Goal: Transaction & Acquisition: Purchase product/service

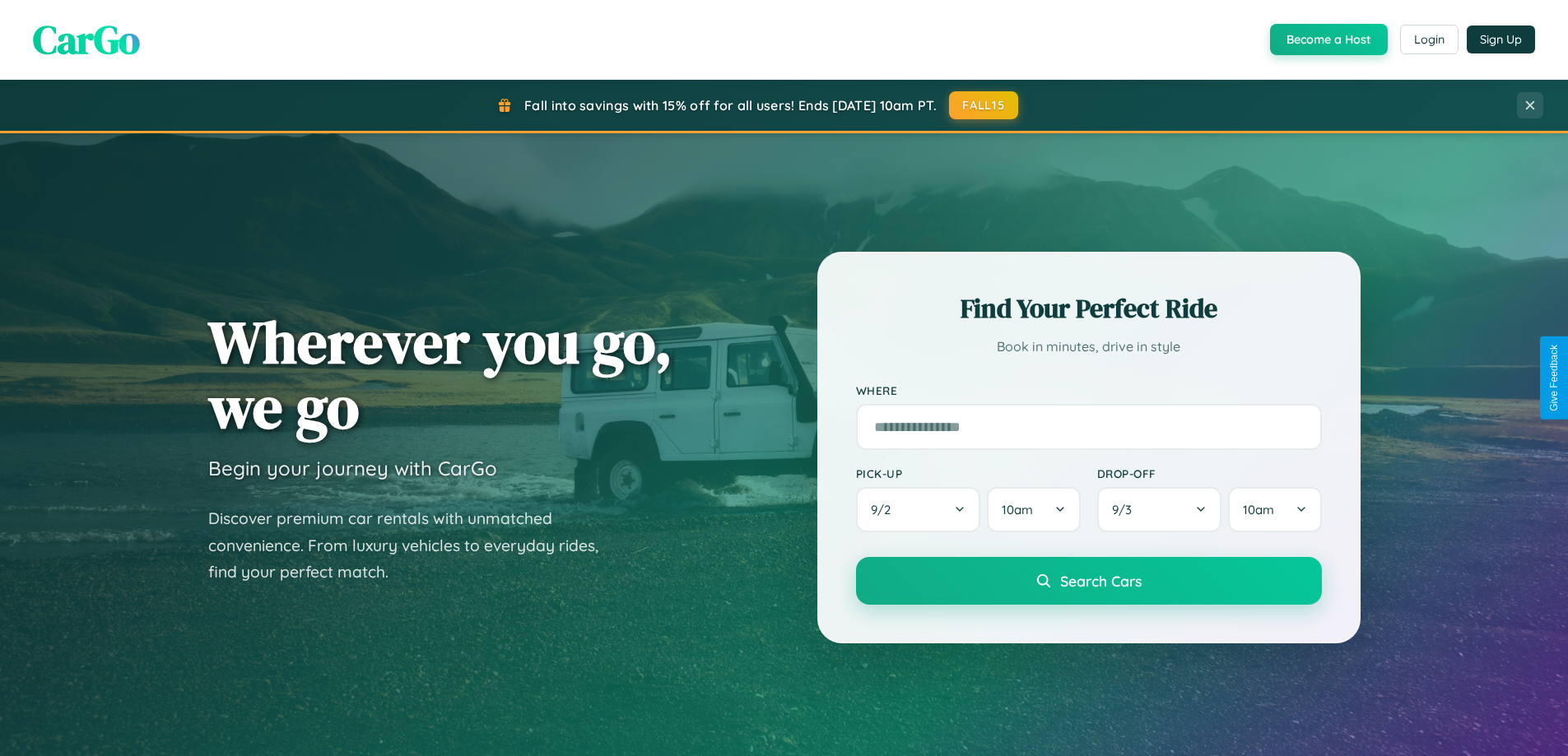
scroll to position [3166, 0]
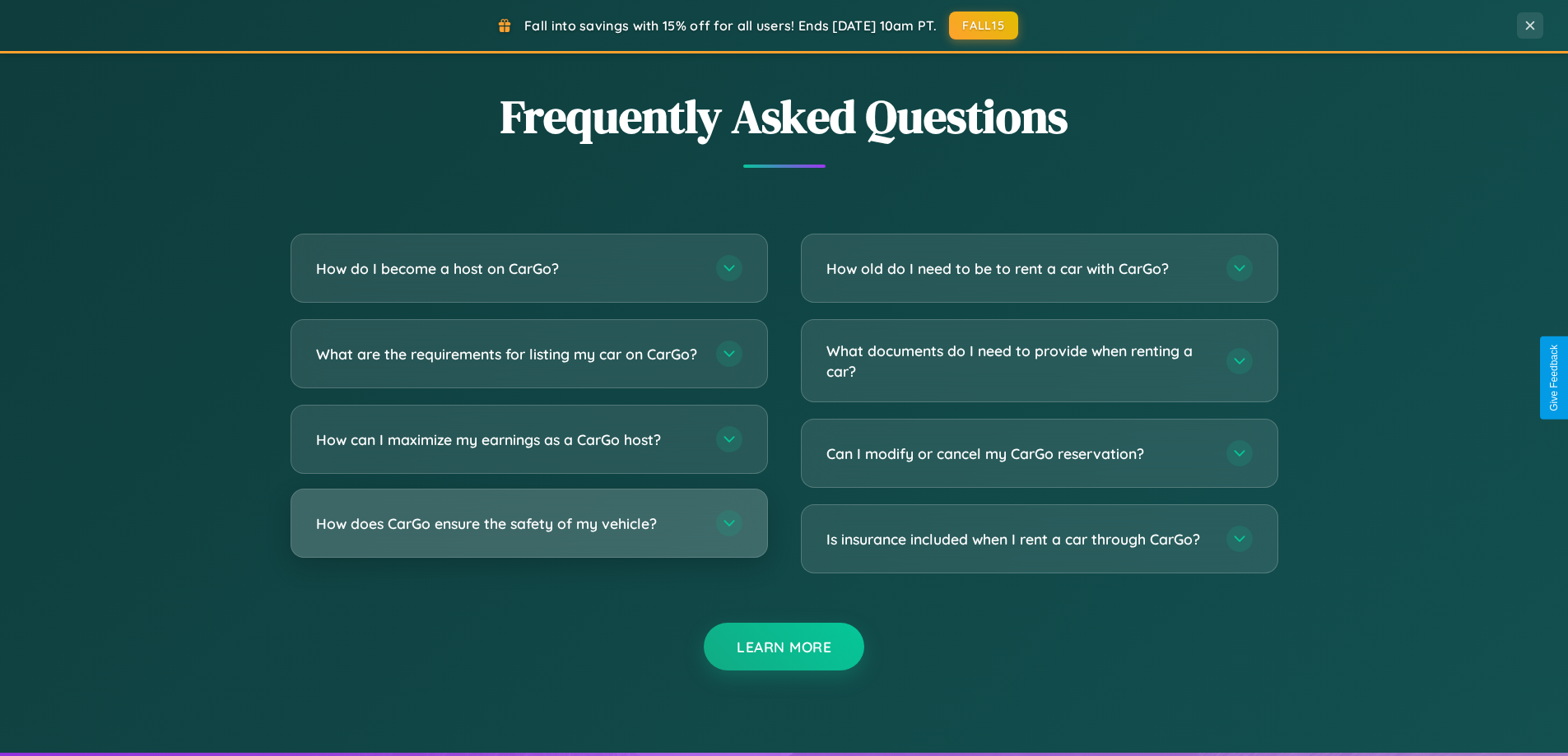
click at [528, 534] on h3 "How does CarGo ensure the safety of my vehicle?" at bounding box center [508, 524] width 384 height 20
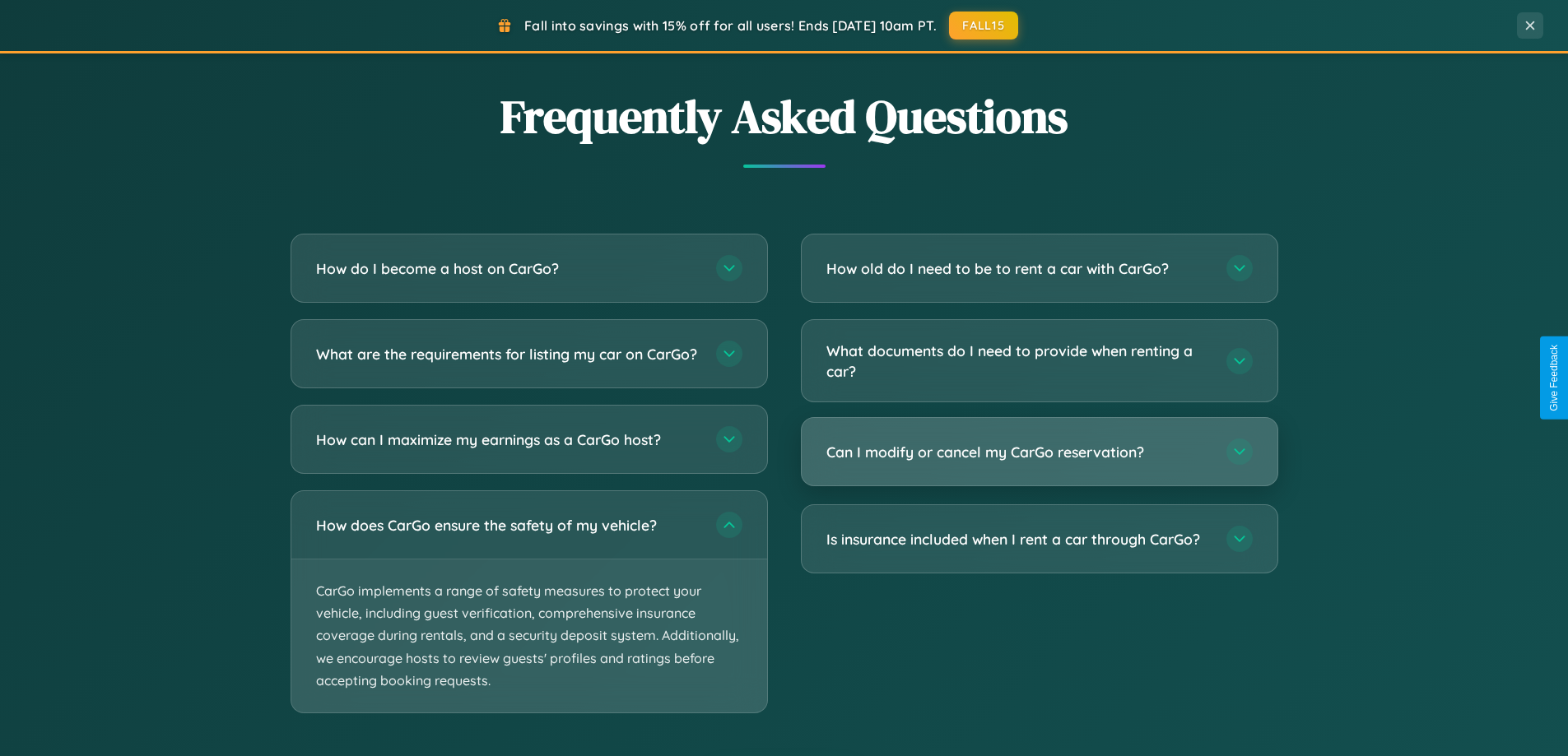
click at [1039, 453] on h3 "Can I modify or cancel my CarGo reservation?" at bounding box center [1018, 452] width 384 height 20
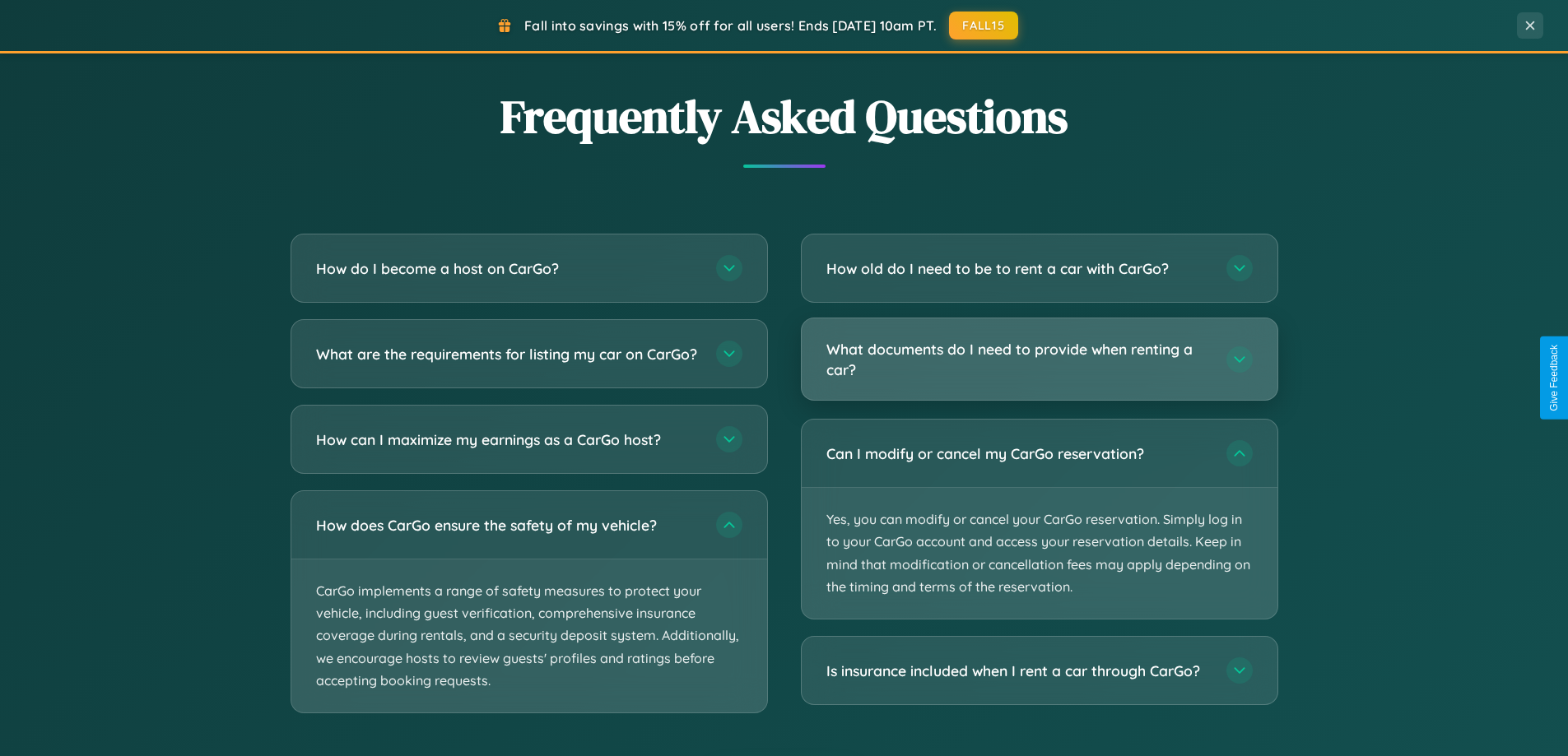
click at [1039, 361] on h3 "What documents do I need to provide when renting a car?" at bounding box center [1018, 359] width 384 height 40
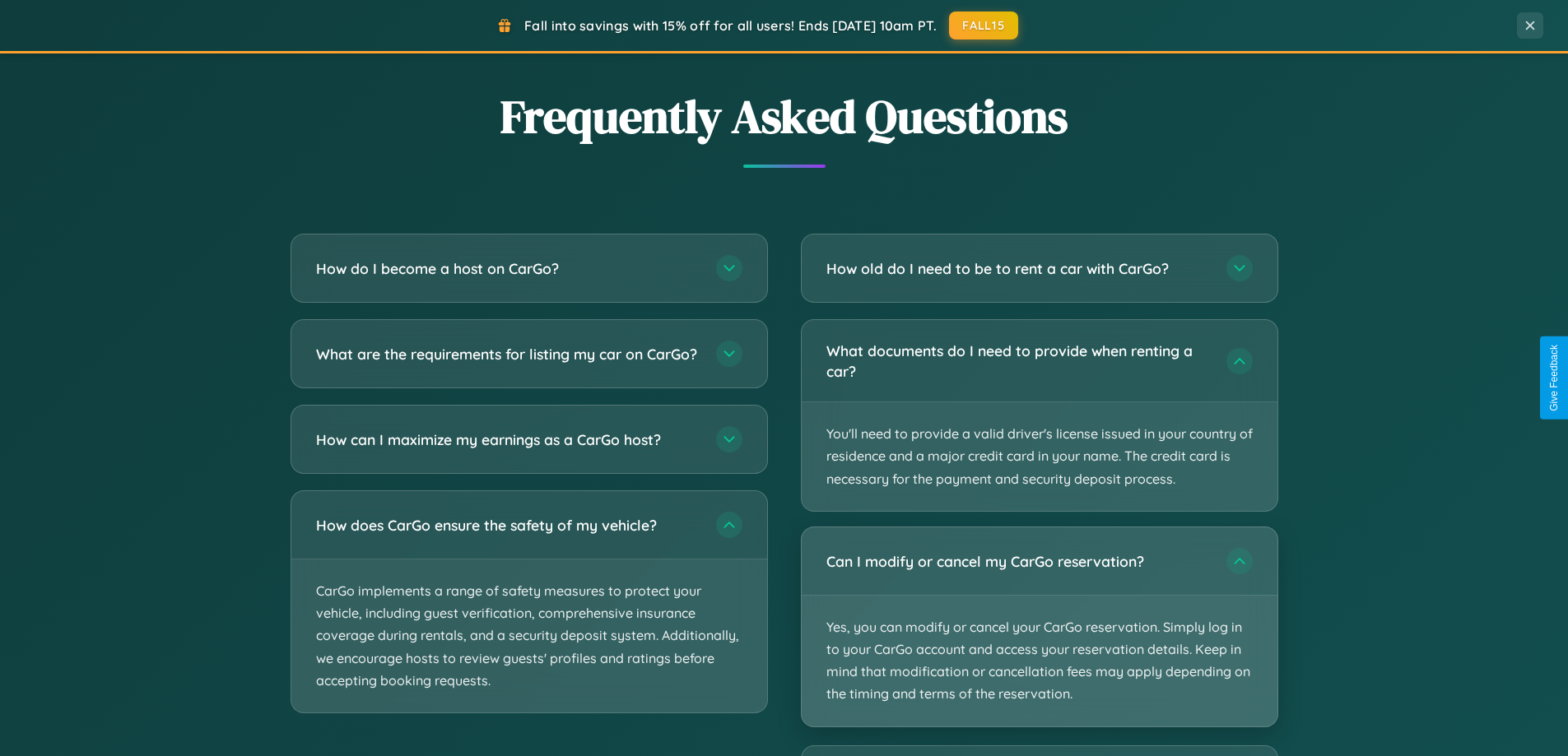
click at [1039, 628] on p "Yes, you can modify or cancel your CarGo reservation. Simply log in to your Car…" at bounding box center [1039, 662] width 476 height 131
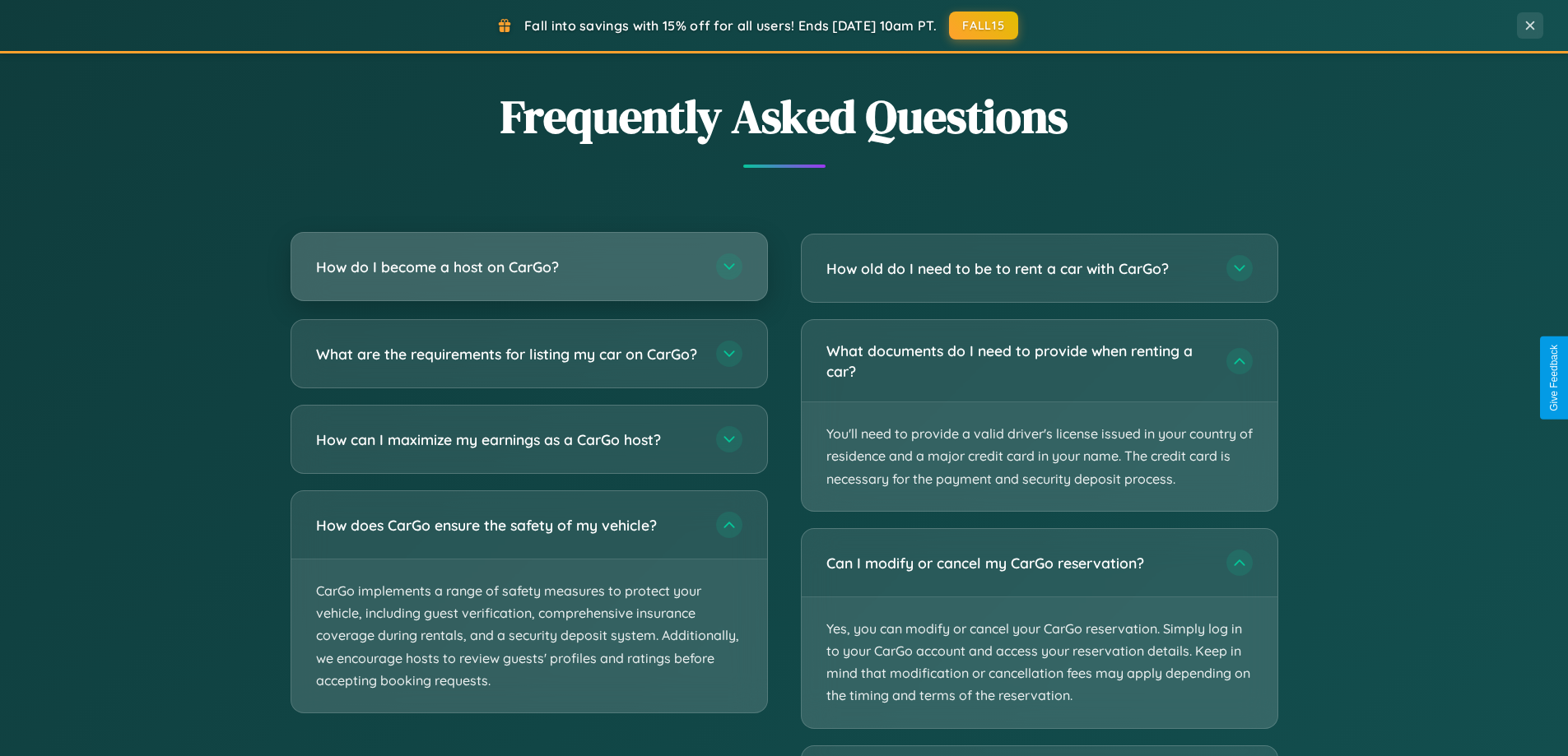
click at [528, 267] on h3 "How do I become a host on CarGo?" at bounding box center [508, 267] width 384 height 20
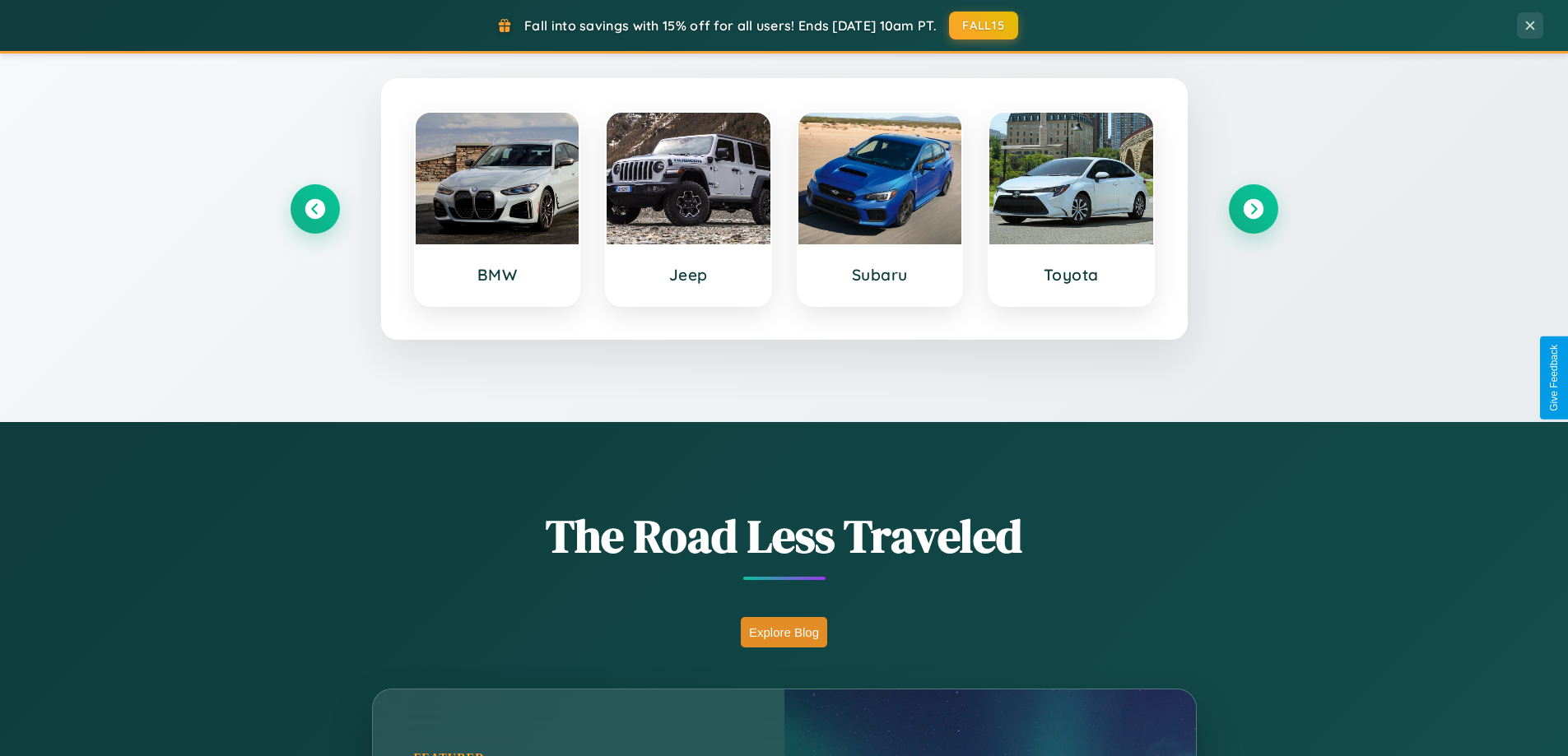
scroll to position [48, 0]
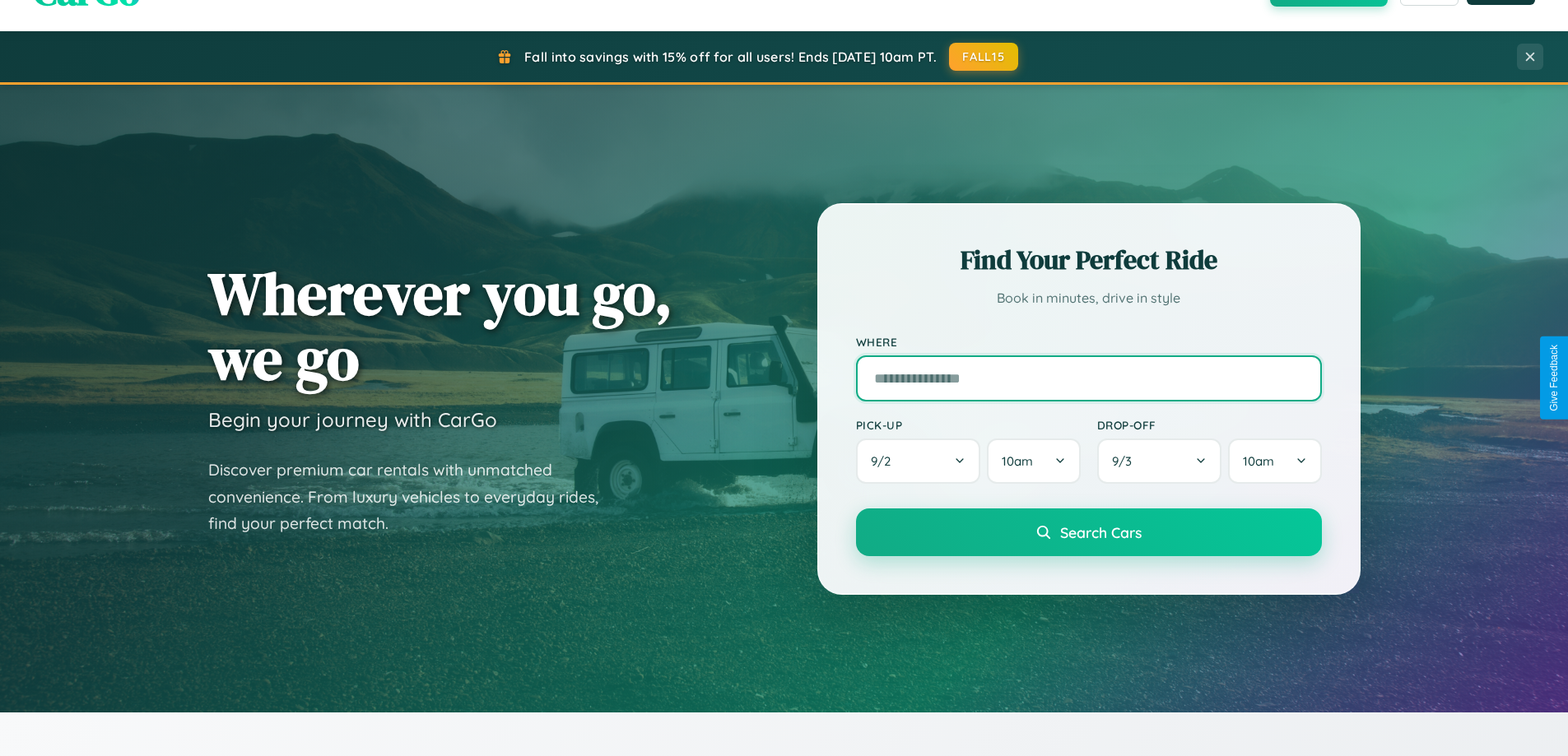
click at [1088, 378] on input "text" at bounding box center [1089, 378] width 466 height 46
type input "**********"
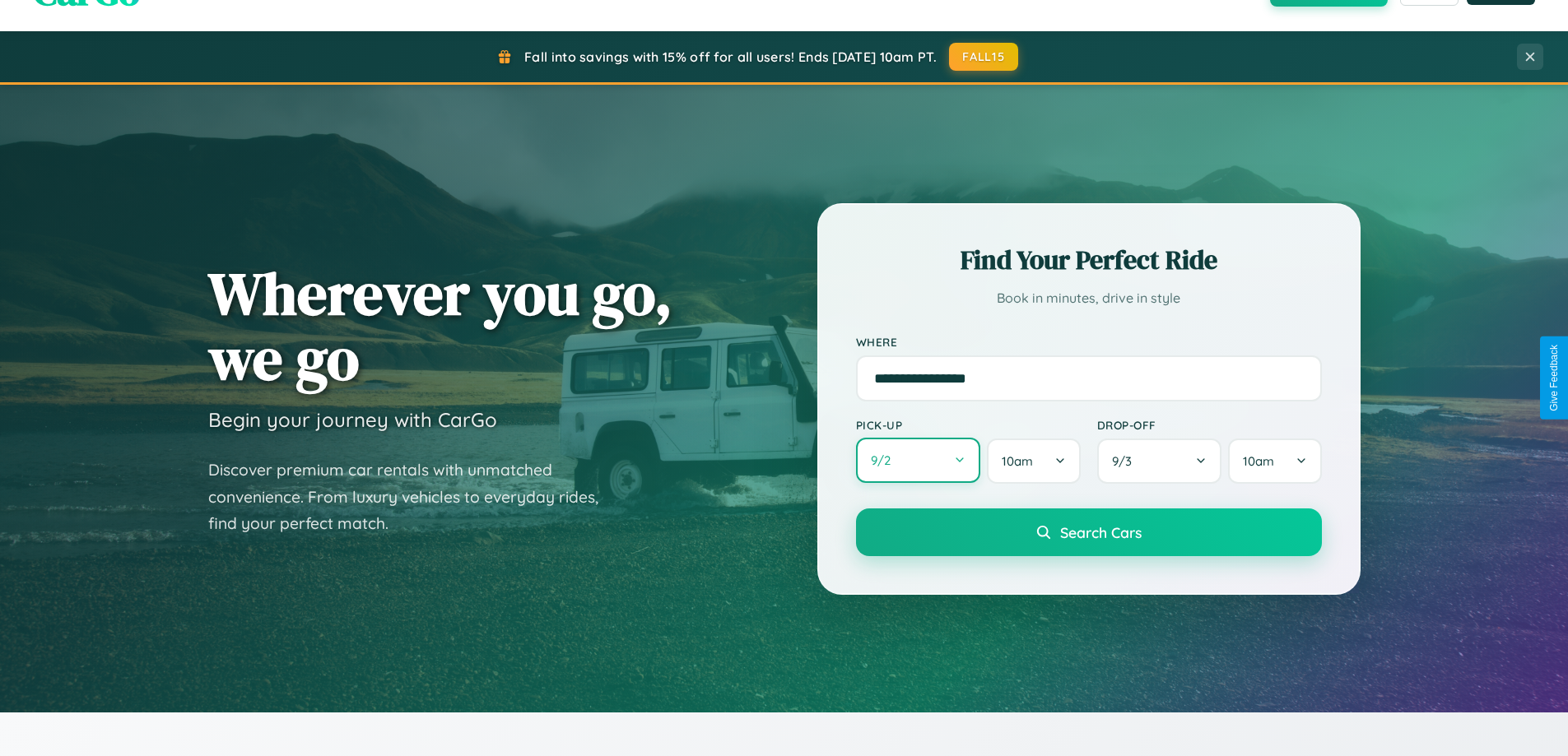
click at [918, 462] on button "9 / 2" at bounding box center [918, 460] width 125 height 45
select select "*"
select select "****"
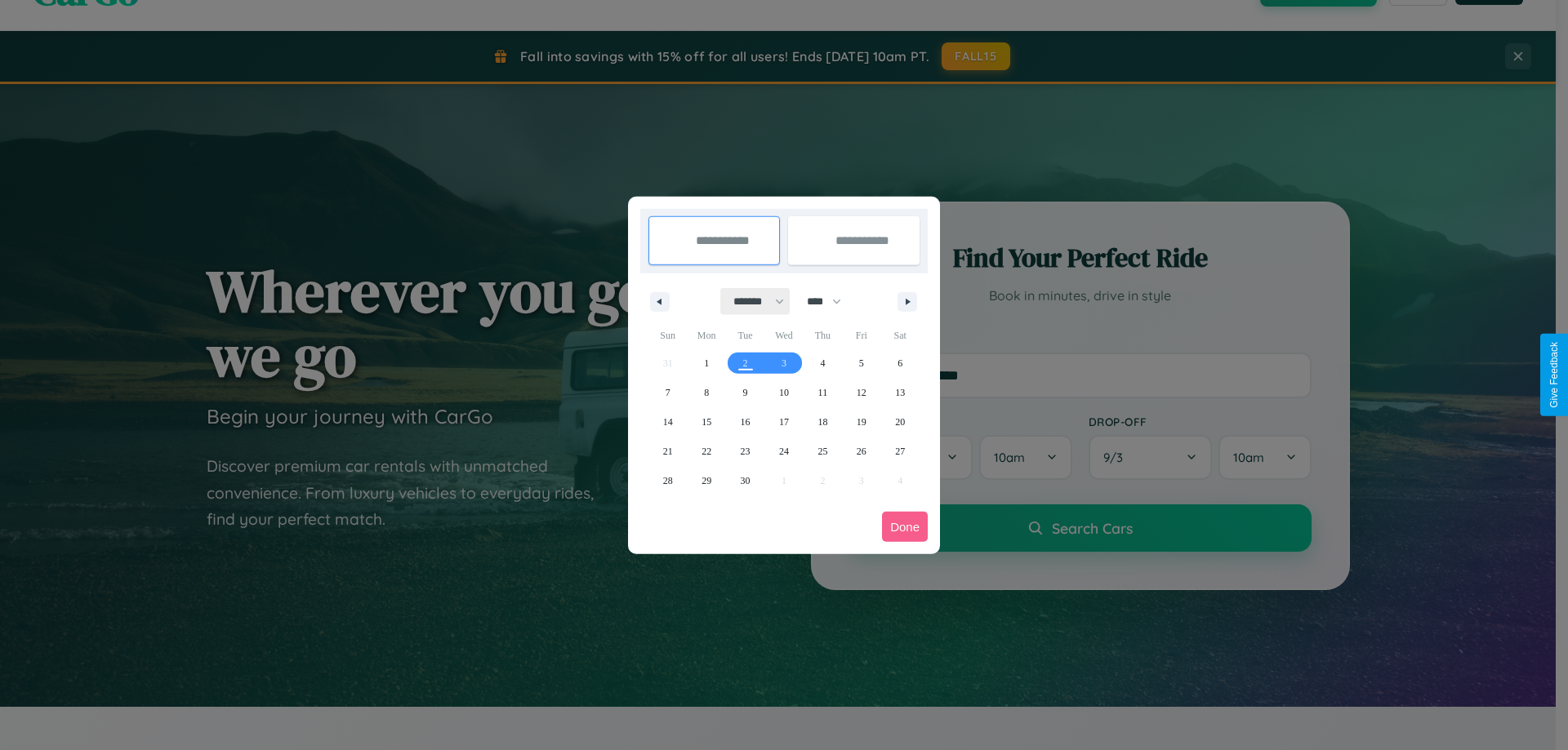
drag, startPoint x: 751, startPoint y: 301, endPoint x: 784, endPoint y: 327, distance: 42.0
click at [751, 301] on select "******* ******** ***** ***** *** **** **** ****** ********* ******* ******** **…" at bounding box center [755, 302] width 69 height 27
select select "*"
click at [831, 301] on select "**** **** **** **** **** **** **** **** **** **** **** **** **** **** **** ****…" at bounding box center [823, 302] width 49 height 27
select select "****"
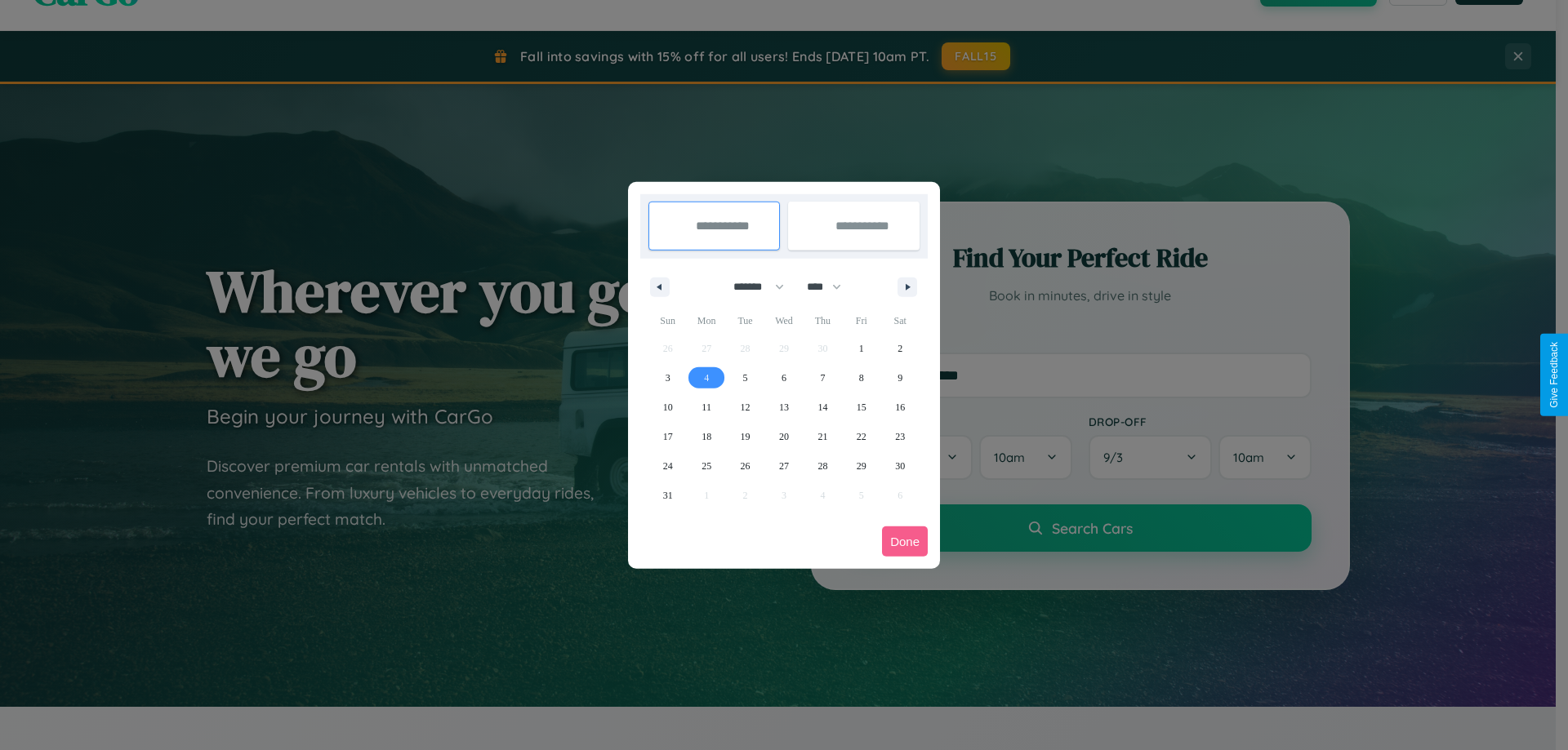
click at [706, 377] on span "4" at bounding box center [706, 378] width 5 height 30
type input "**********"
click at [744, 407] on span "12" at bounding box center [746, 407] width 10 height 30
type input "**********"
click at [905, 542] on button "Done" at bounding box center [905, 542] width 46 height 30
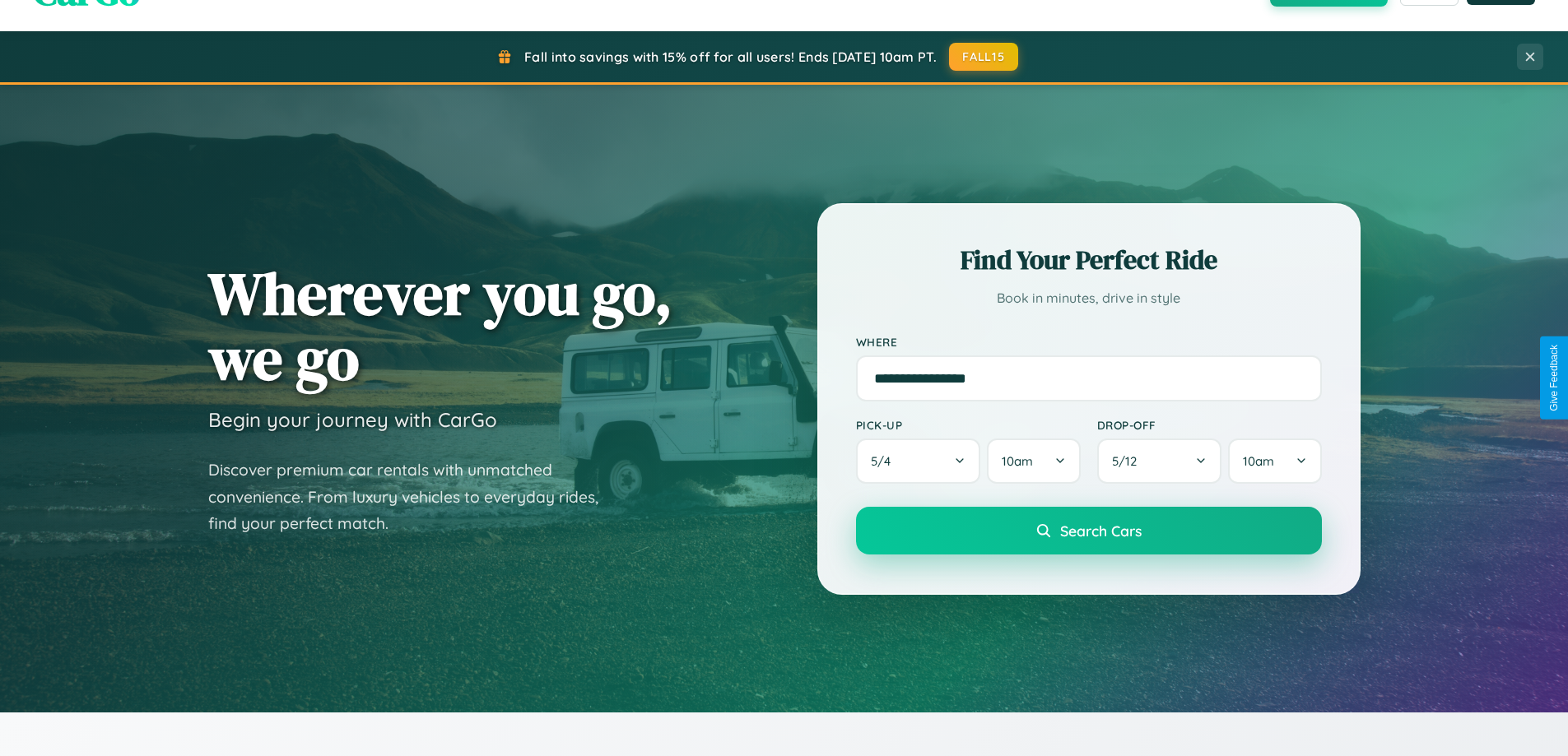
click at [1088, 531] on span "Search Cars" at bounding box center [1101, 530] width 82 height 18
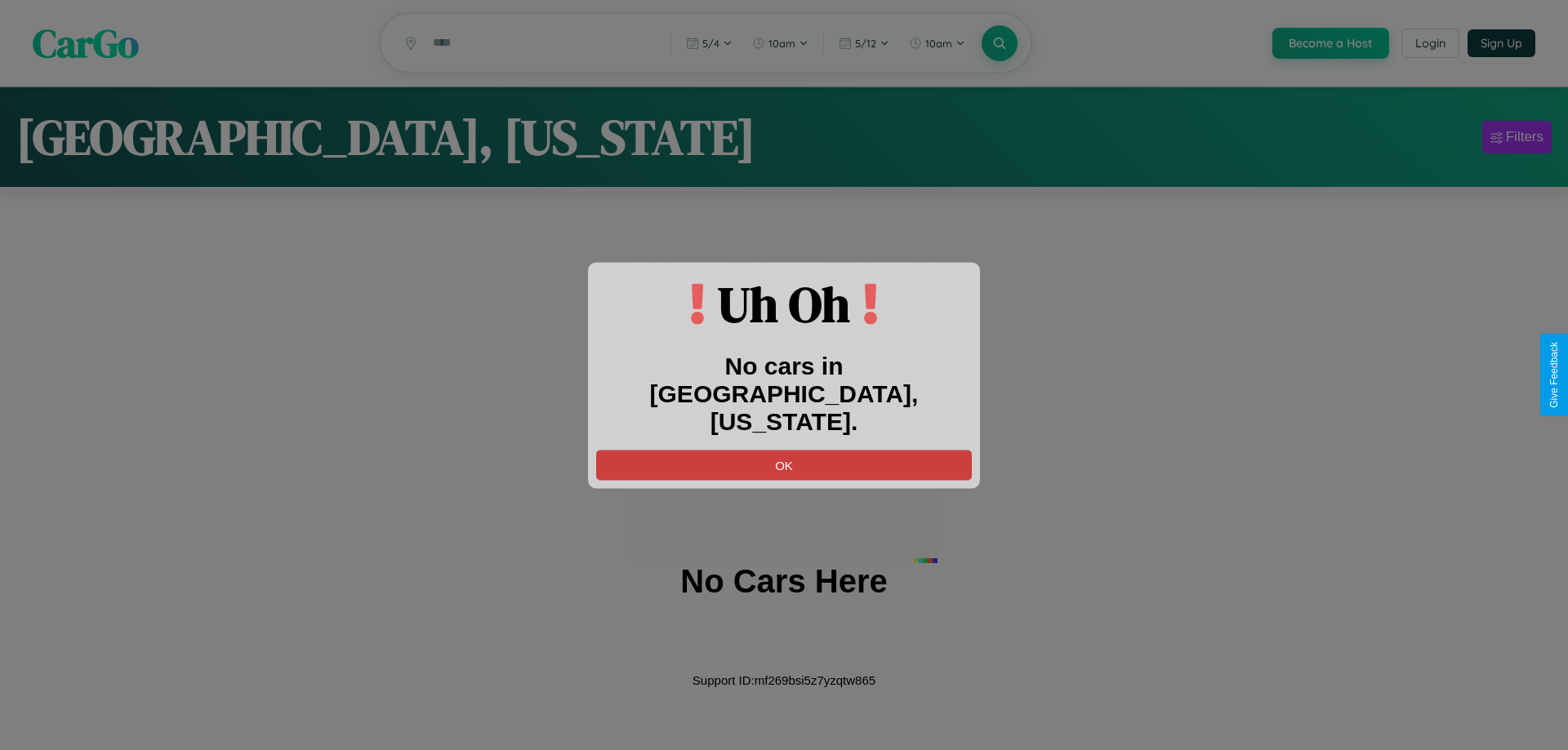
click at [784, 450] on button "OK" at bounding box center [783, 465] width 376 height 30
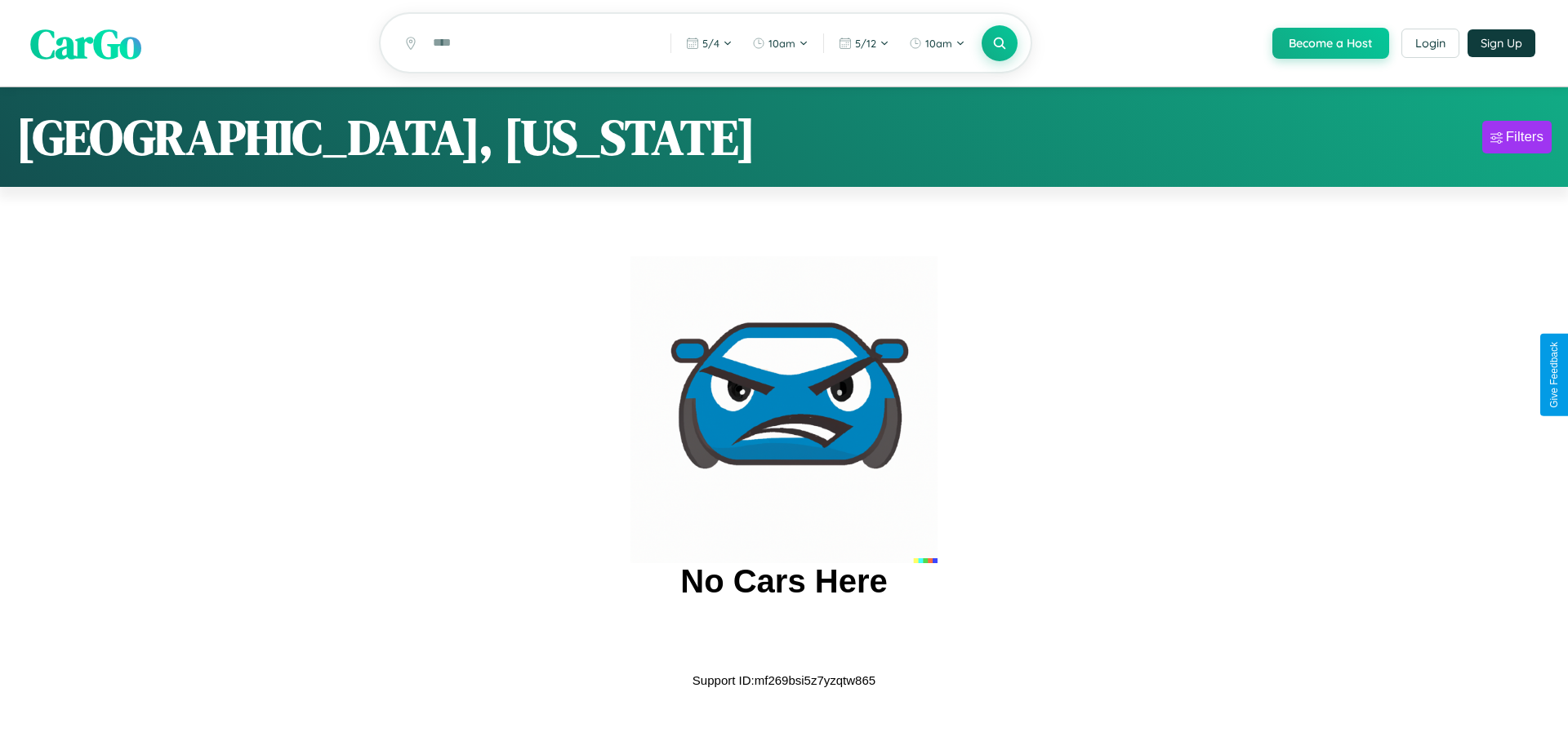
click at [86, 44] on span "CarGo" at bounding box center [86, 42] width 111 height 57
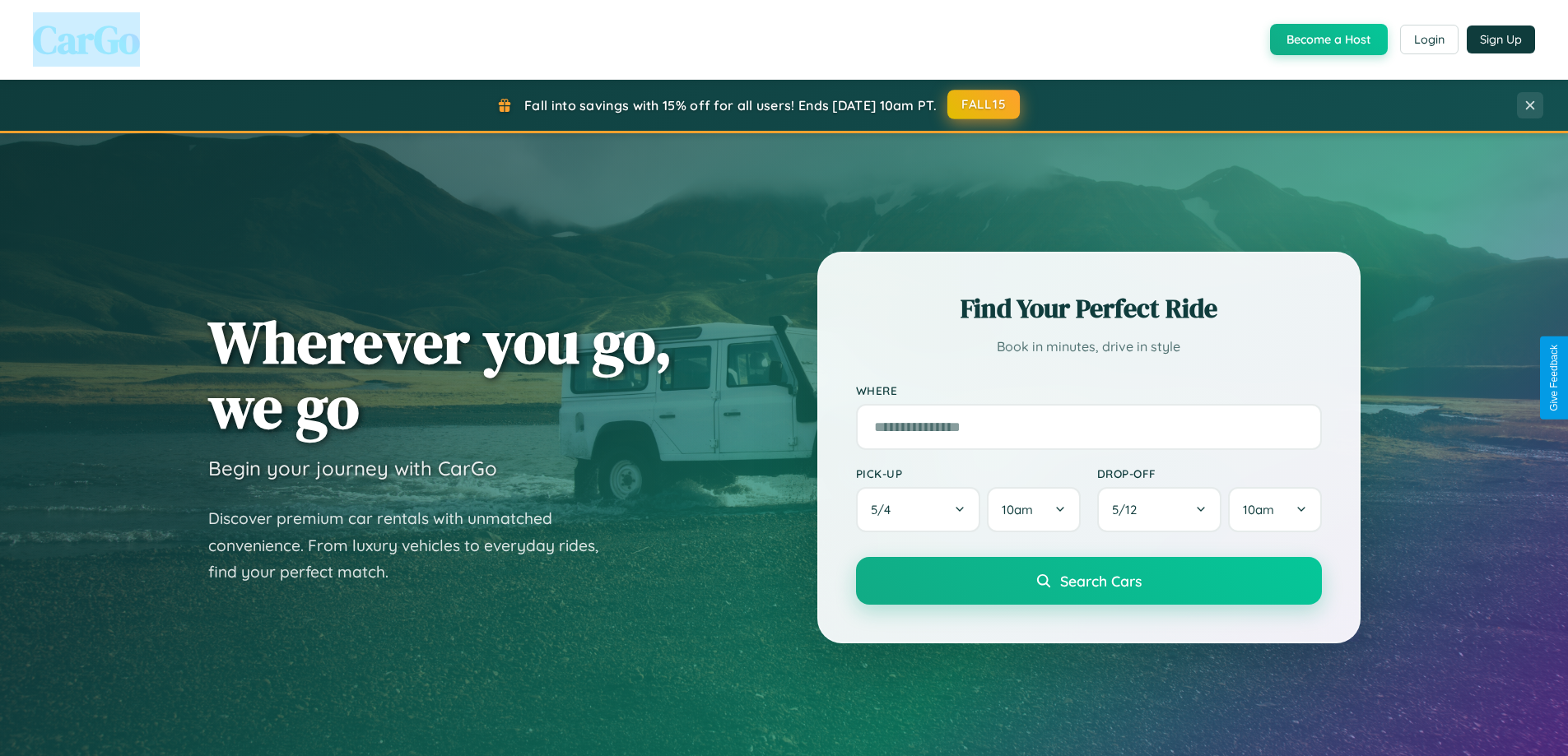
click at [984, 105] on button "FALL15" at bounding box center [984, 104] width 72 height 30
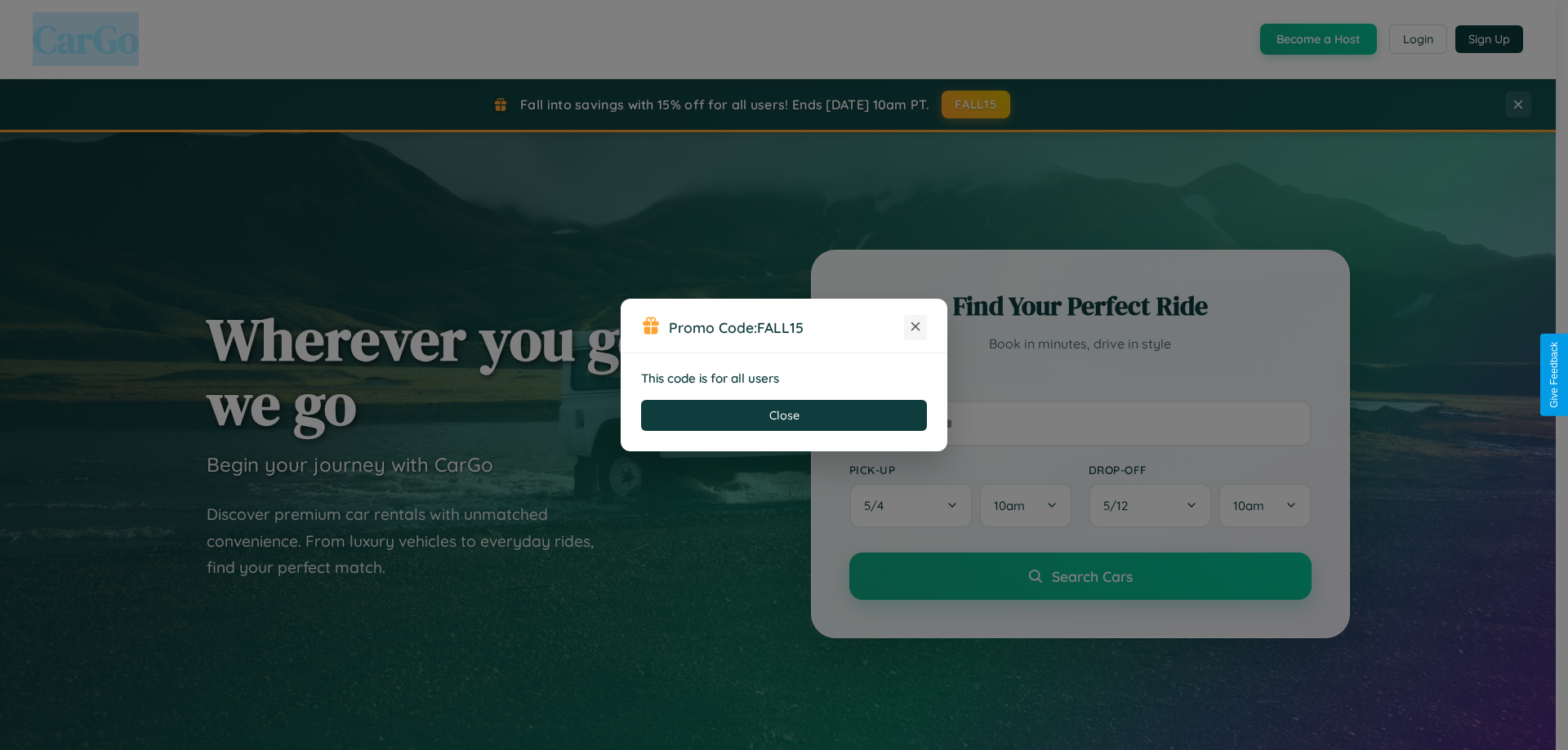
click at [916, 327] on icon at bounding box center [915, 326] width 16 height 16
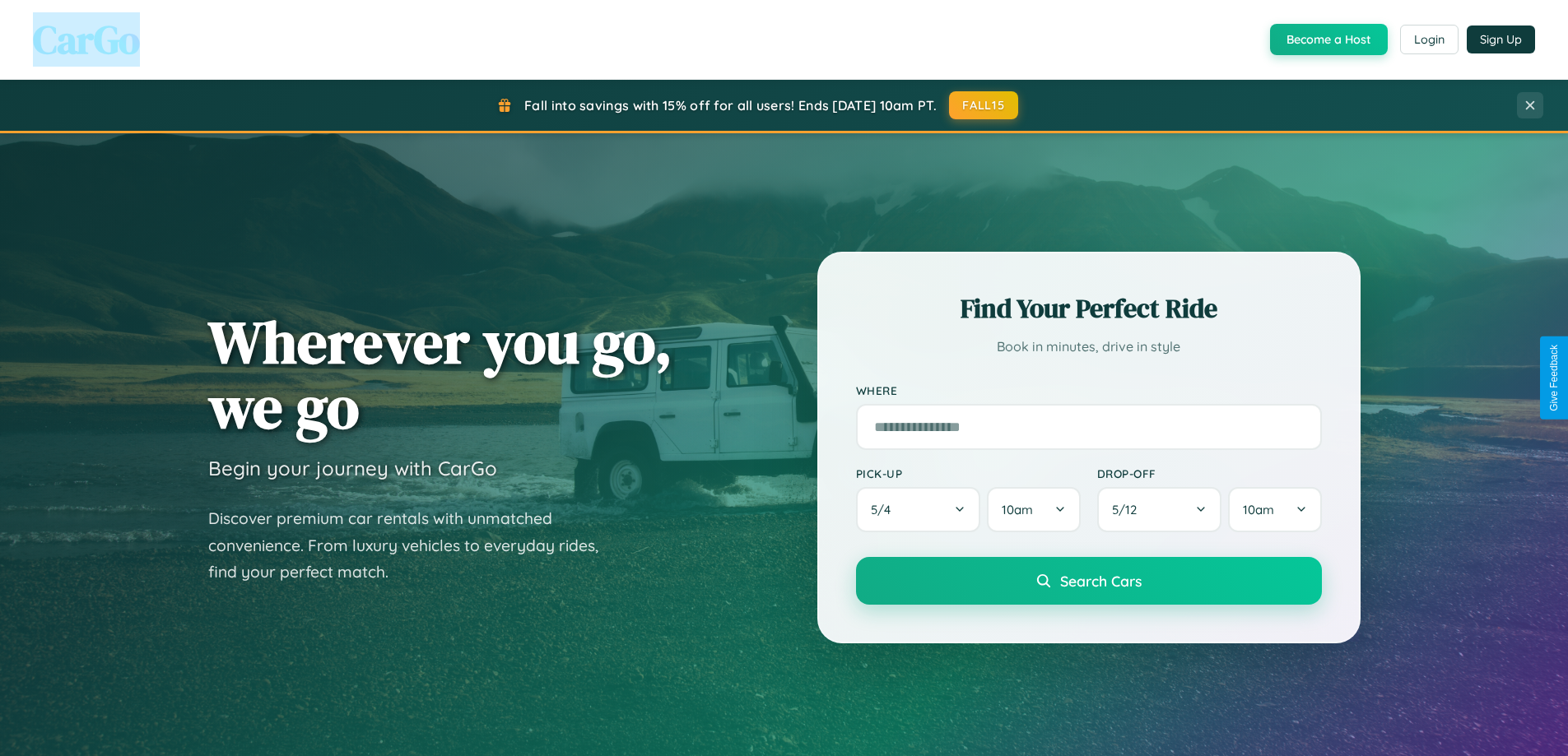
scroll to position [709, 0]
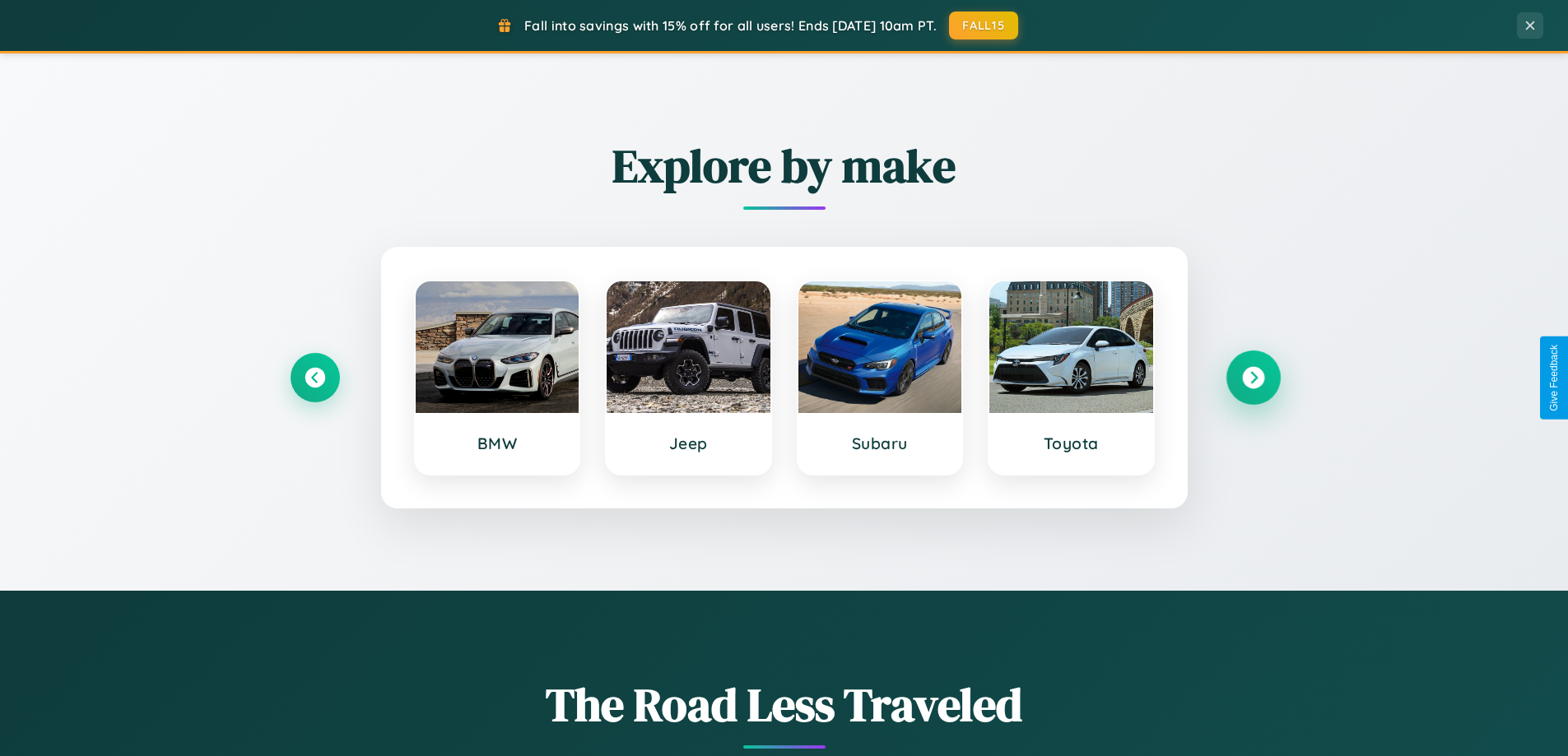
click at [1253, 378] on icon at bounding box center [1253, 378] width 22 height 22
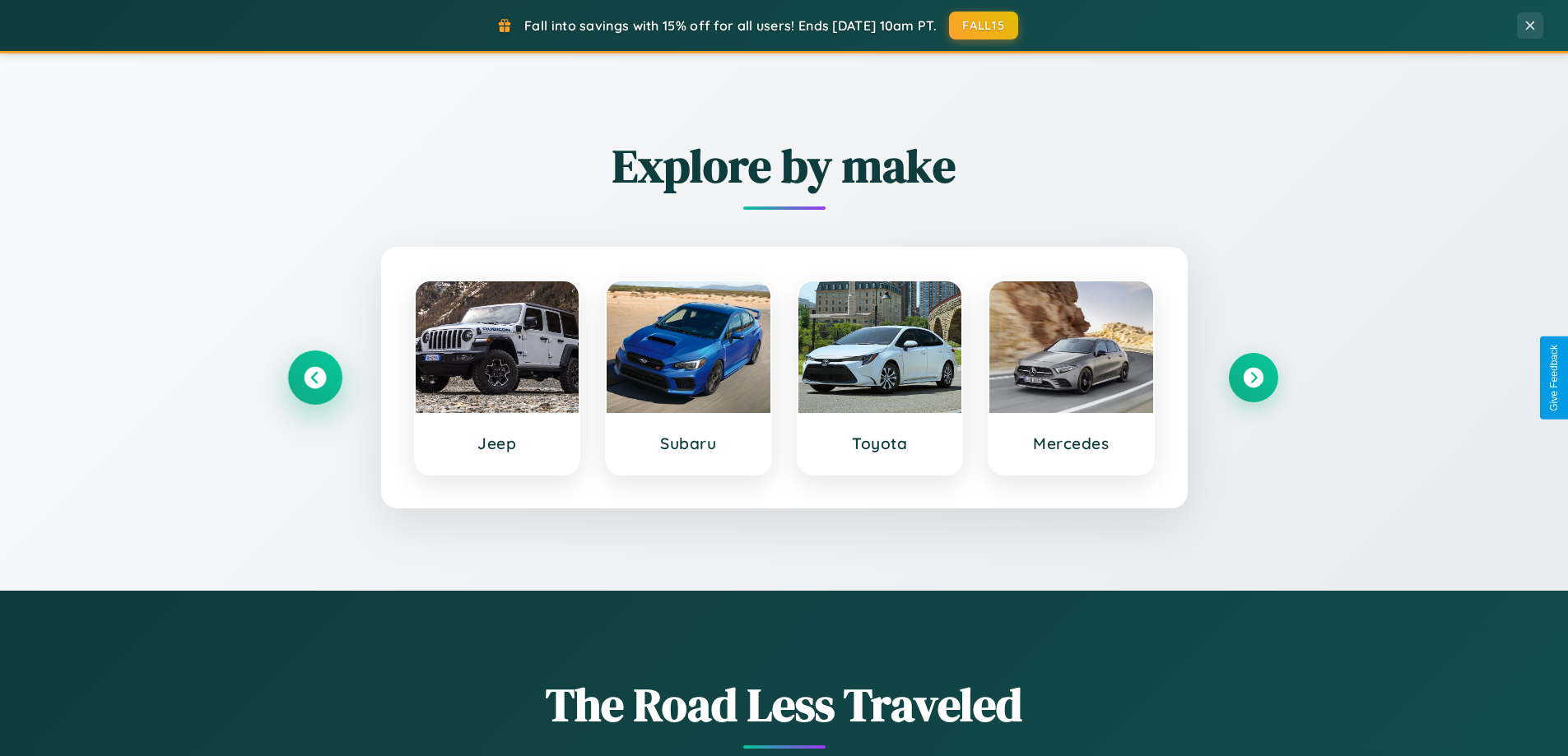
click at [315, 378] on icon at bounding box center [315, 378] width 22 height 22
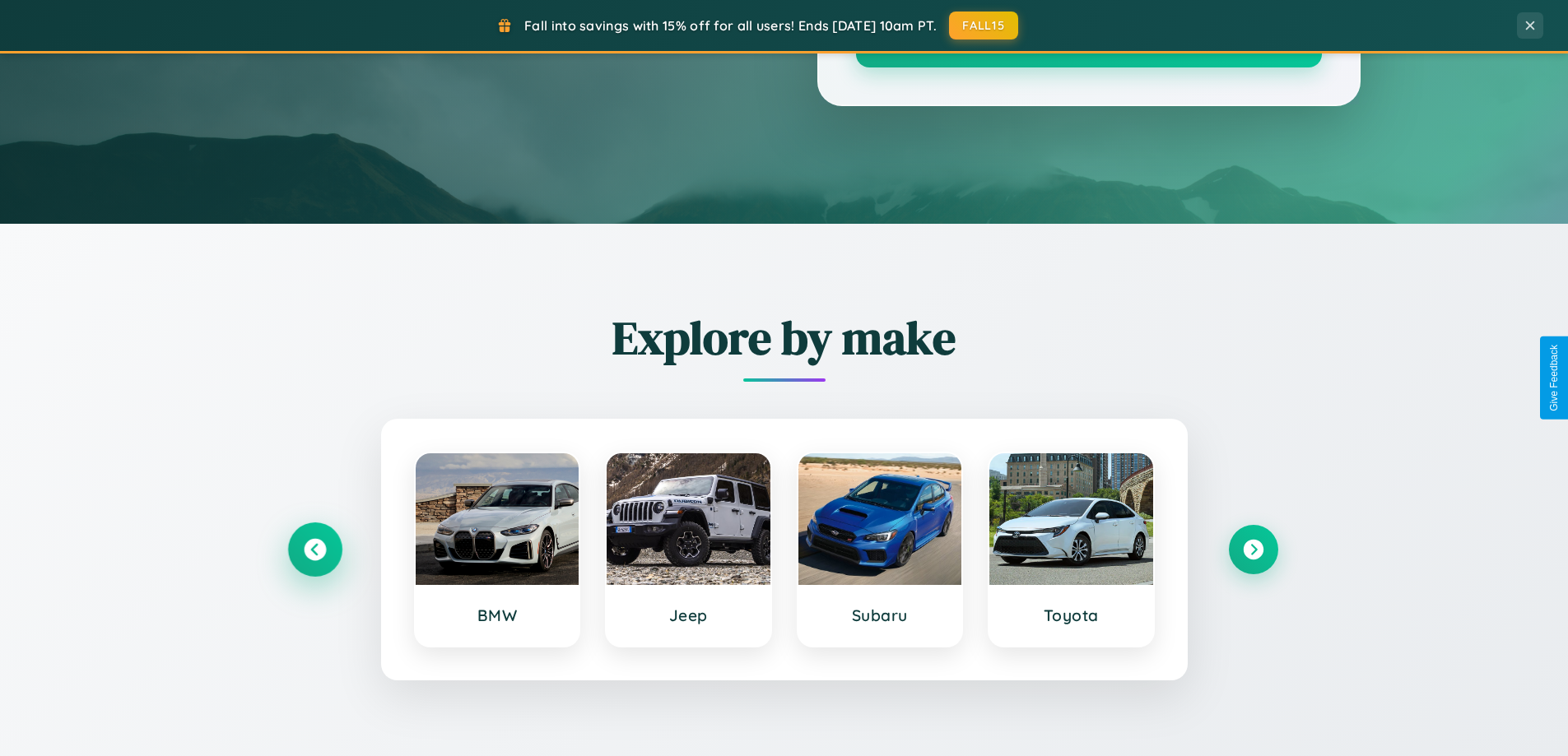
scroll to position [48, 0]
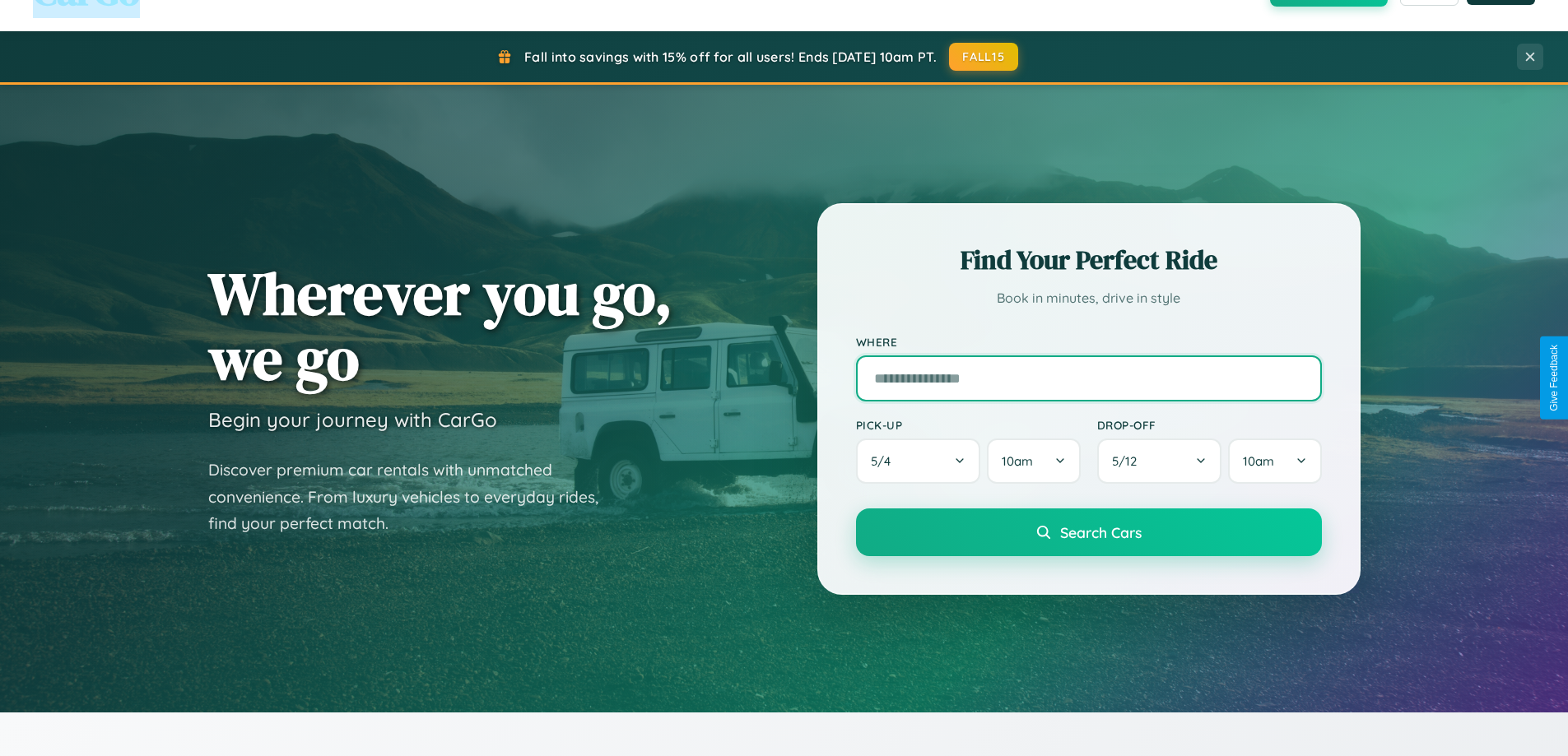
click at [1088, 378] on input "text" at bounding box center [1089, 378] width 466 height 46
type input "******"
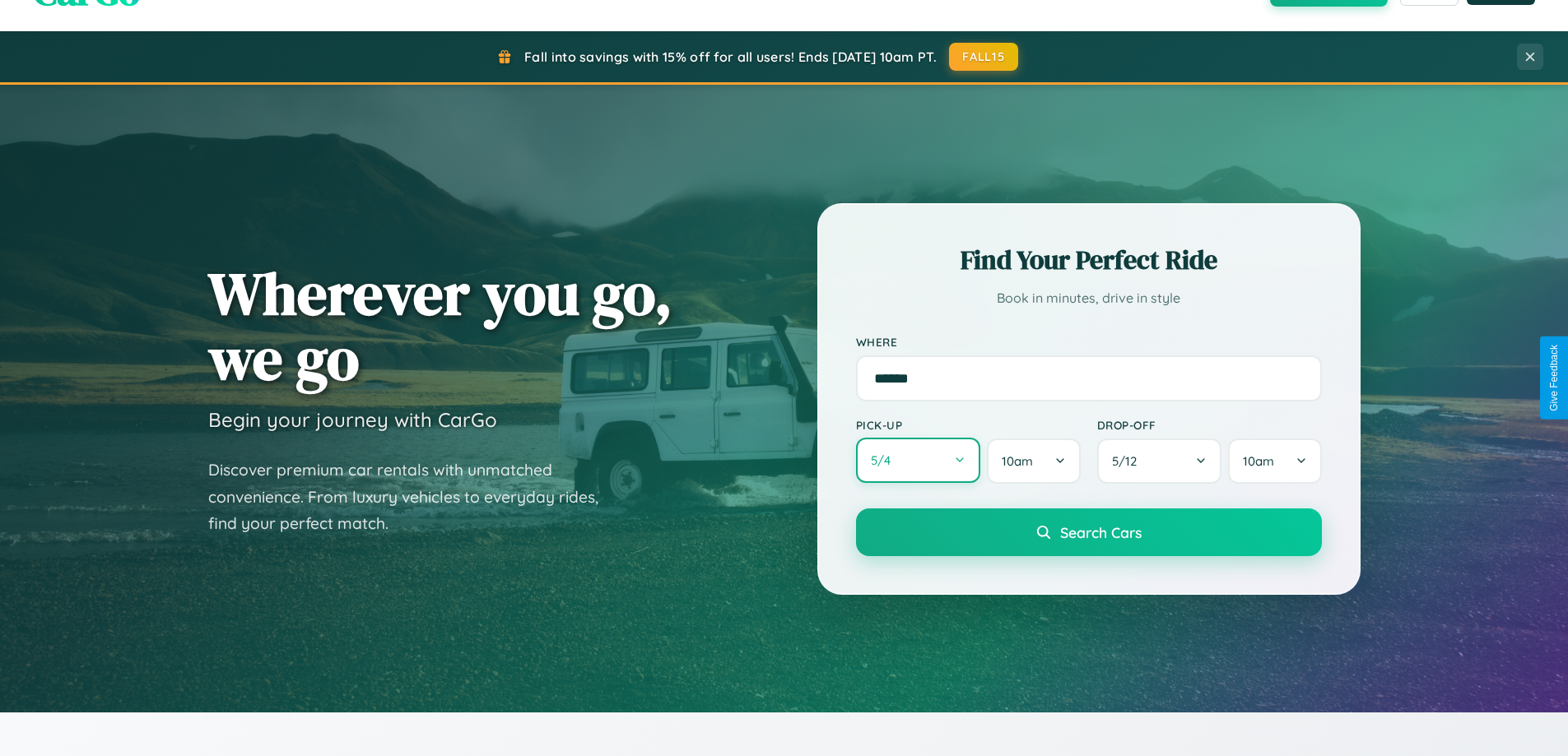
click at [918, 461] on button "5 / 4" at bounding box center [918, 460] width 125 height 45
select select "*"
select select "****"
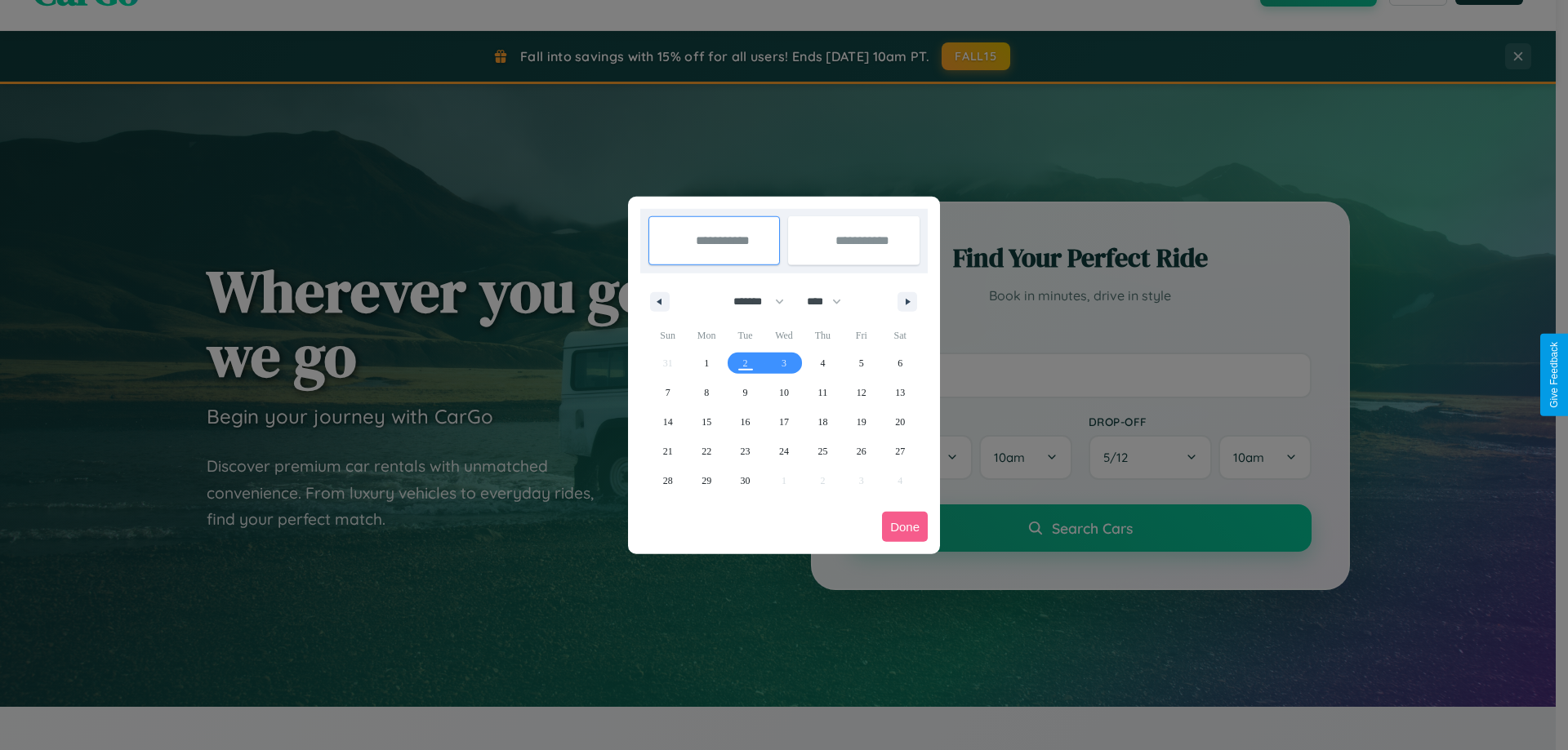
click at [751, 301] on select "******* ******** ***** ***** *** **** **** ****** ********* ******* ******** **…" at bounding box center [755, 302] width 69 height 27
click at [861, 451] on span "26" at bounding box center [862, 451] width 10 height 30
type input "**********"
click at [706, 480] on span "29" at bounding box center [706, 481] width 10 height 30
type input "**********"
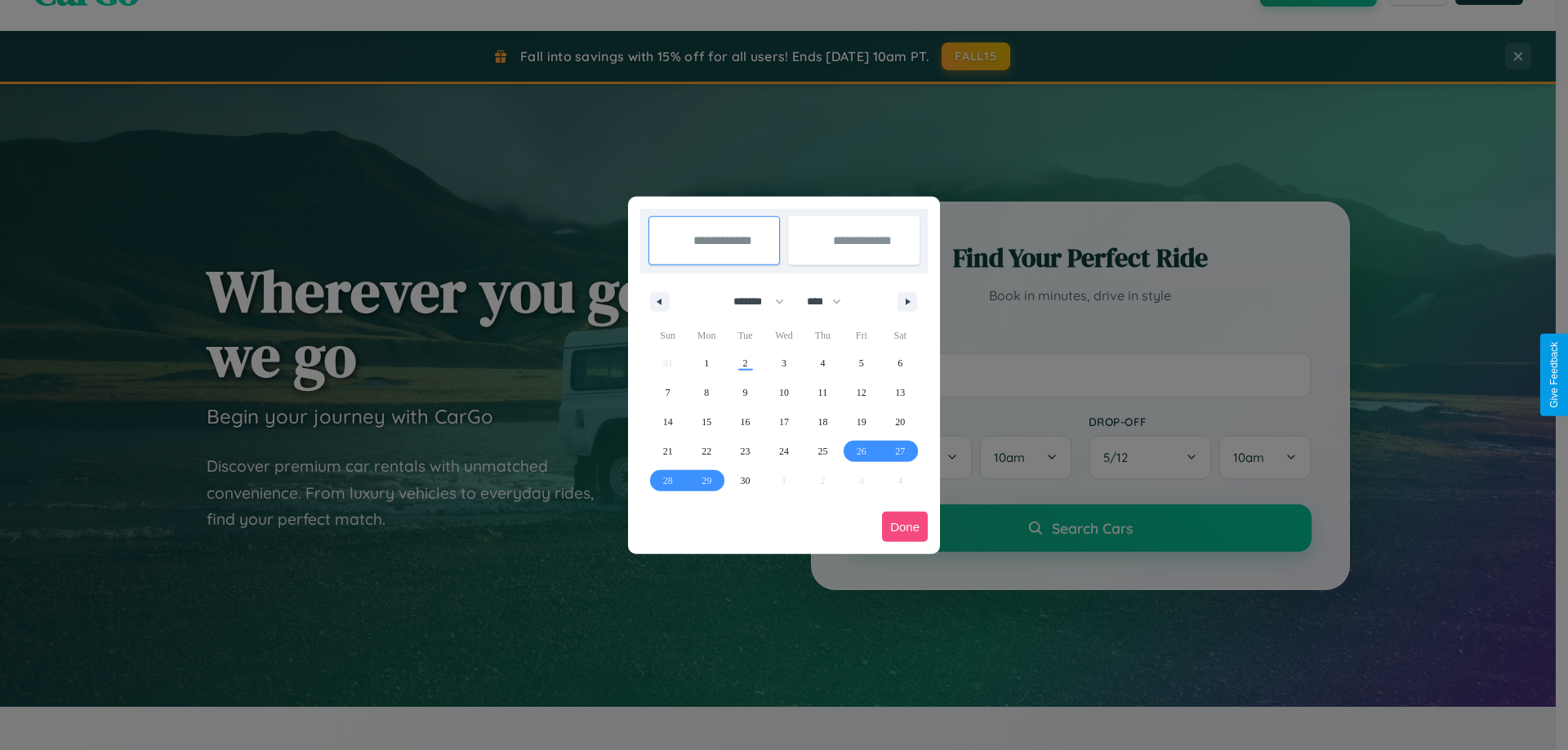
click at [905, 526] on button "Done" at bounding box center [905, 527] width 46 height 30
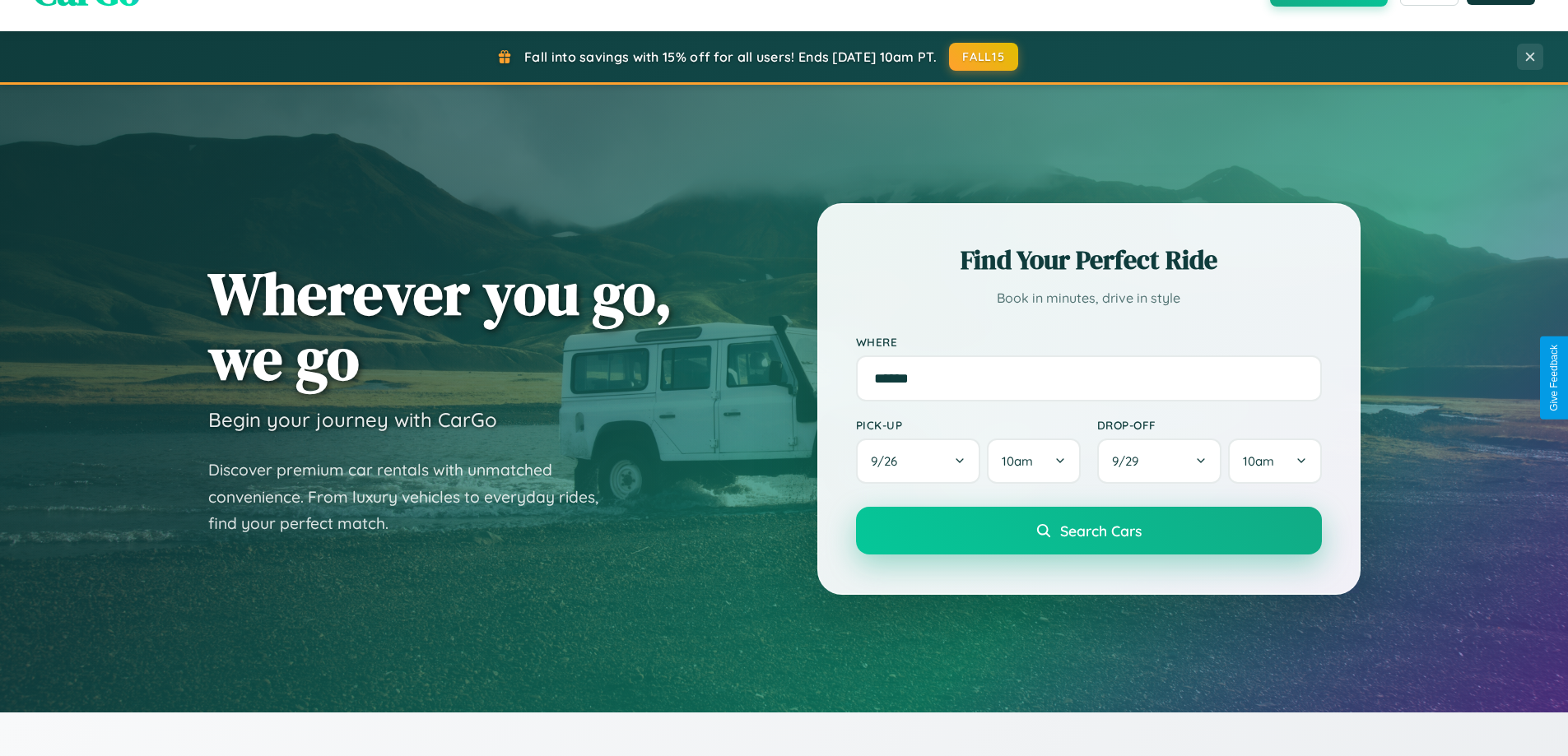
click at [1088, 531] on span "Search Cars" at bounding box center [1101, 530] width 82 height 18
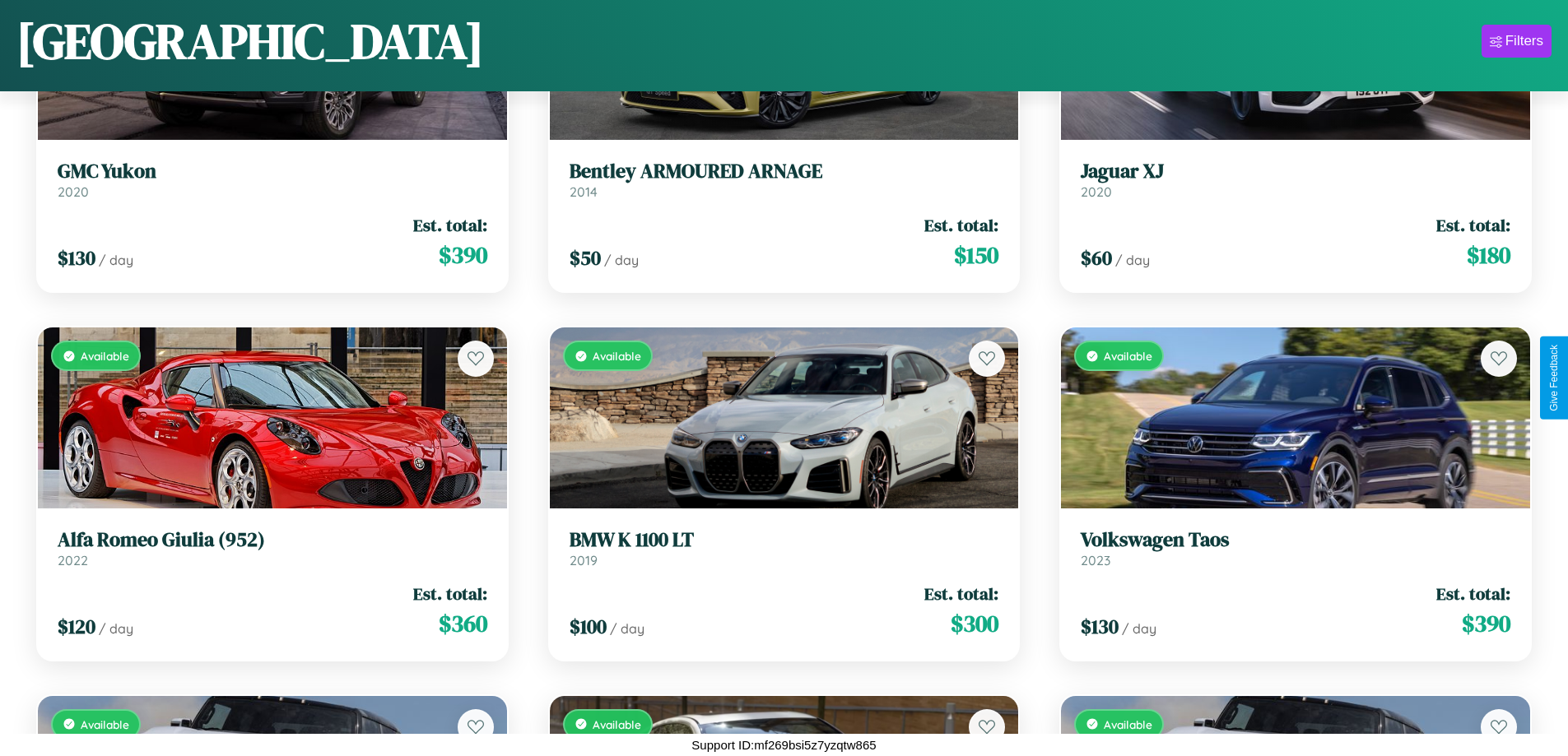
scroll to position [5758, 0]
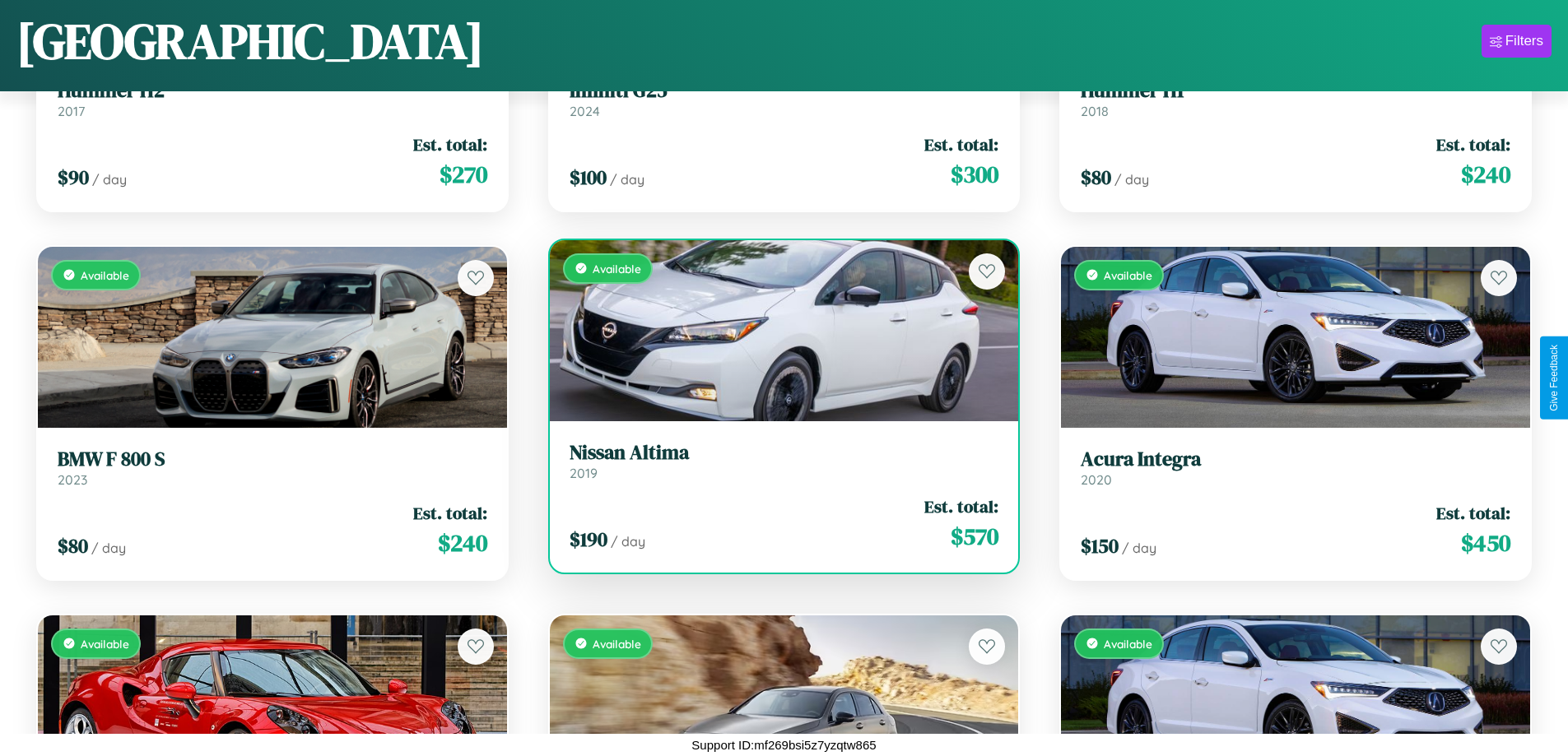
click at [777, 461] on h3 "Nissan Altima" at bounding box center [784, 453] width 430 height 24
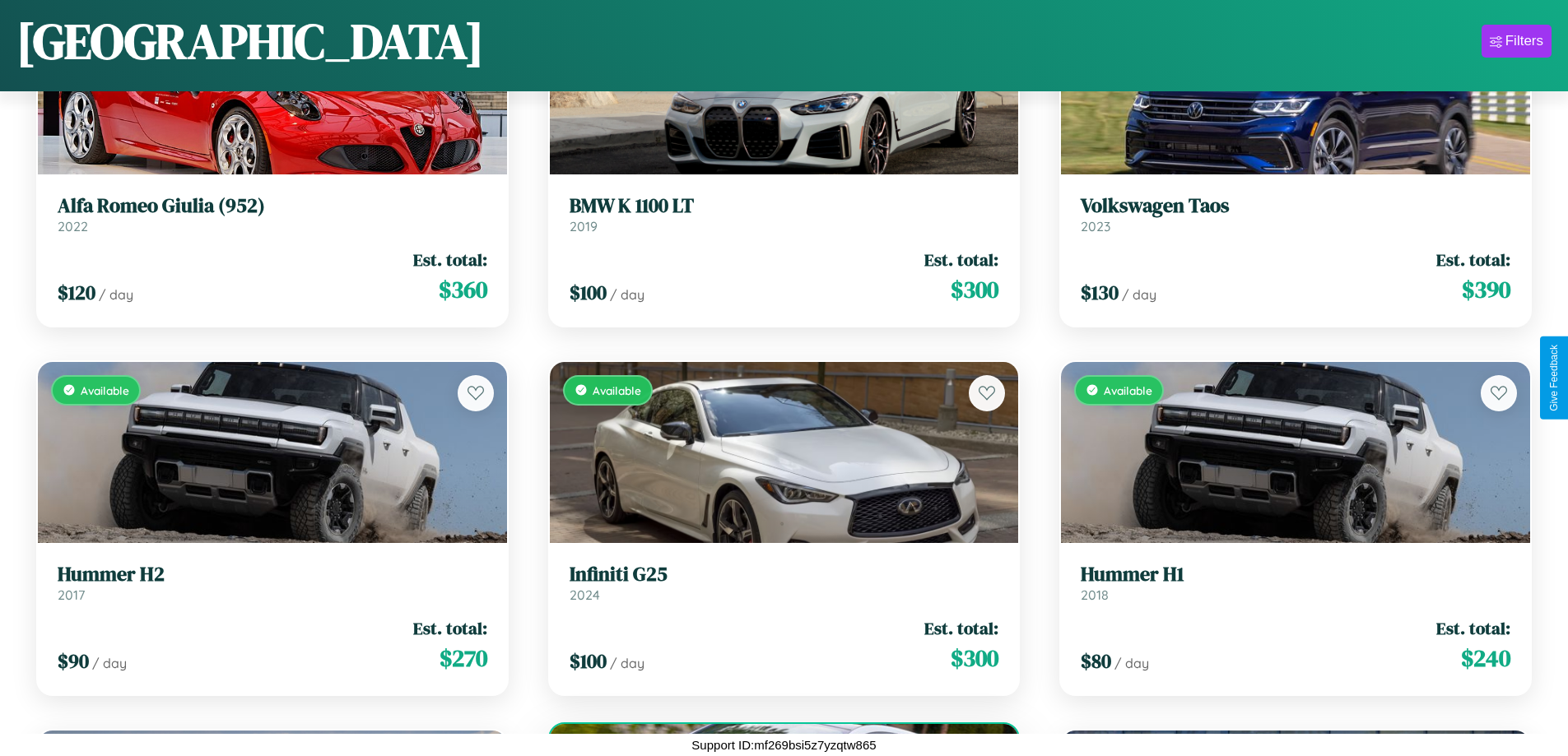
scroll to position [4653, 0]
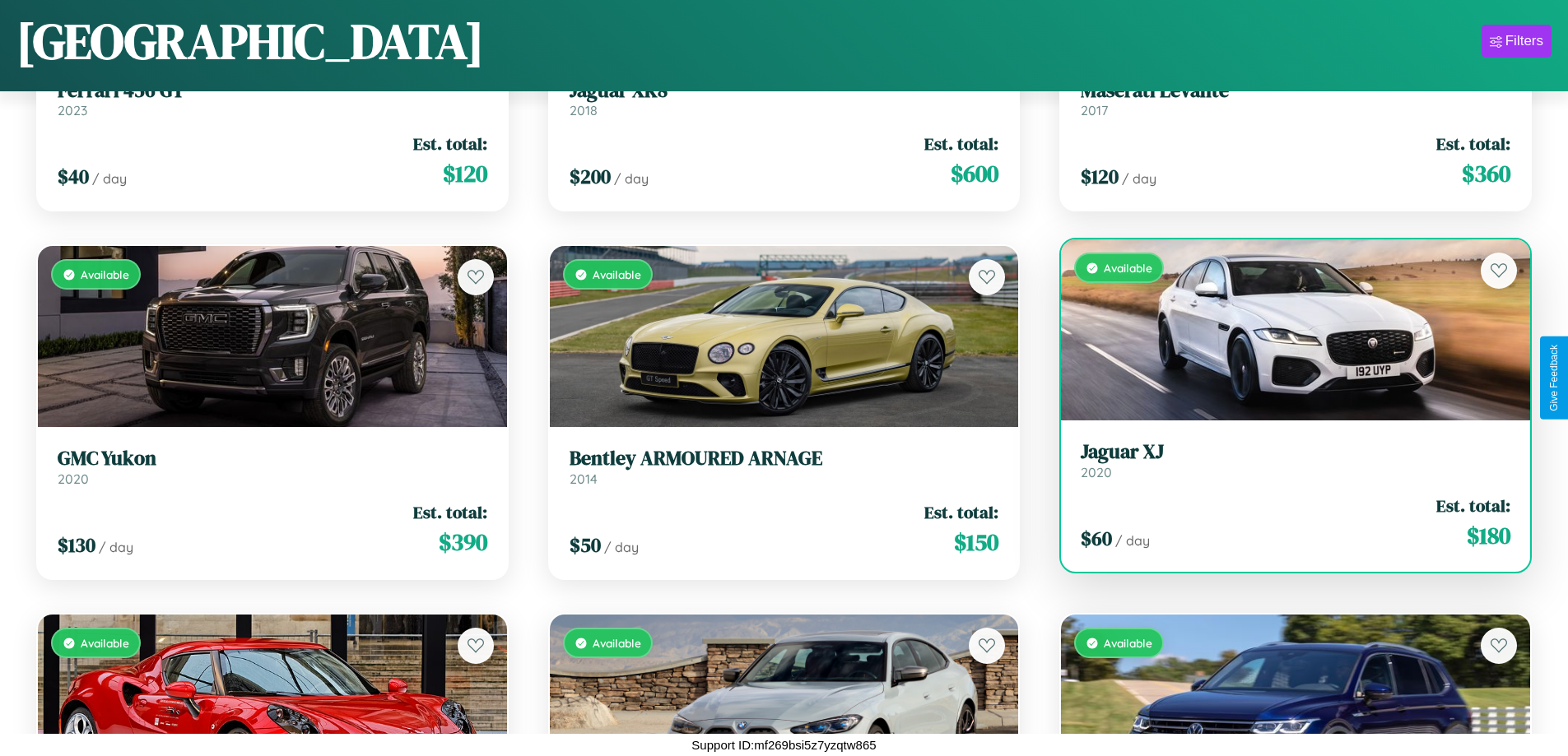
click at [1285, 333] on div "Available" at bounding box center [1296, 330] width 470 height 181
click at [1285, 330] on div "Available" at bounding box center [1296, 330] width 470 height 181
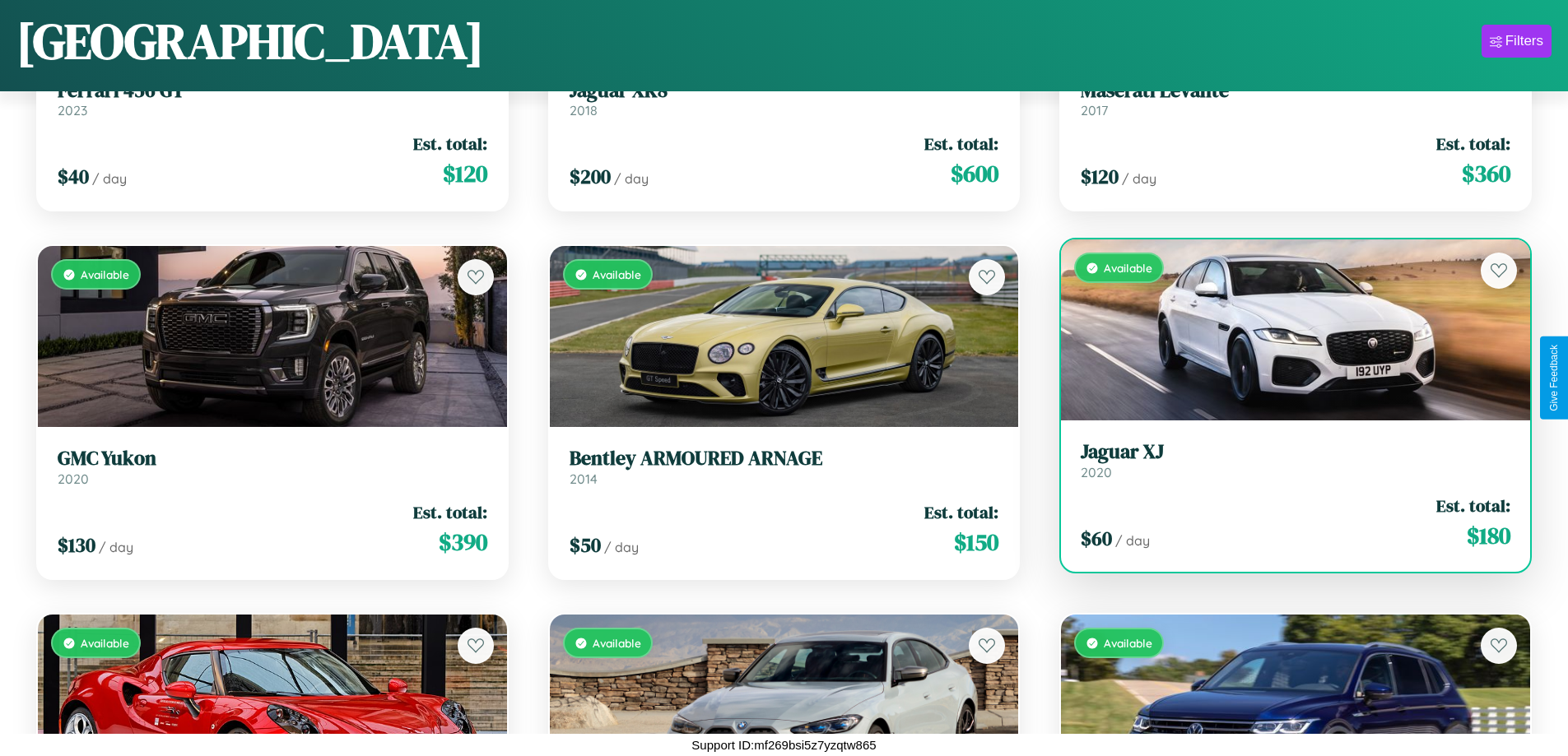
click at [1285, 330] on div "Available" at bounding box center [1296, 330] width 470 height 181
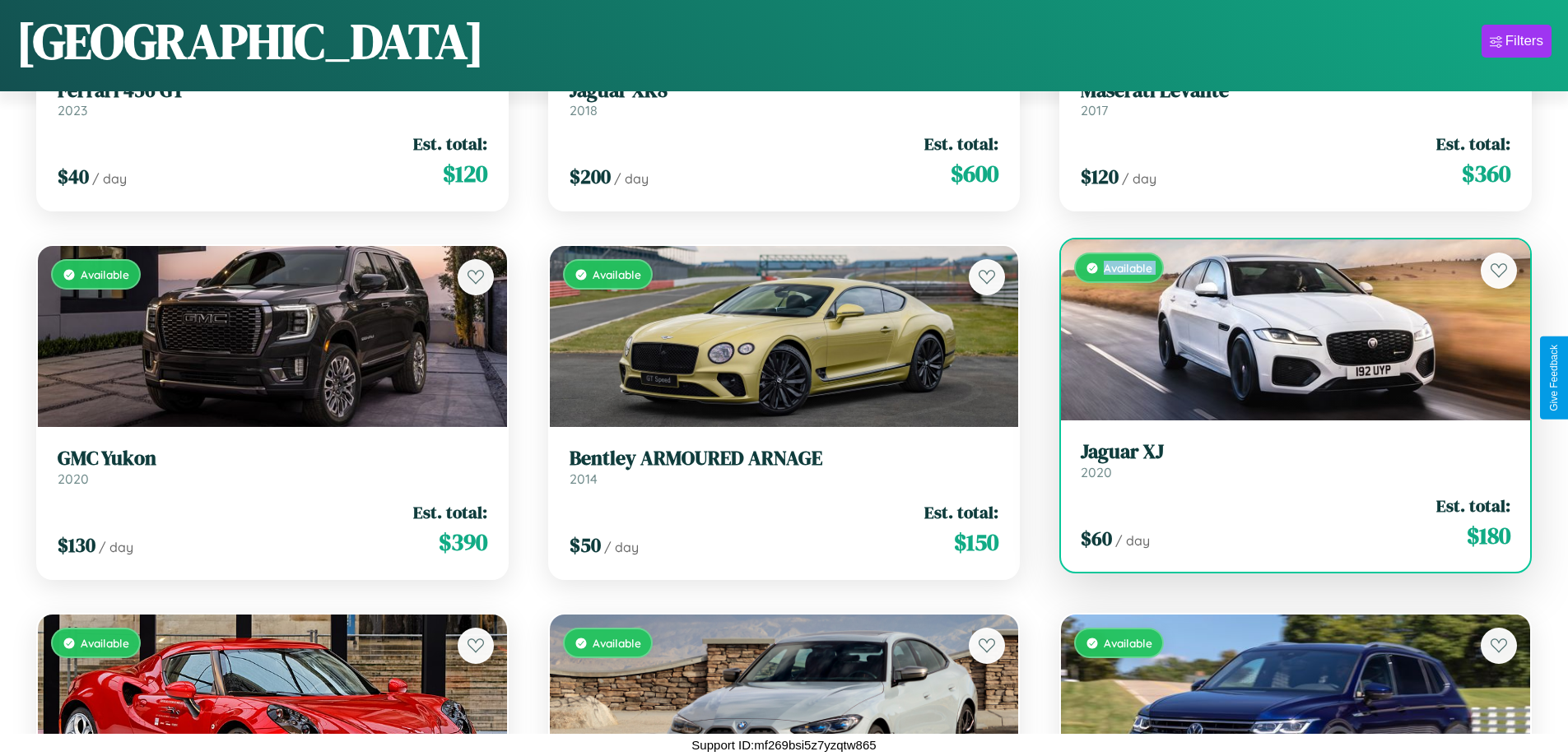
click at [1285, 330] on div "Available" at bounding box center [1296, 330] width 470 height 181
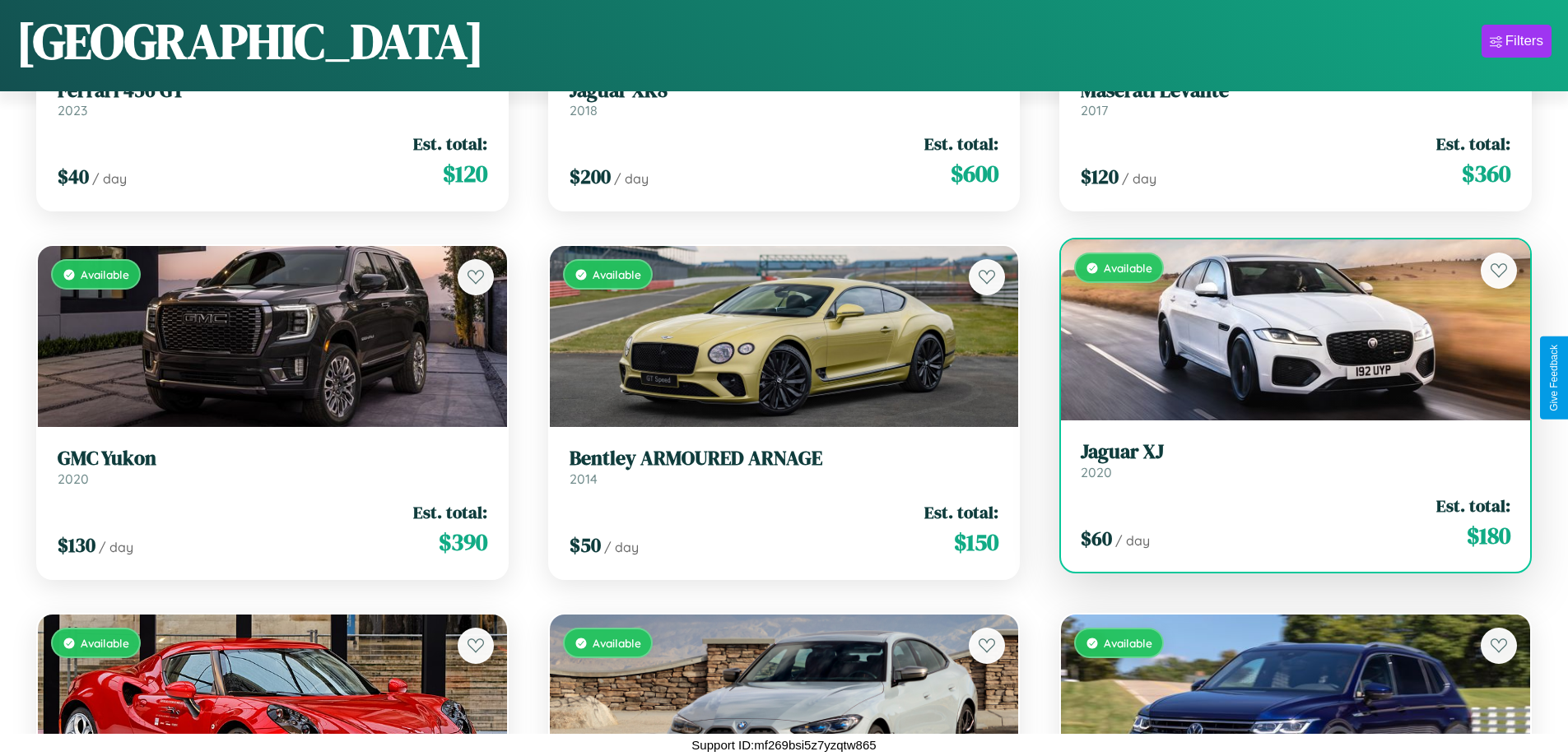
click at [1285, 330] on div "Available" at bounding box center [1296, 330] width 470 height 181
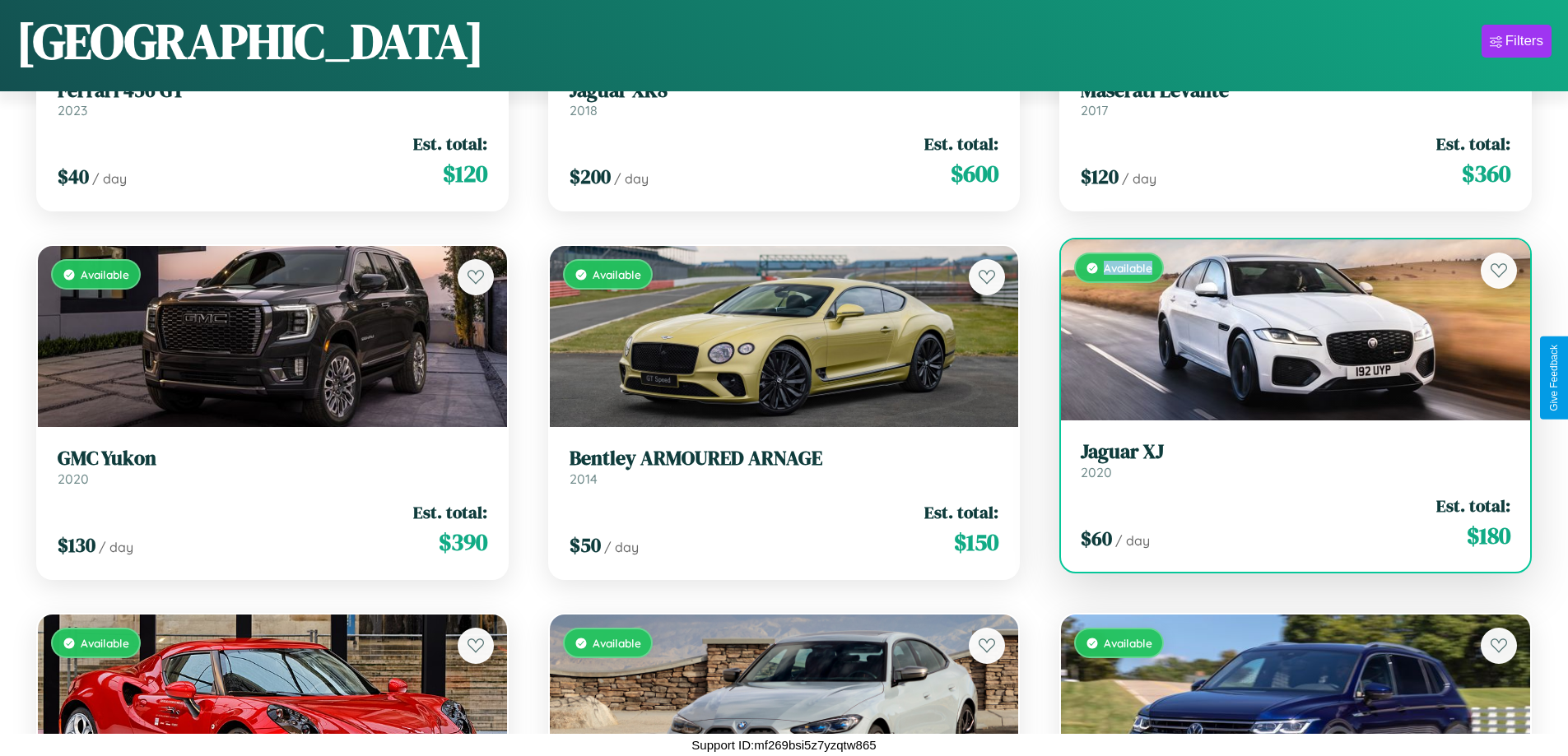
click at [1285, 330] on div "Available" at bounding box center [1296, 330] width 470 height 181
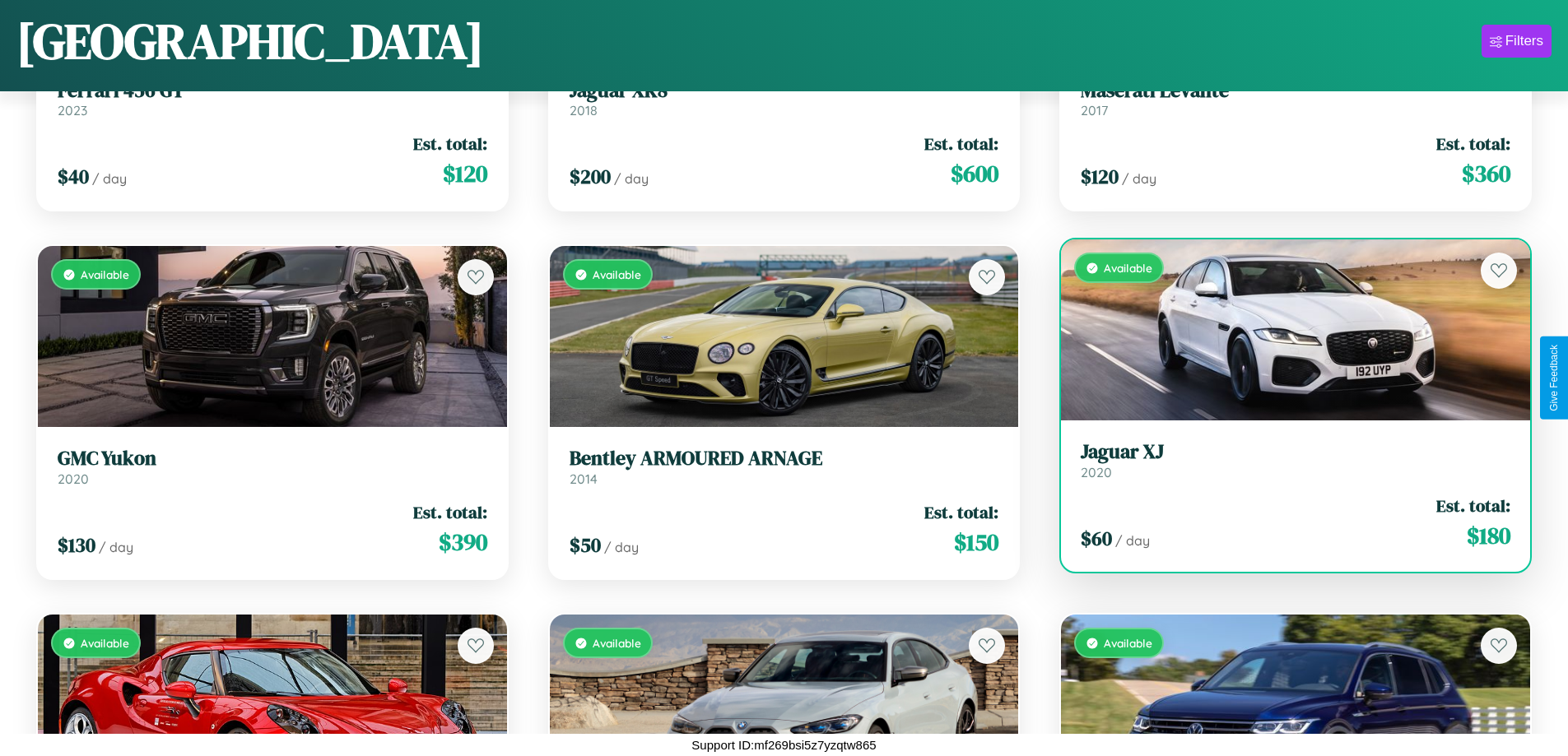
click at [1285, 460] on h3 "Jaguar XJ" at bounding box center [1295, 452] width 430 height 24
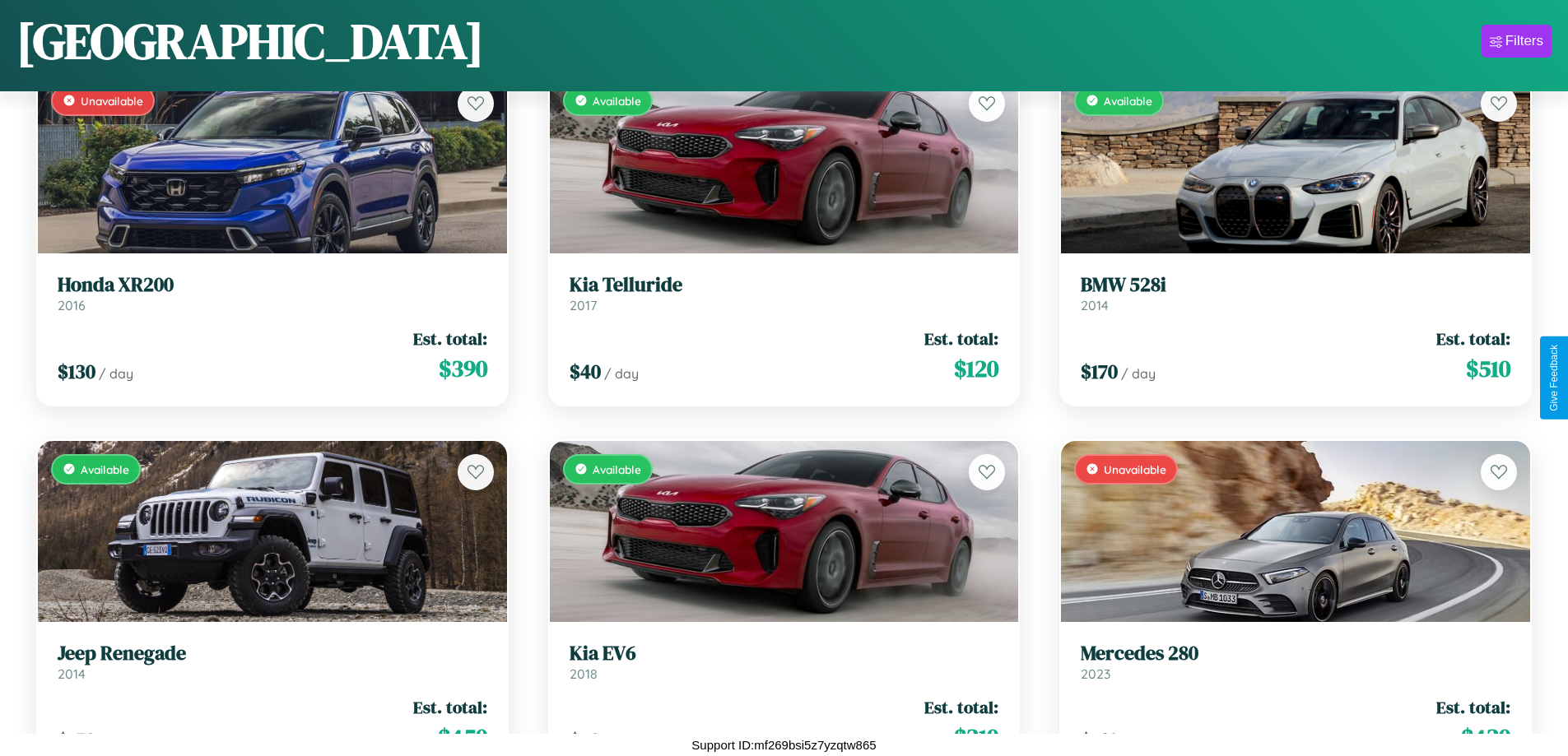
scroll to position [7969, 0]
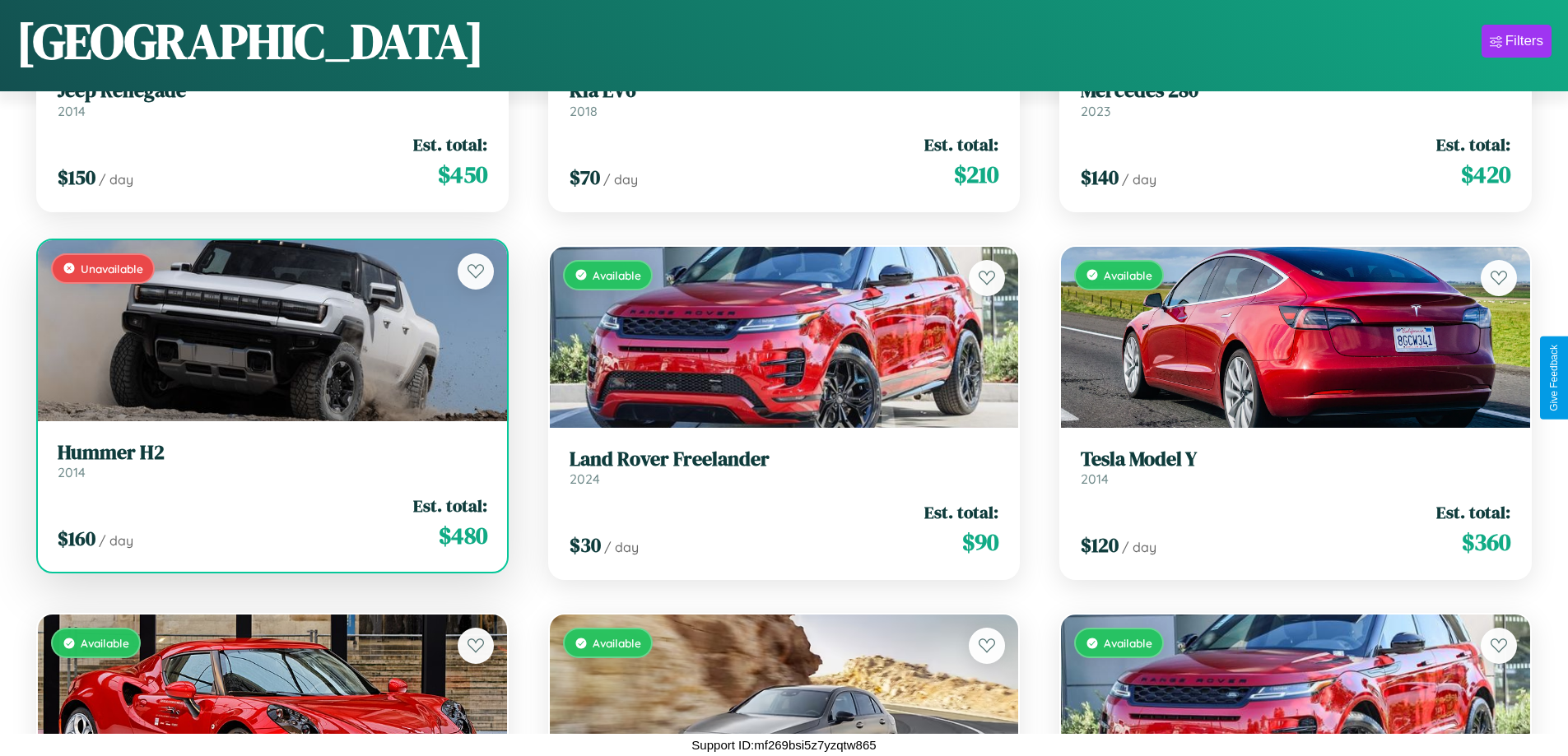
click at [270, 464] on link "Hummer H2 2014" at bounding box center [272, 461] width 430 height 40
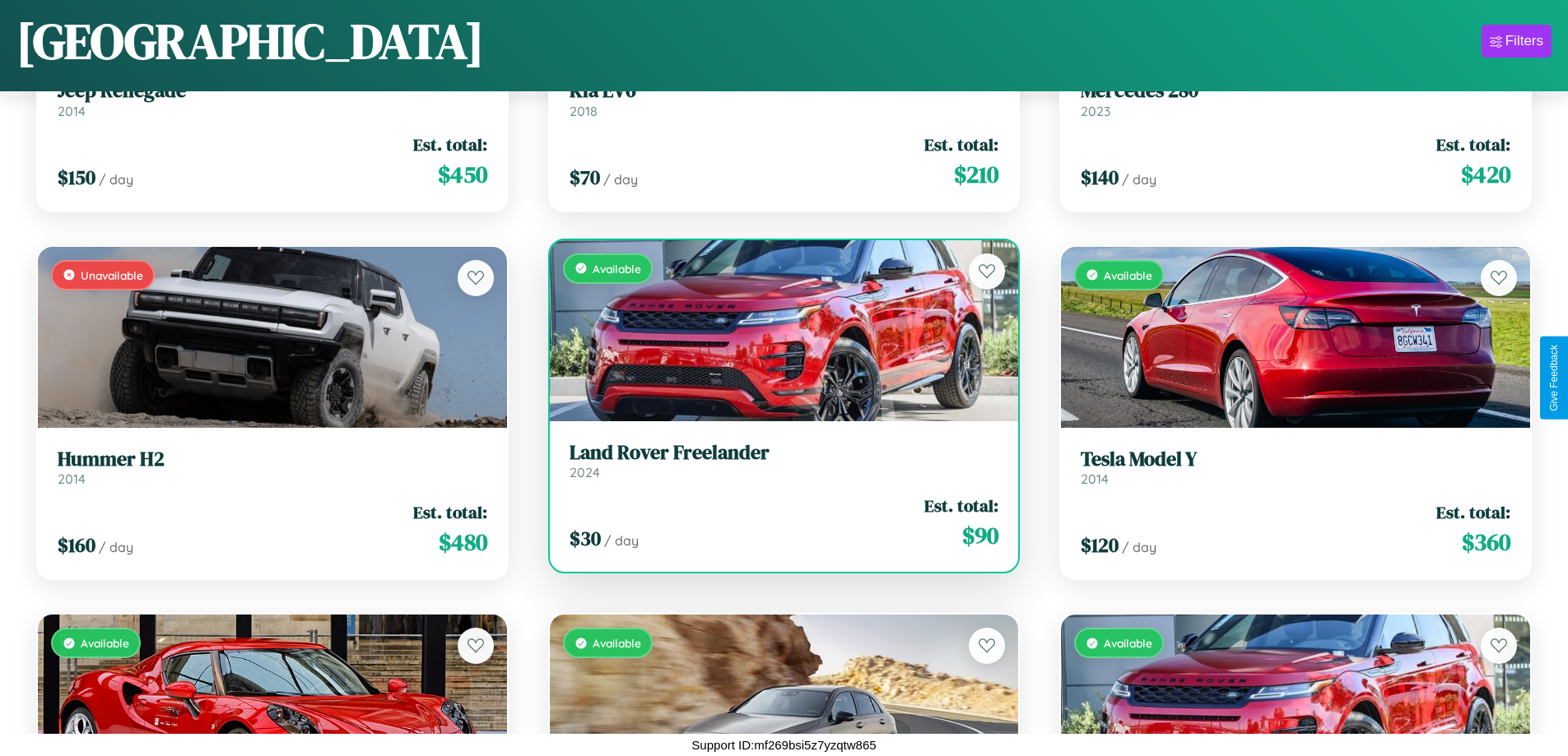
scroll to position [5390, 0]
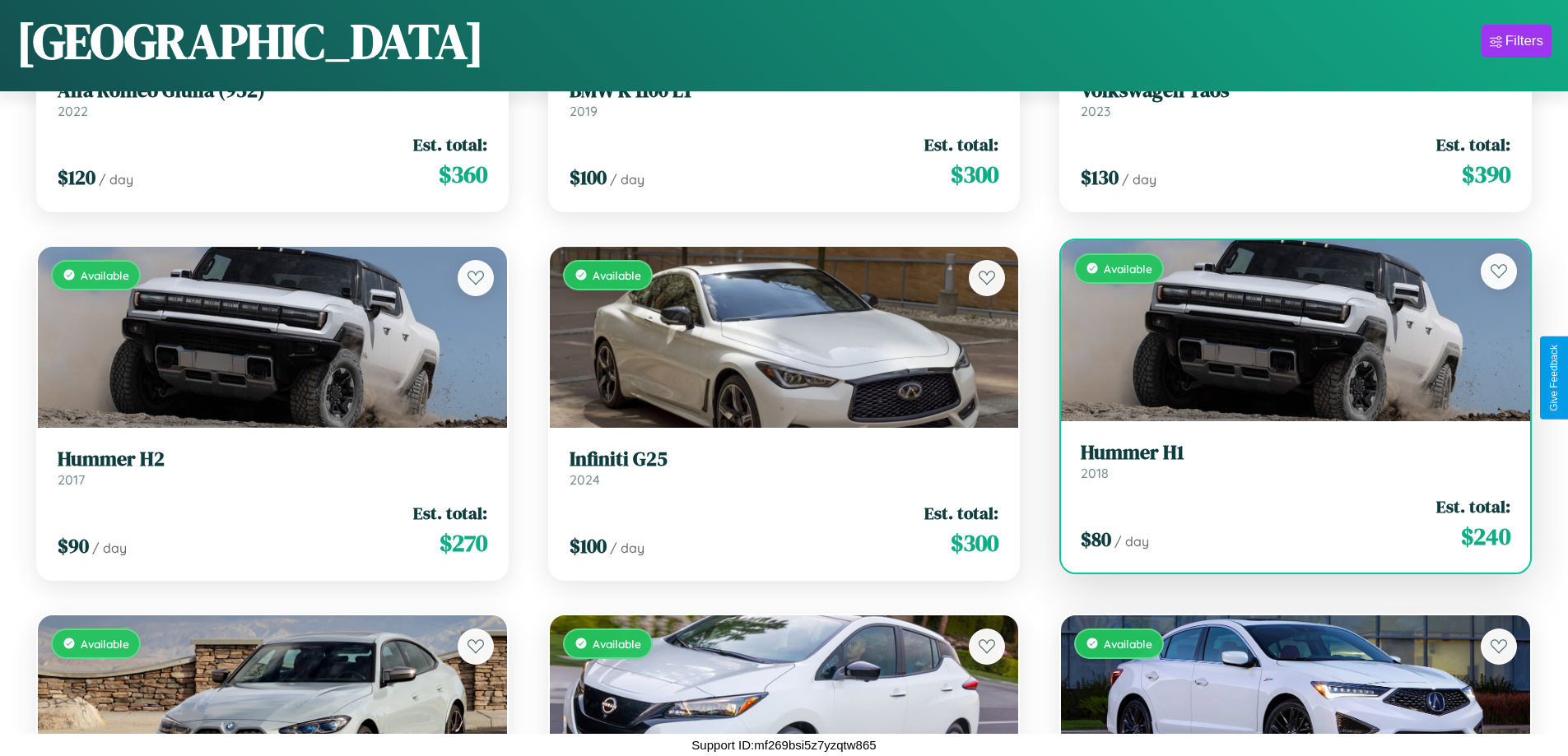
click at [1285, 337] on div "Available" at bounding box center [1296, 331] width 470 height 181
click at [1285, 330] on div "Available" at bounding box center [1296, 331] width 470 height 181
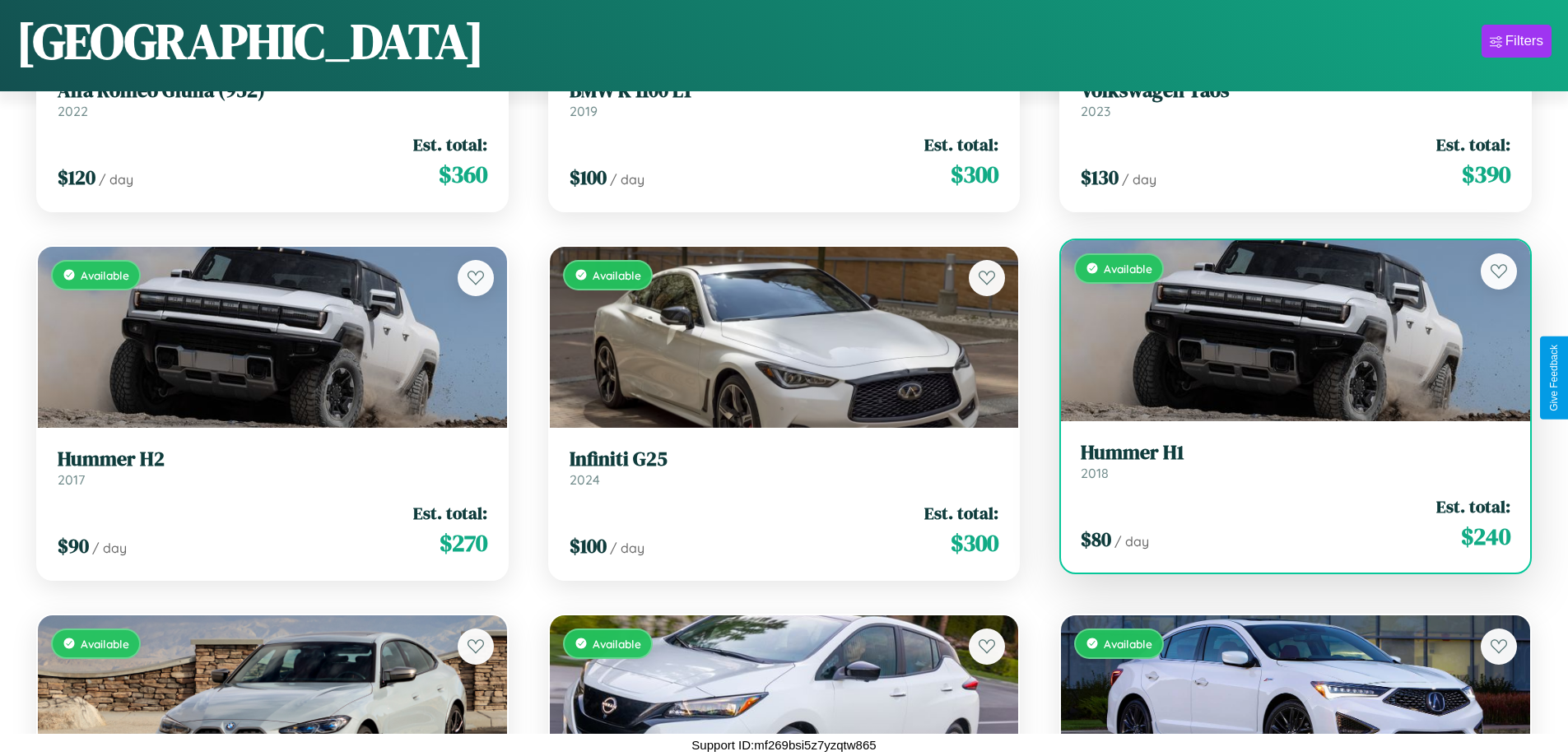
click at [1285, 330] on div "Available" at bounding box center [1296, 331] width 470 height 181
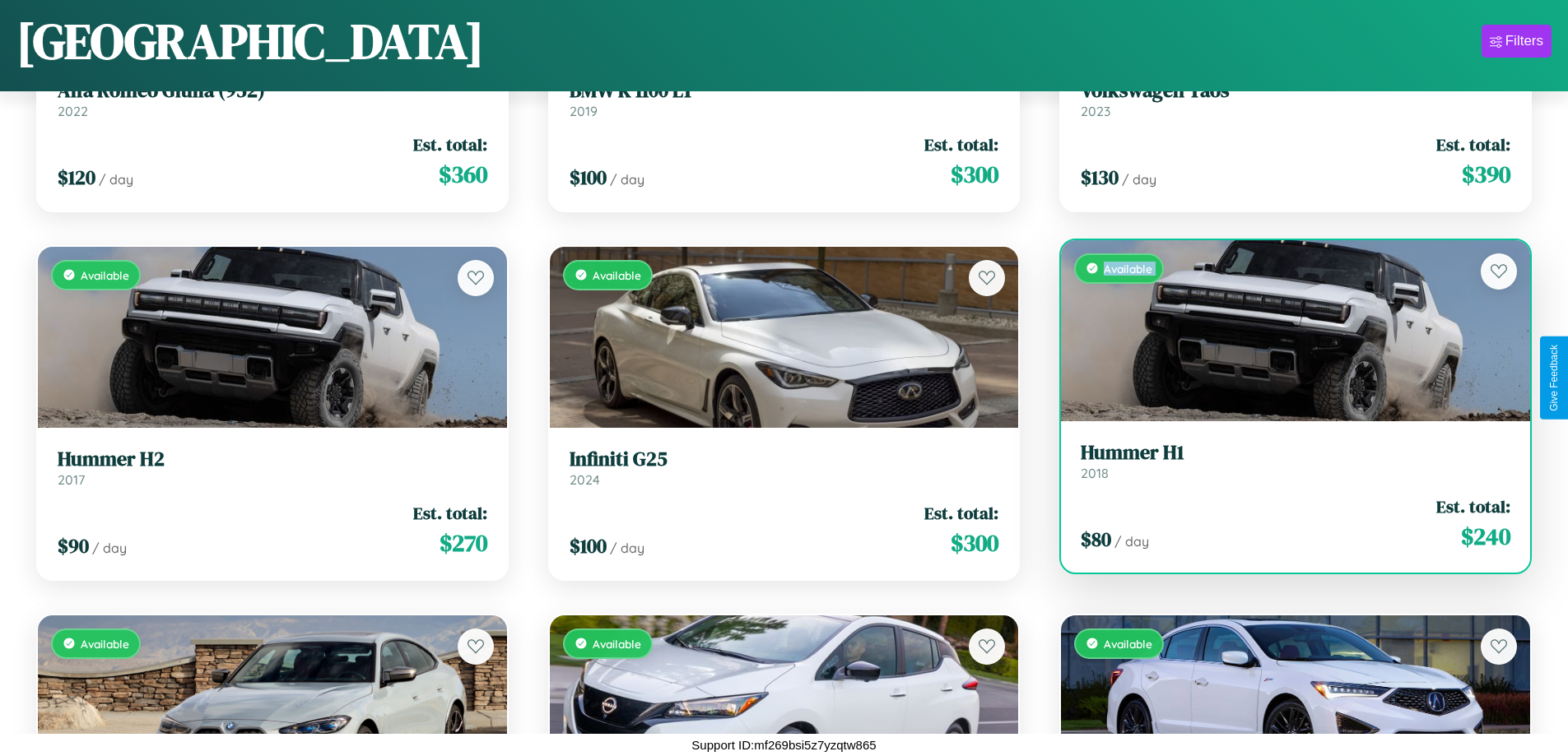
click at [1285, 330] on div "Available" at bounding box center [1296, 331] width 470 height 181
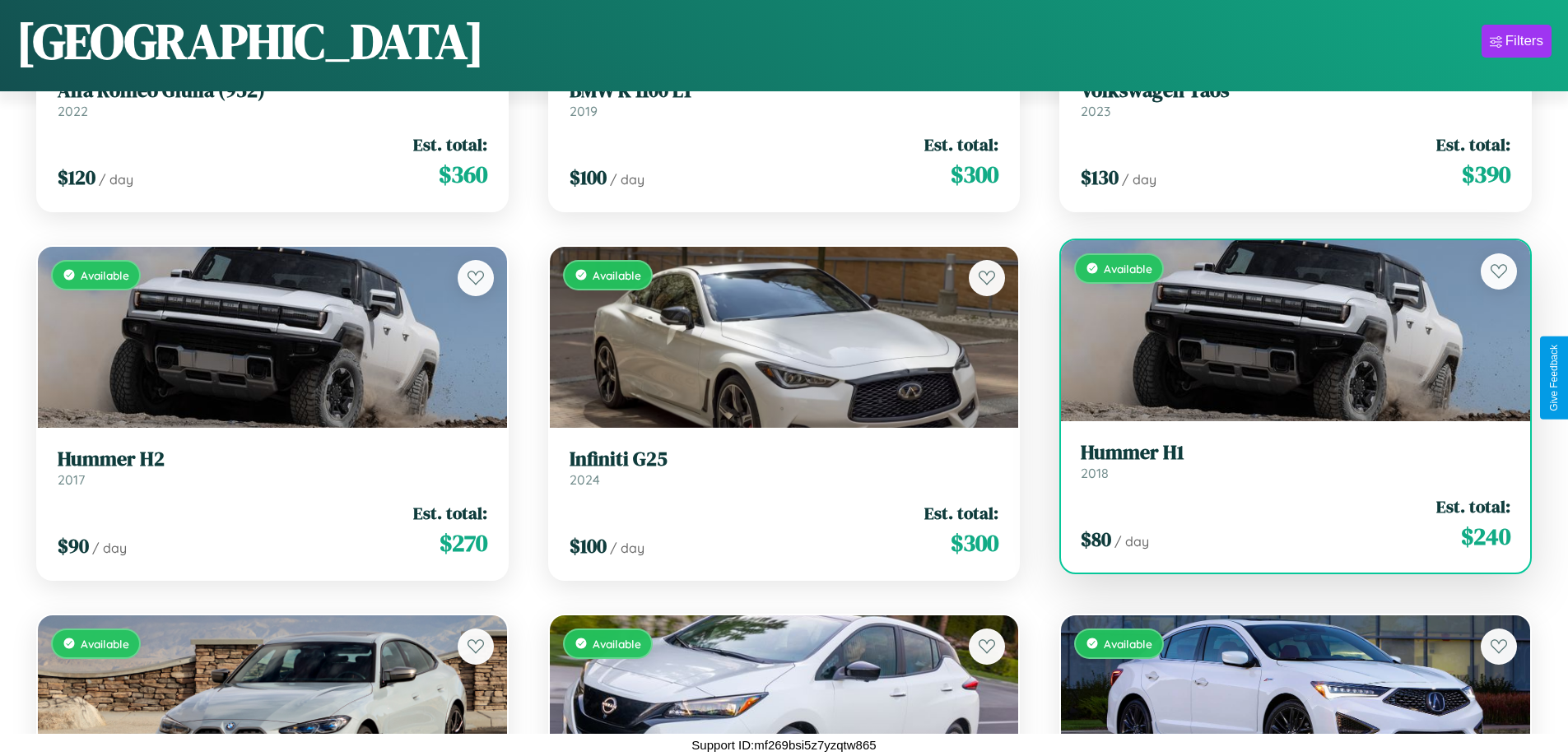
click at [1285, 330] on div "Available" at bounding box center [1296, 331] width 470 height 181
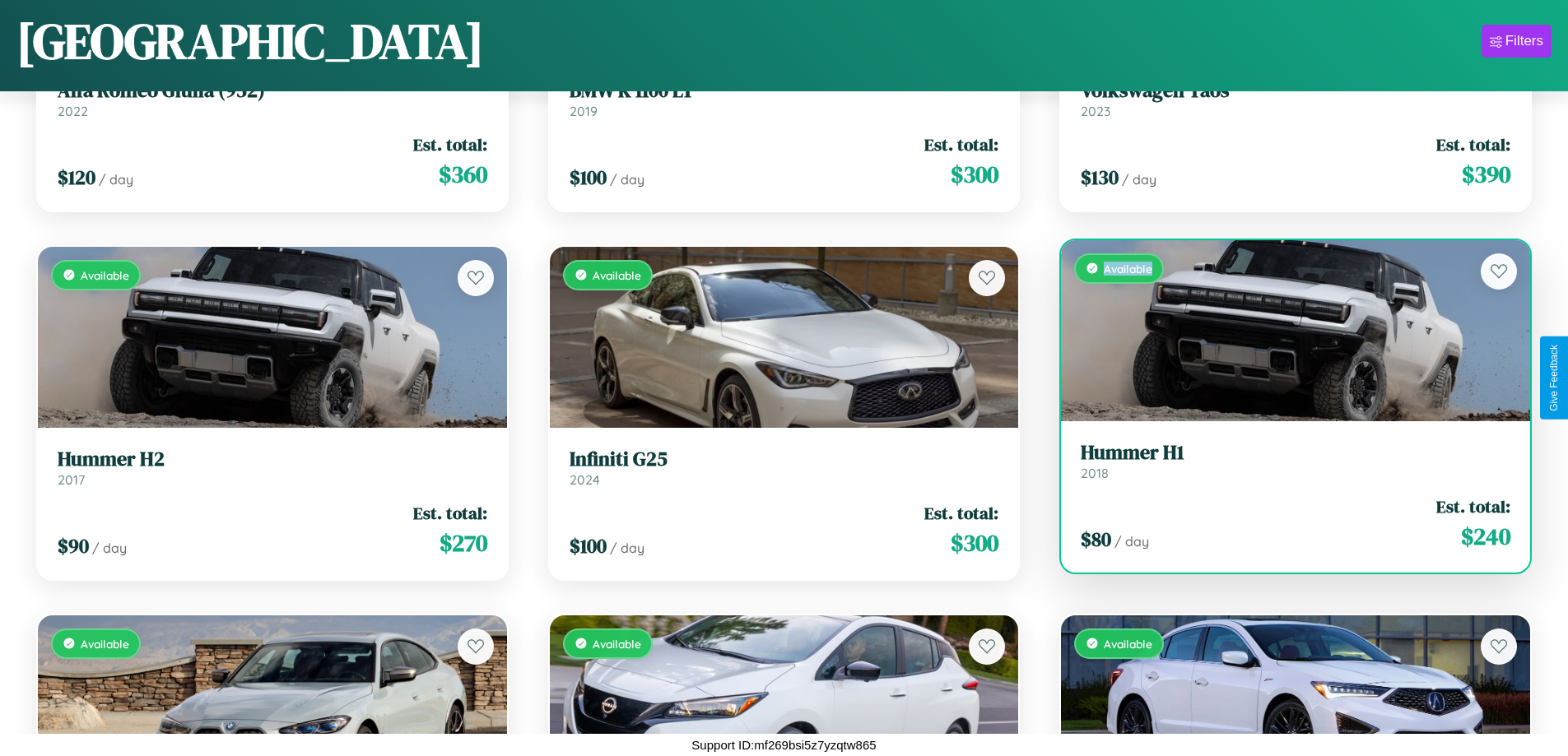
click at [1285, 330] on div "Available" at bounding box center [1296, 331] width 470 height 181
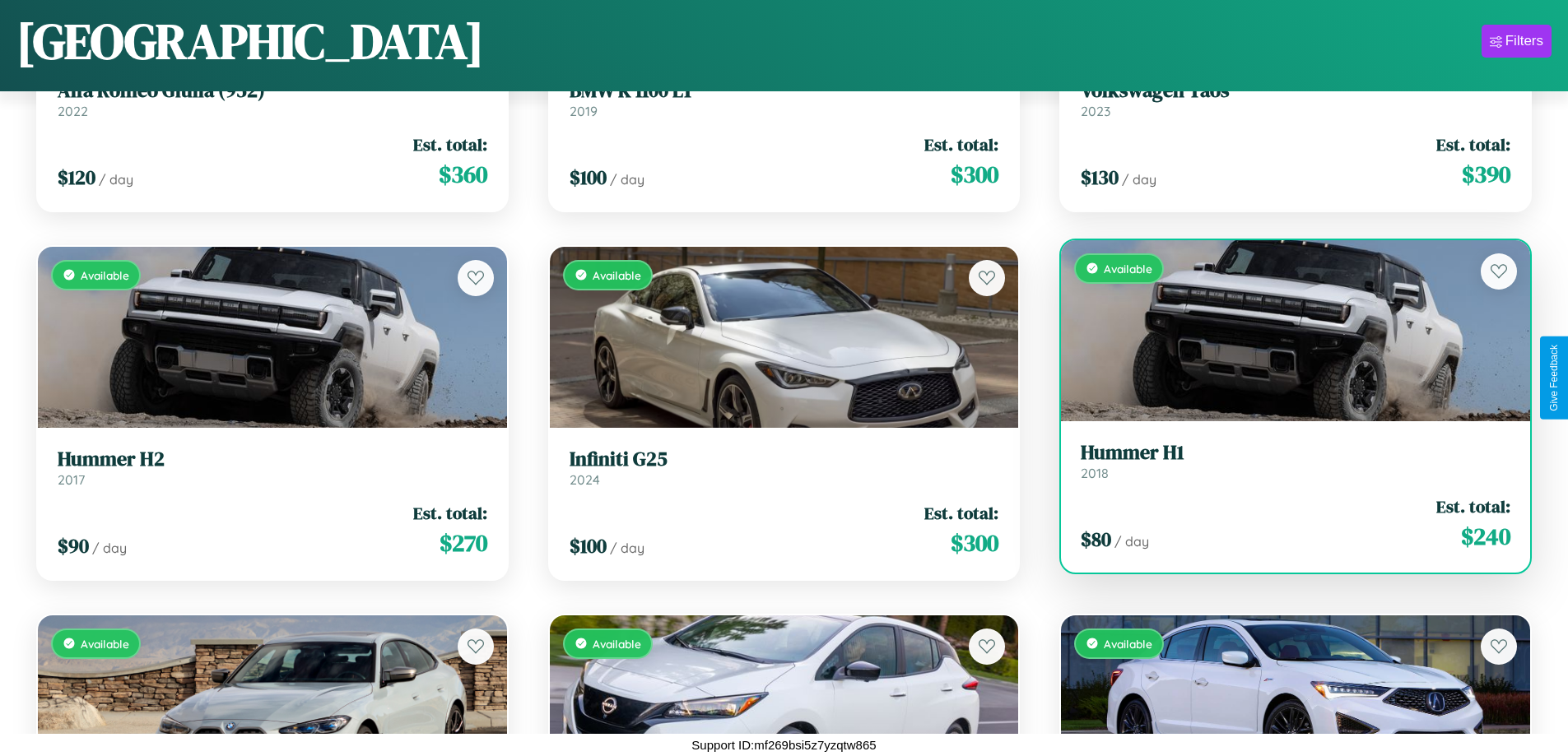
click at [1285, 461] on h3 "Hummer H1" at bounding box center [1295, 453] width 430 height 24
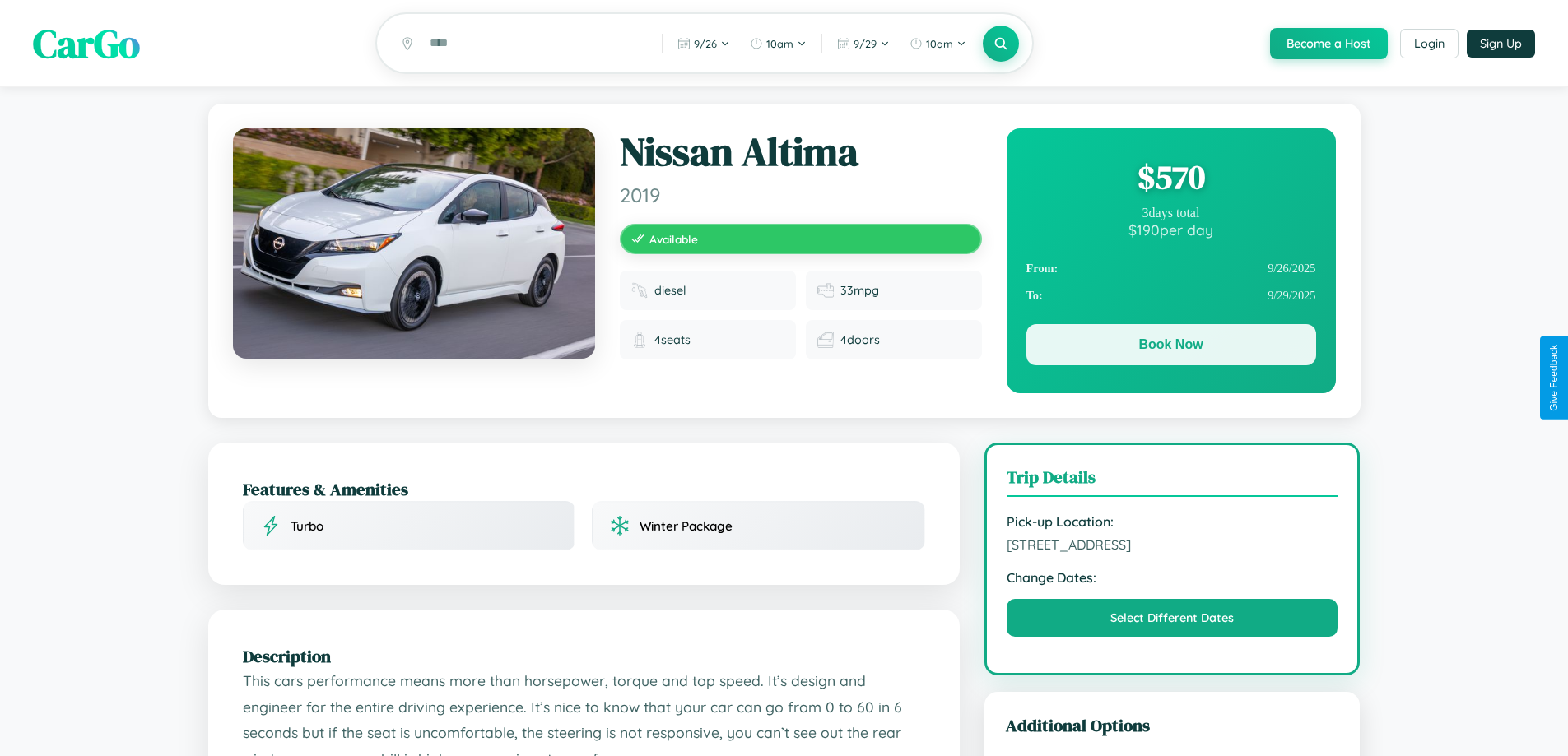
click at [1171, 347] on button "Book Now" at bounding box center [1172, 344] width 290 height 41
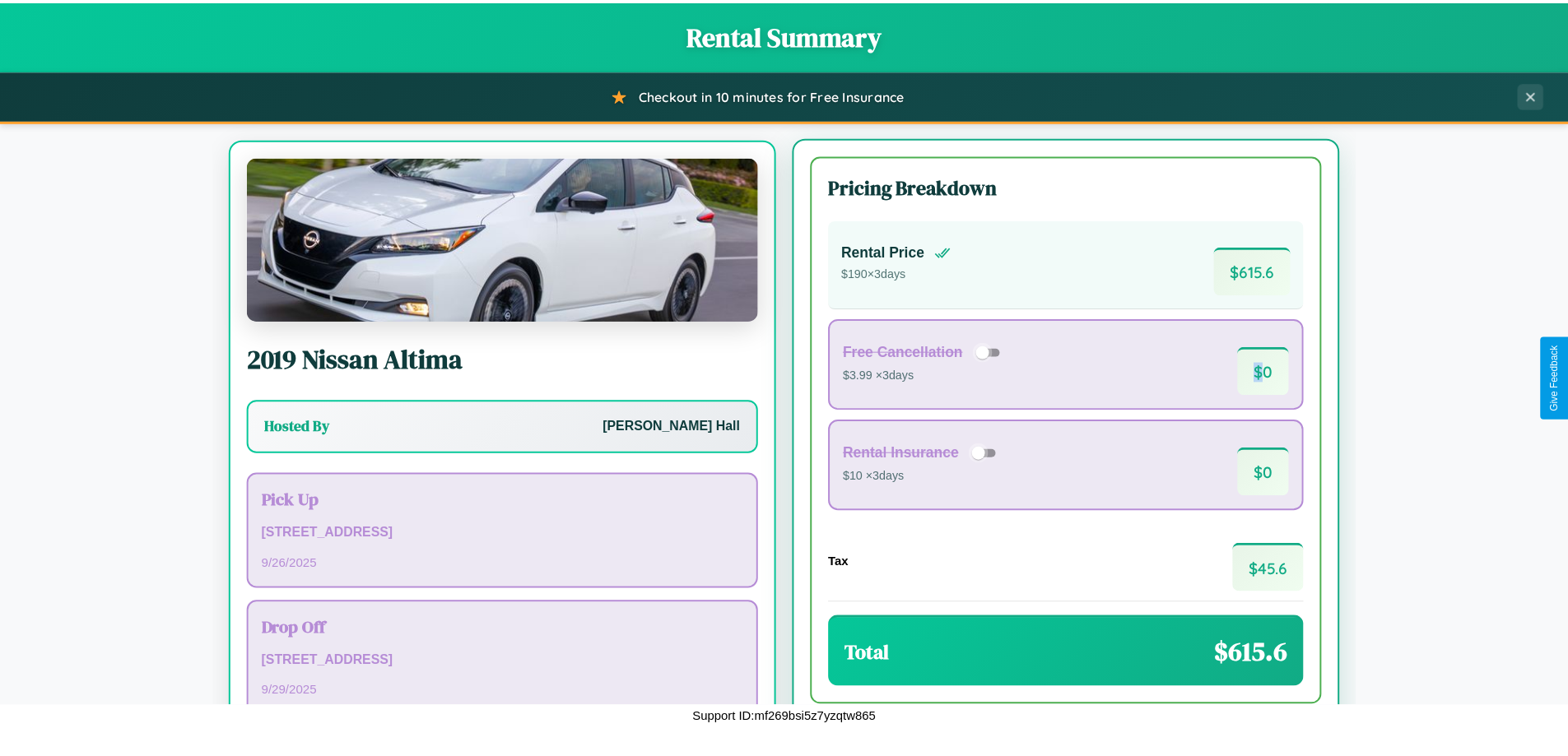
scroll to position [77, 0]
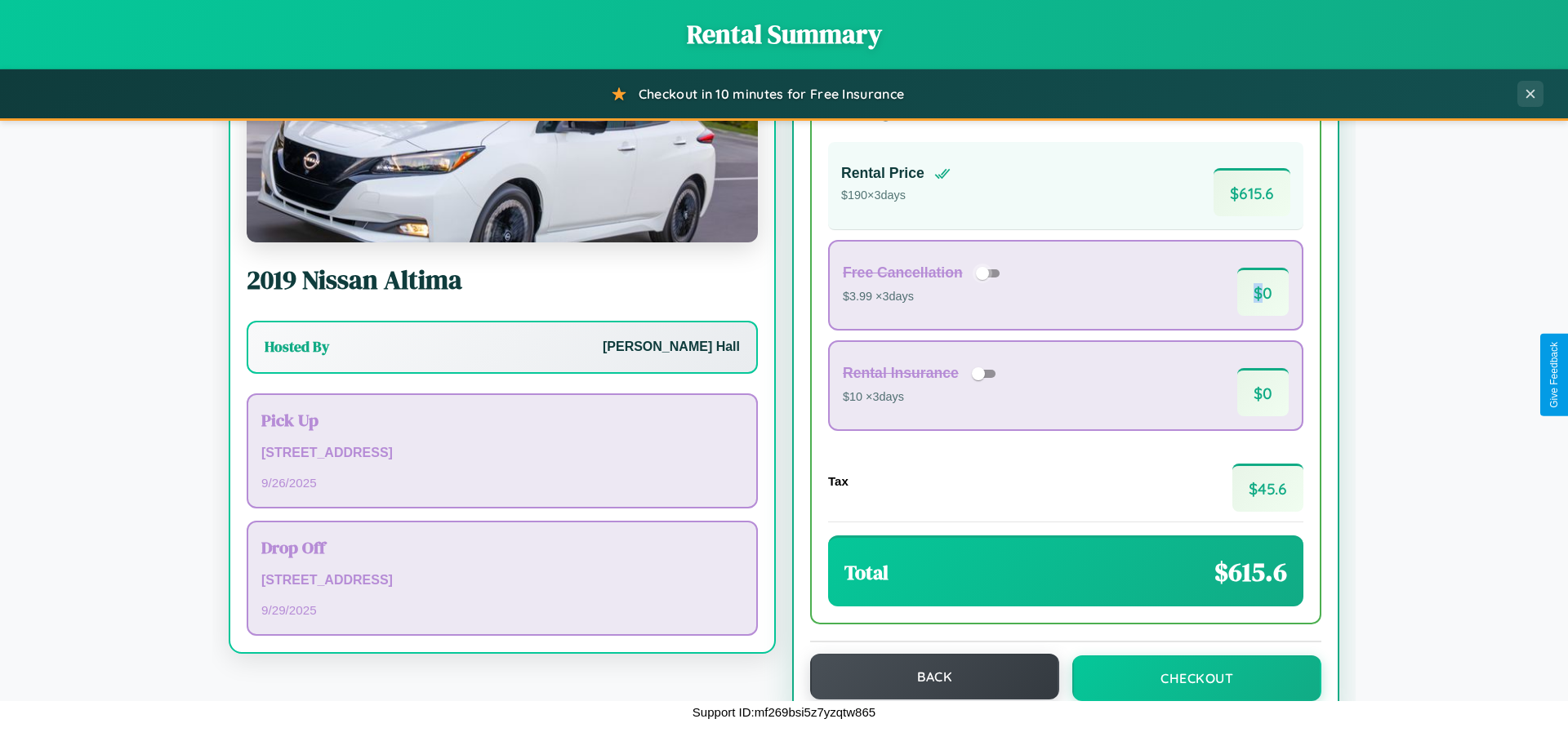
click at [927, 677] on button "Back" at bounding box center [934, 677] width 249 height 46
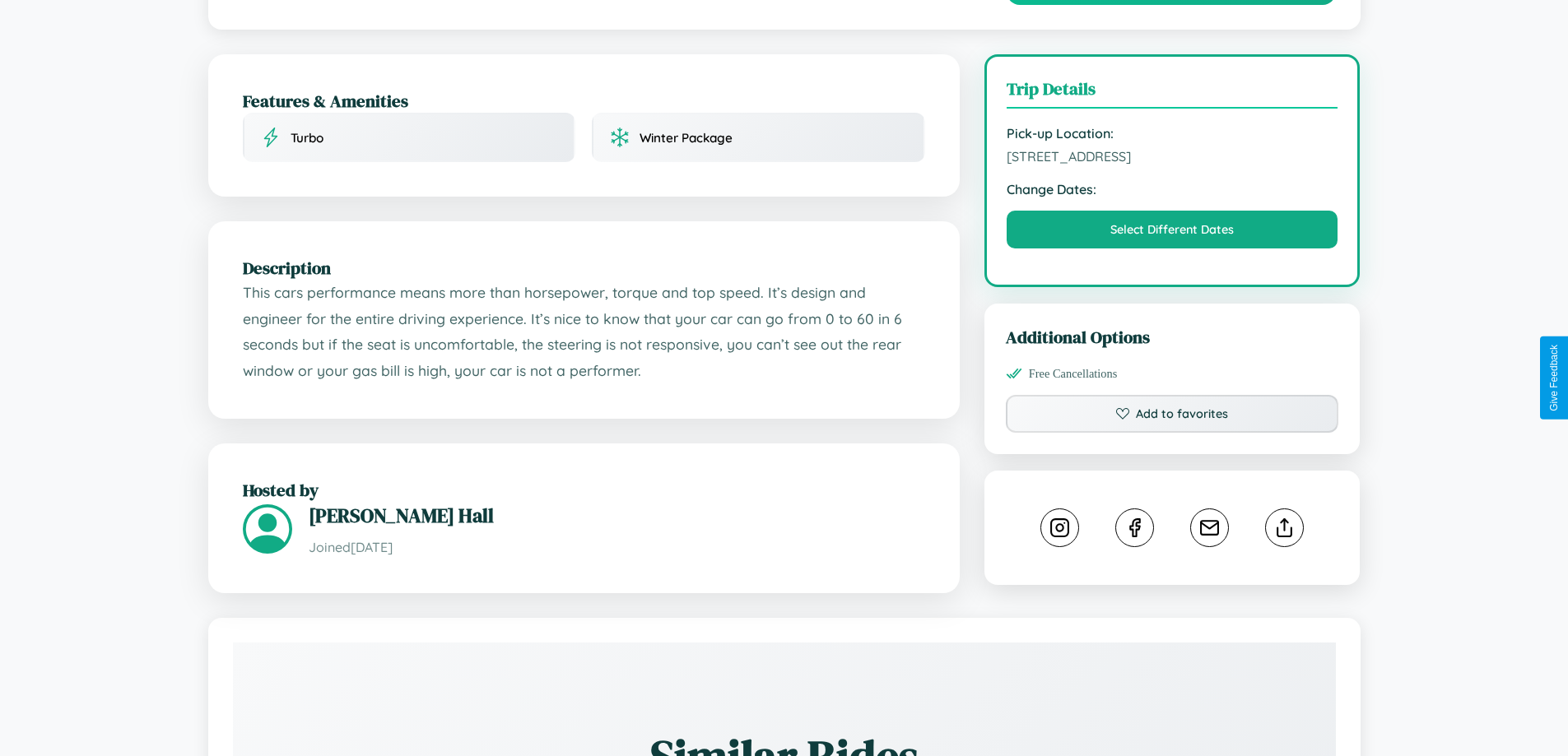
scroll to position [427, 0]
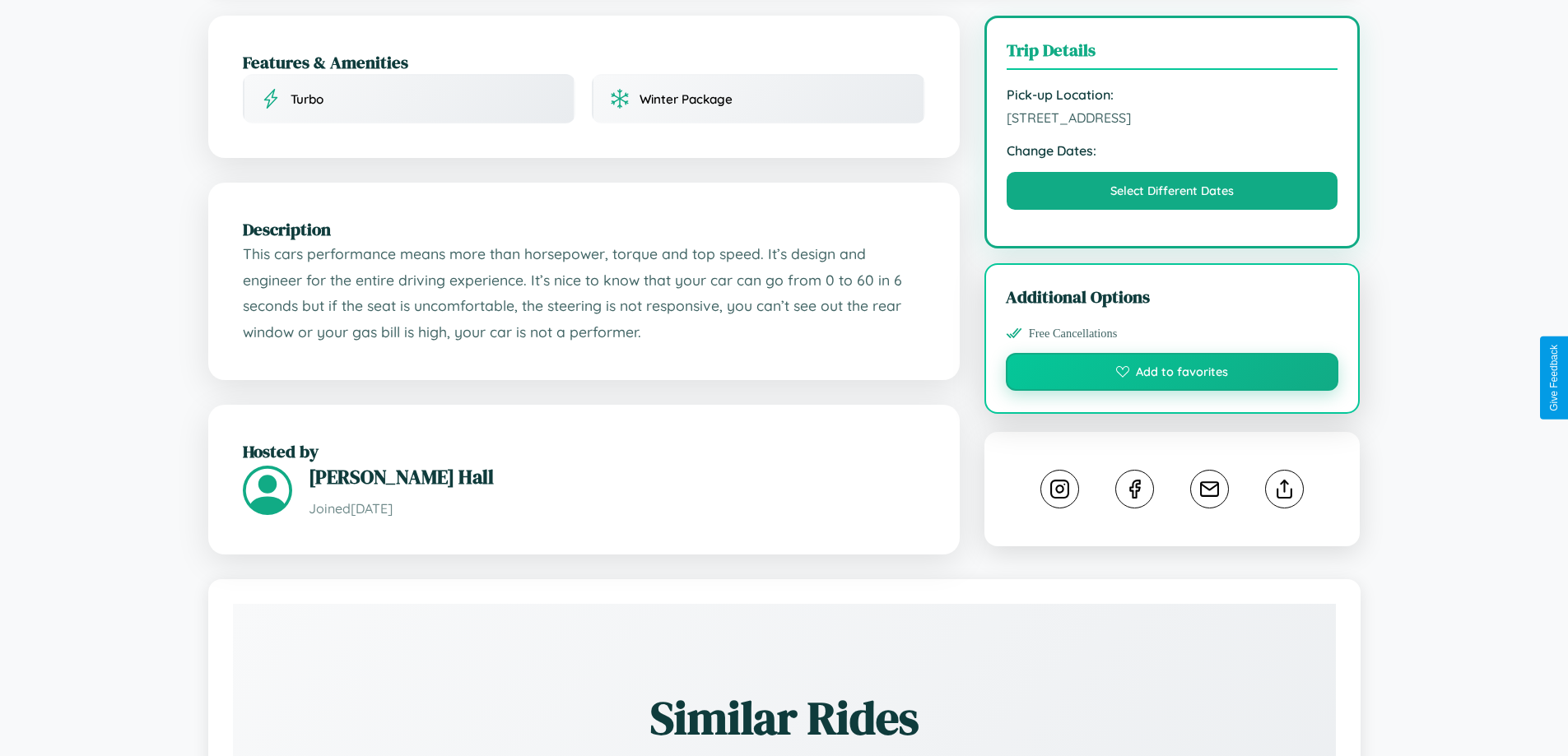
click at [1172, 375] on button "Add to favorites" at bounding box center [1172, 372] width 334 height 38
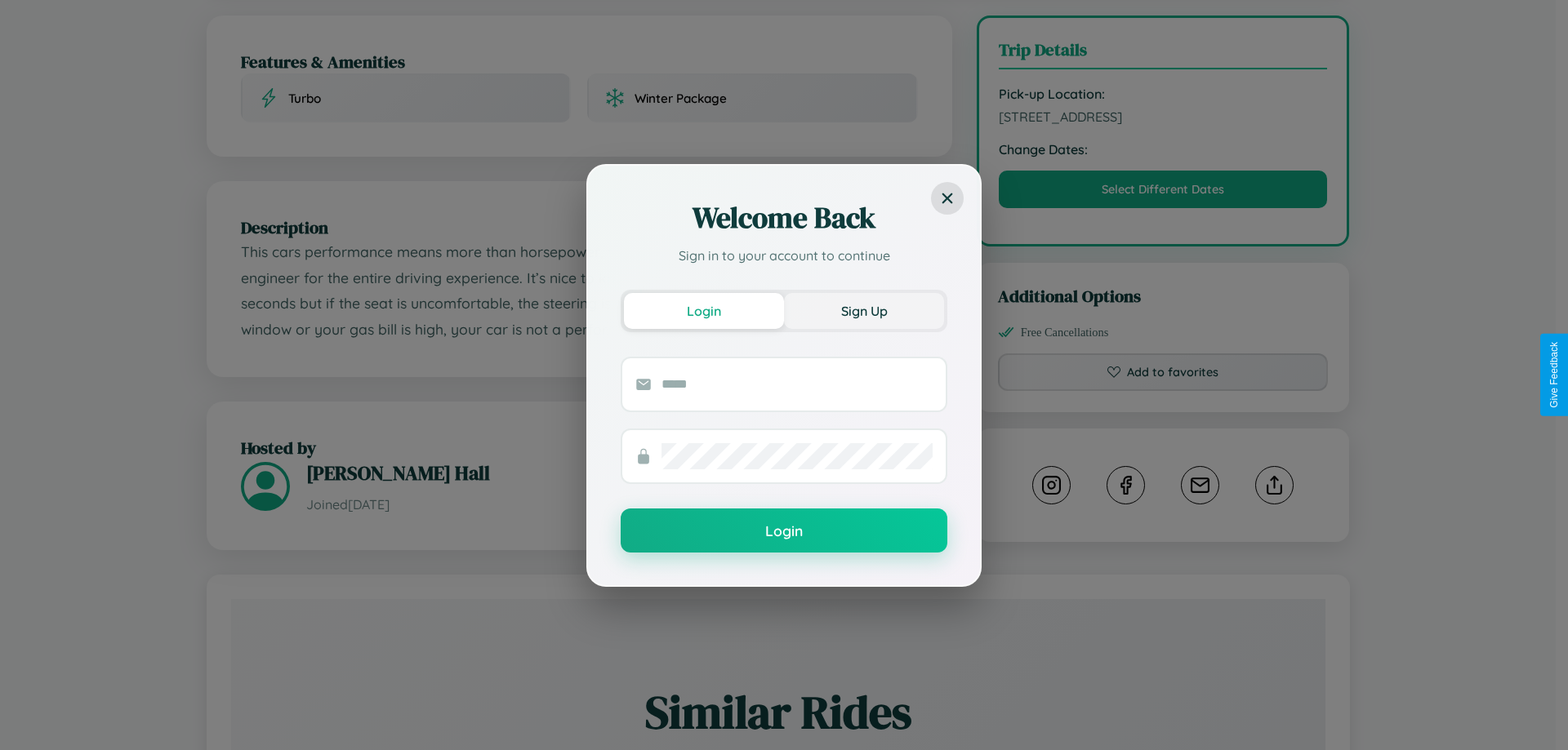
click at [864, 310] on button "Sign Up" at bounding box center [864, 310] width 160 height 36
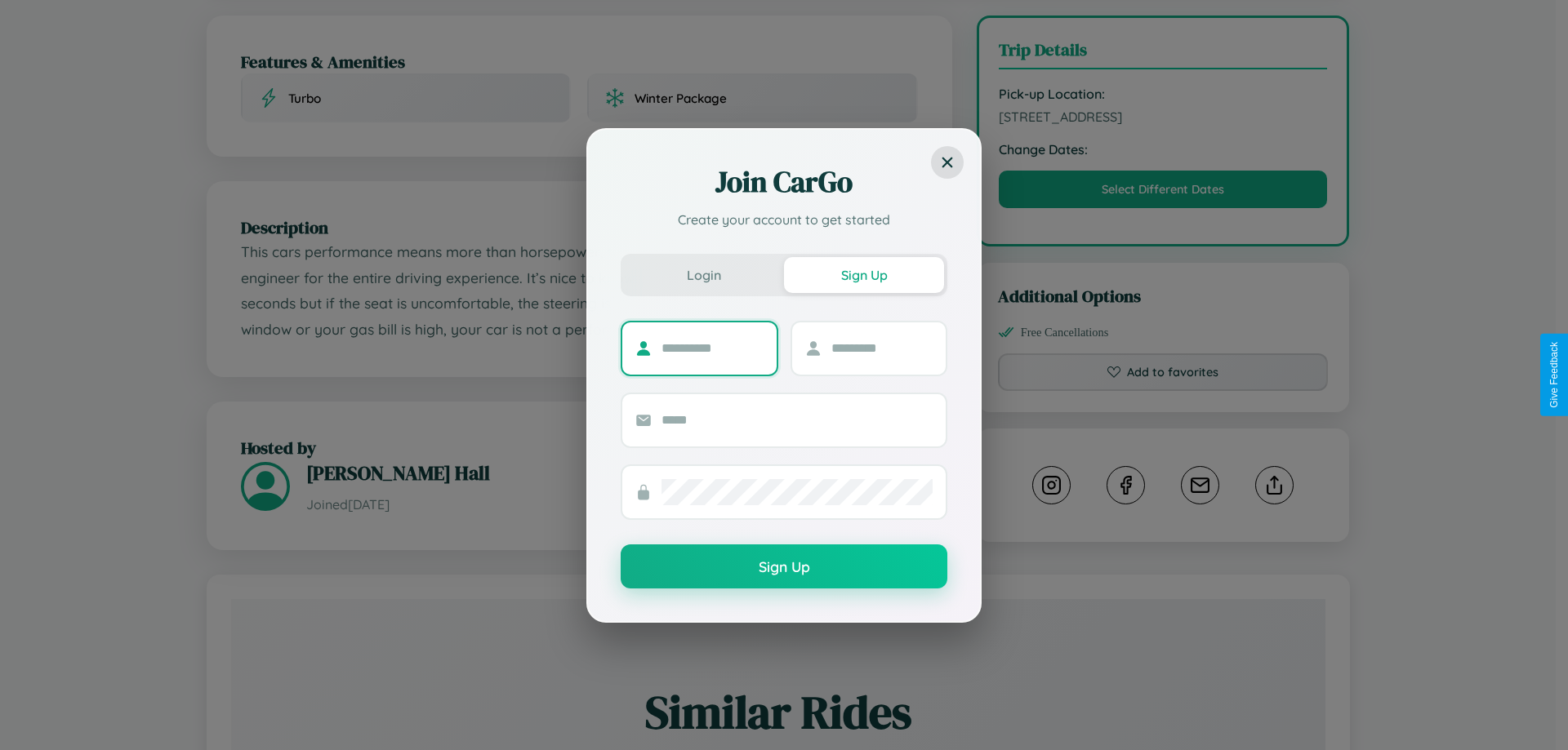
click at [712, 348] on input "text" at bounding box center [712, 348] width 102 height 26
type input "*****"
click at [881, 348] on input "text" at bounding box center [882, 348] width 102 height 26
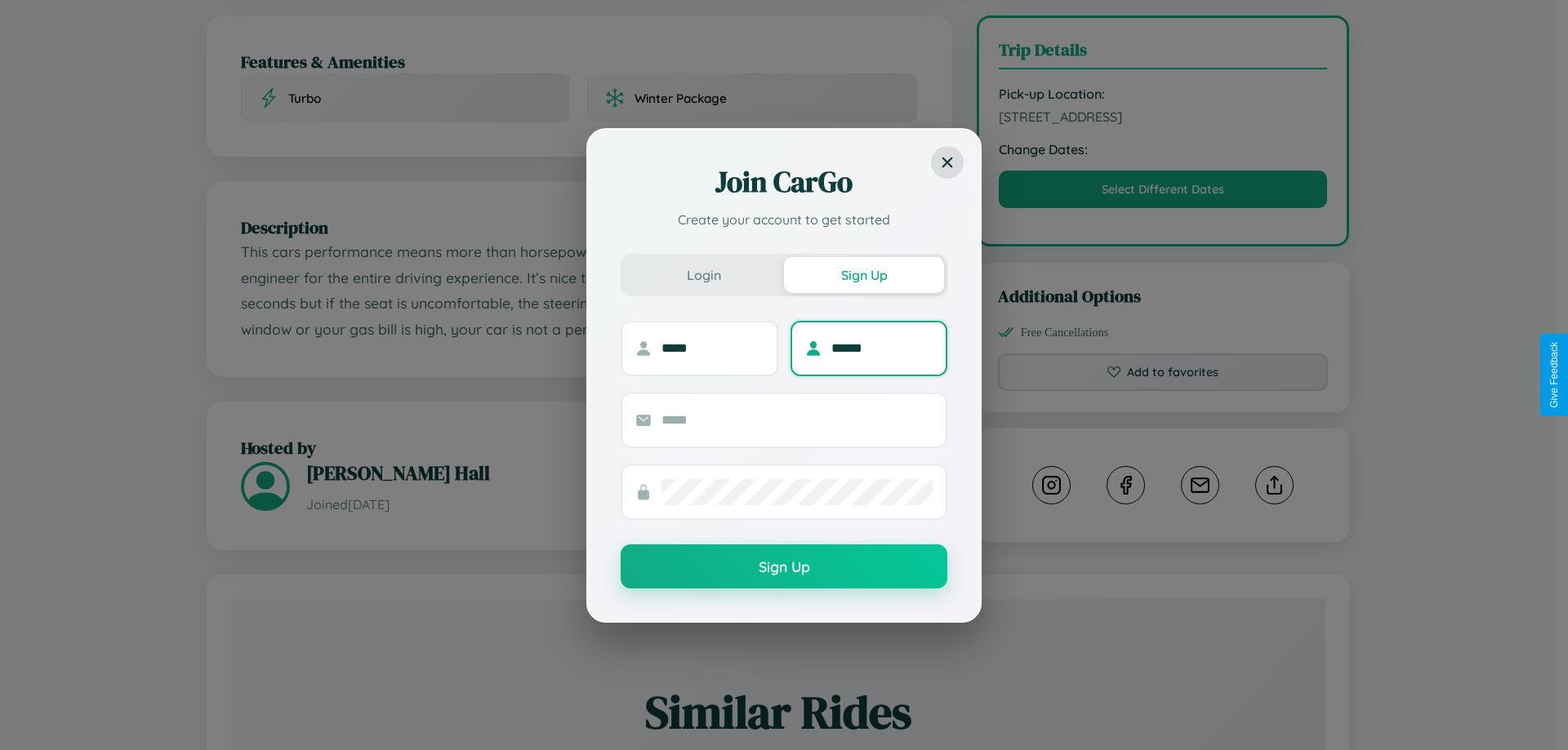
type input "******"
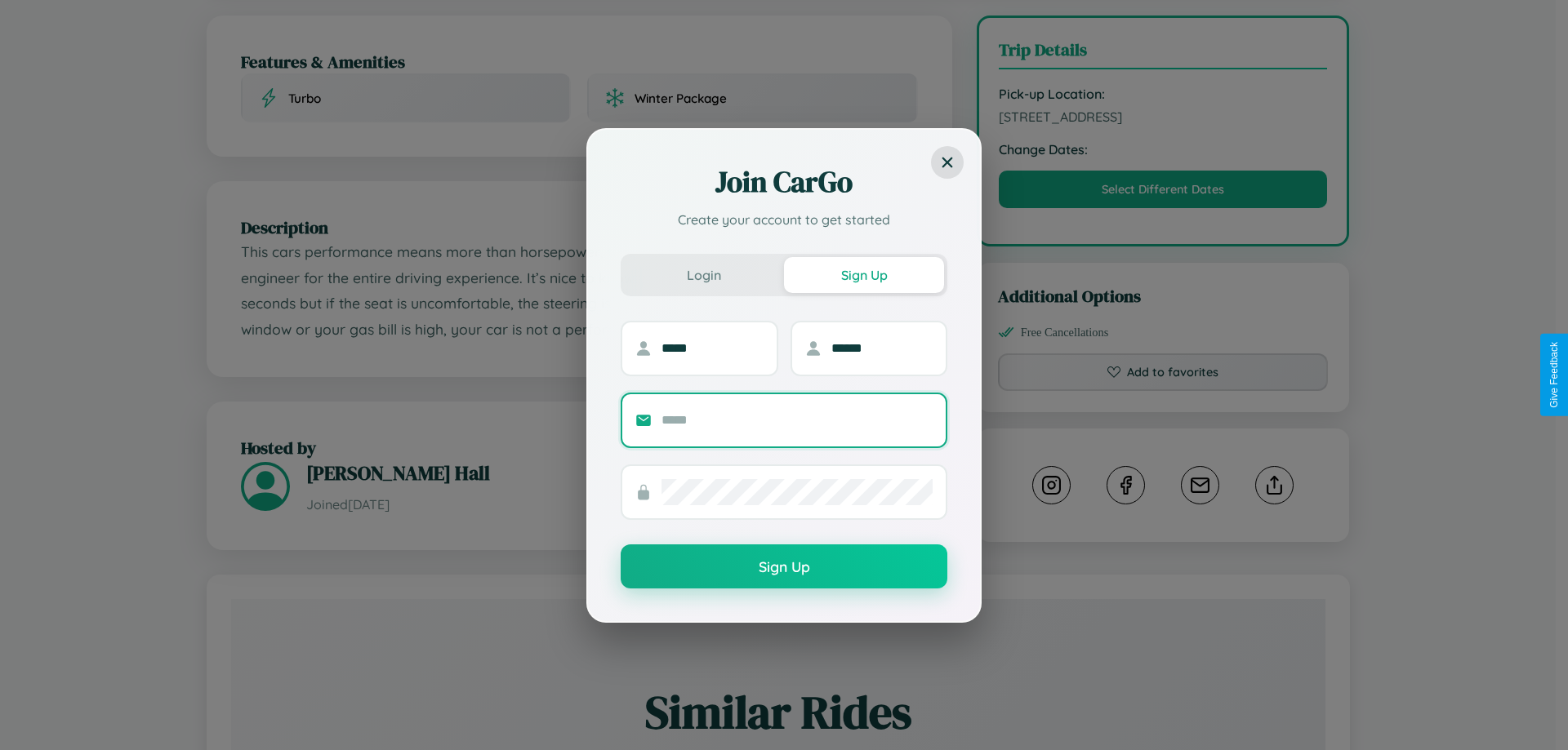
click at [797, 419] on input "text" at bounding box center [797, 420] width 271 height 26
type input "**********"
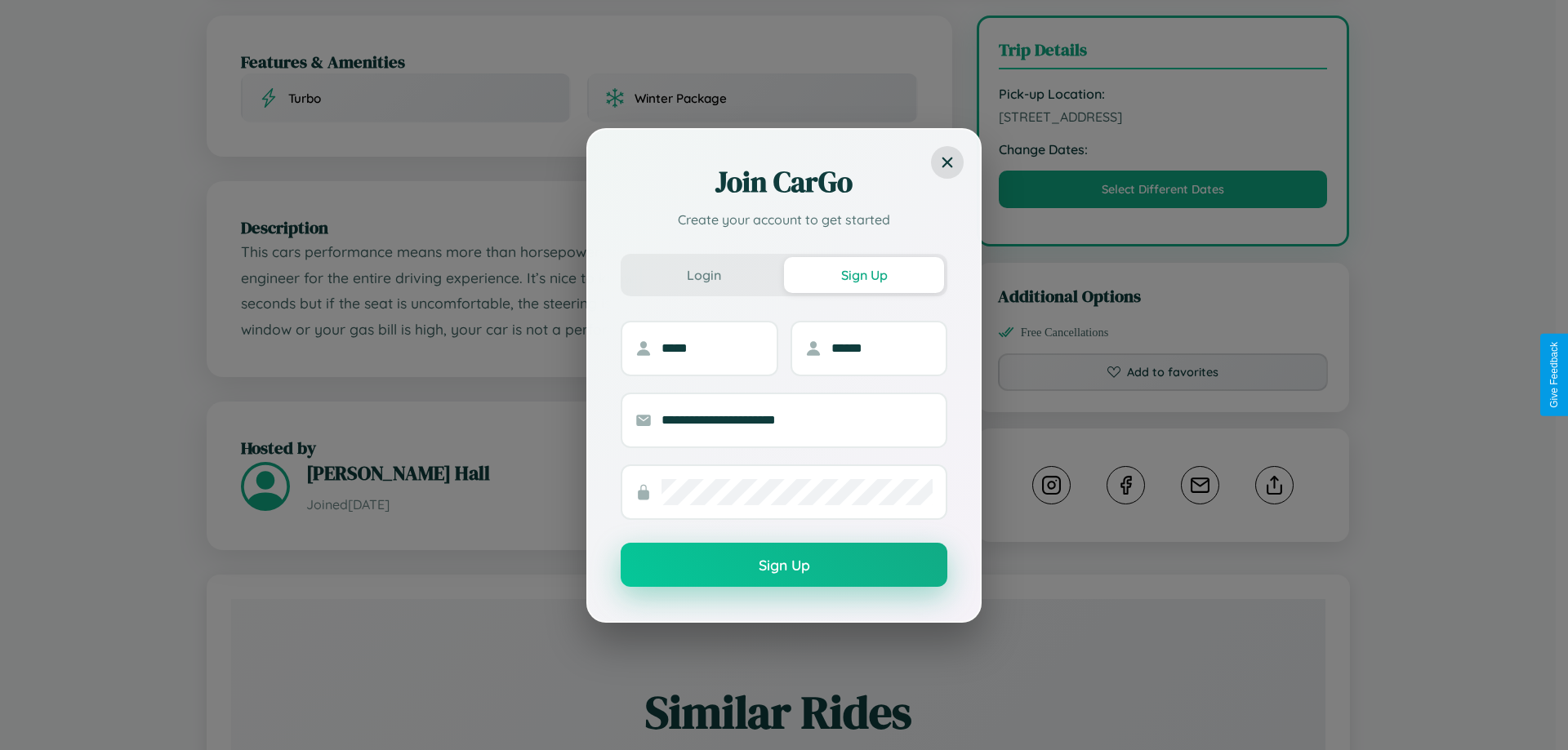
click at [784, 566] on button "Sign Up" at bounding box center [783, 564] width 327 height 44
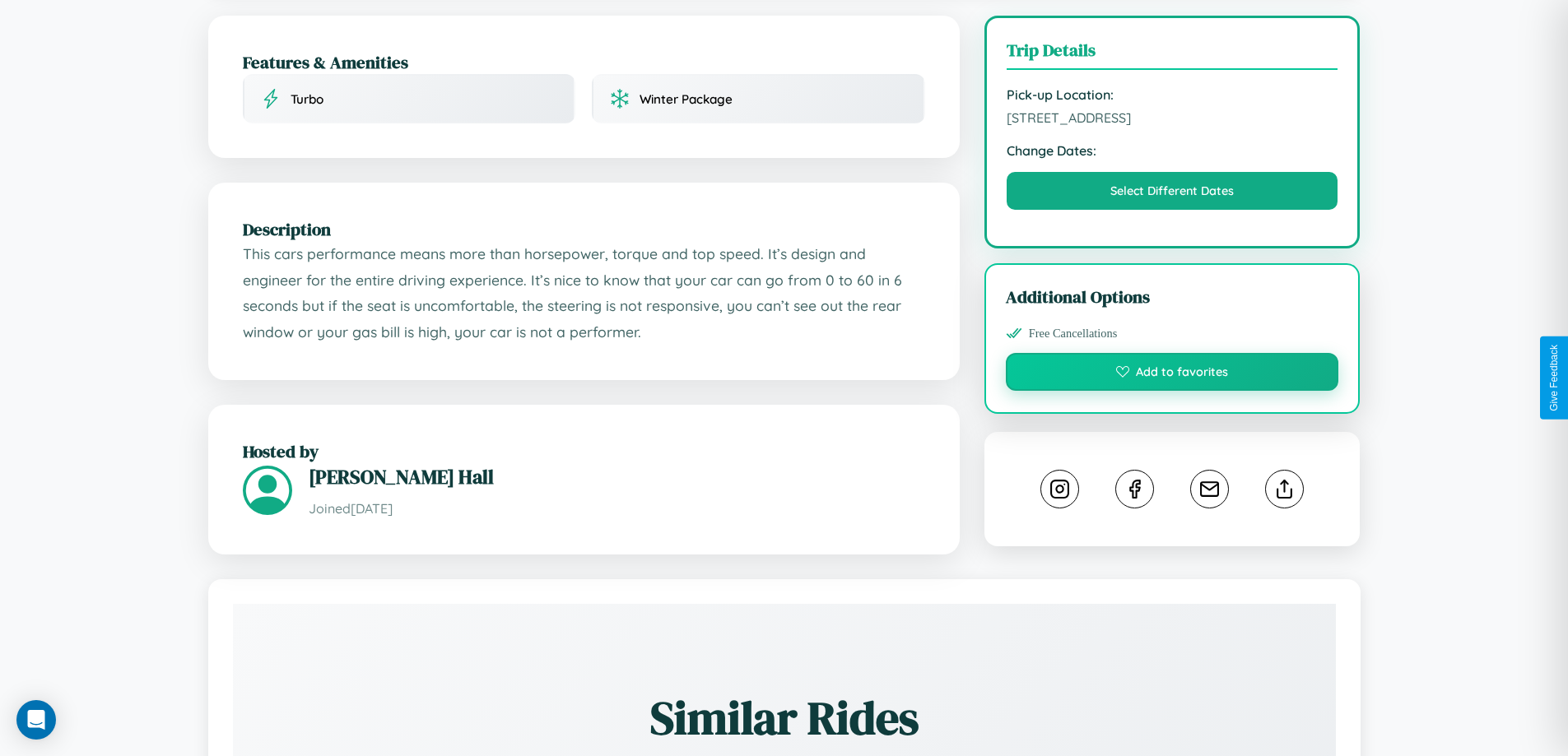
click at [1172, 374] on button "Add to favorites" at bounding box center [1172, 372] width 334 height 38
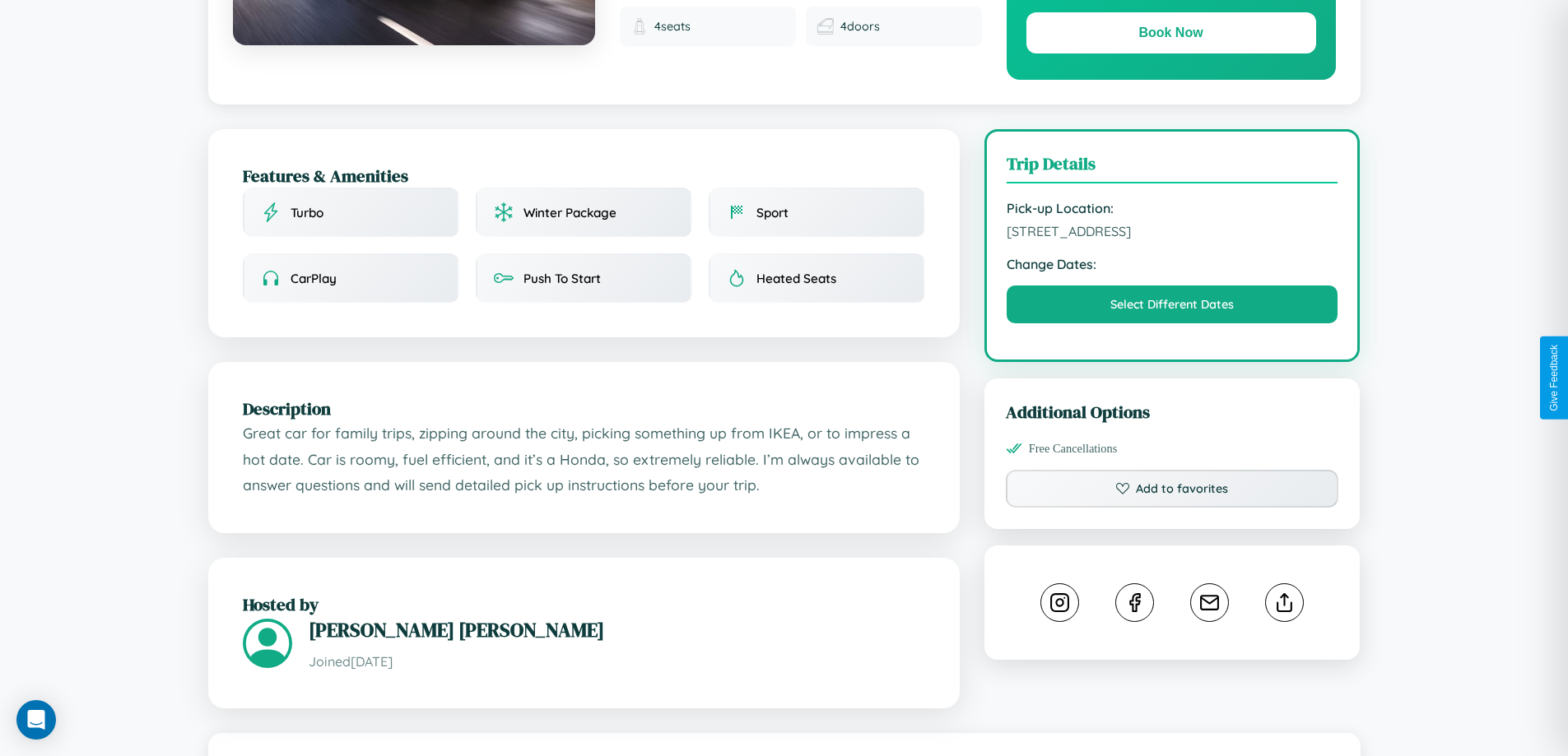
scroll to position [541, 0]
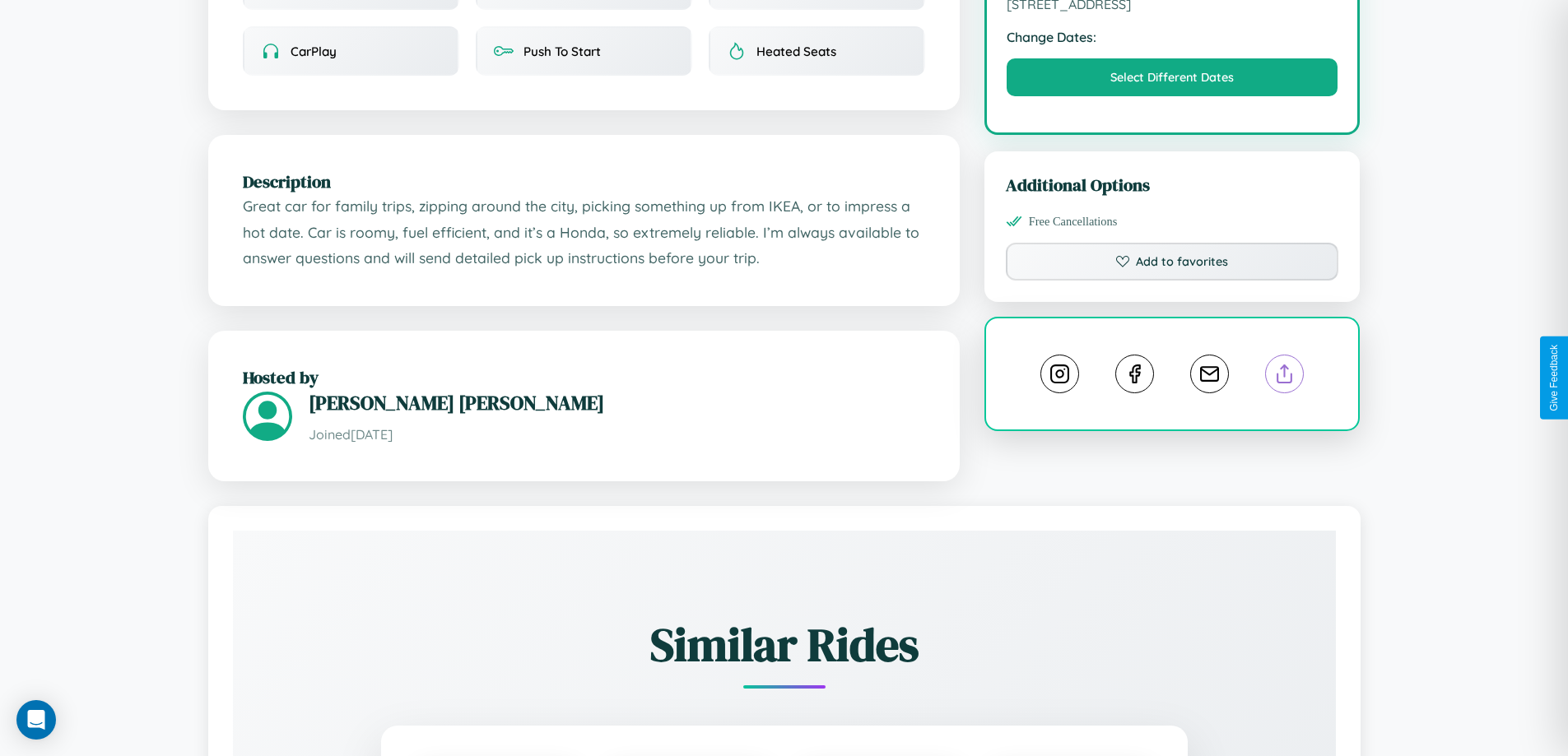
click at [1285, 376] on line at bounding box center [1285, 372] width 0 height 12
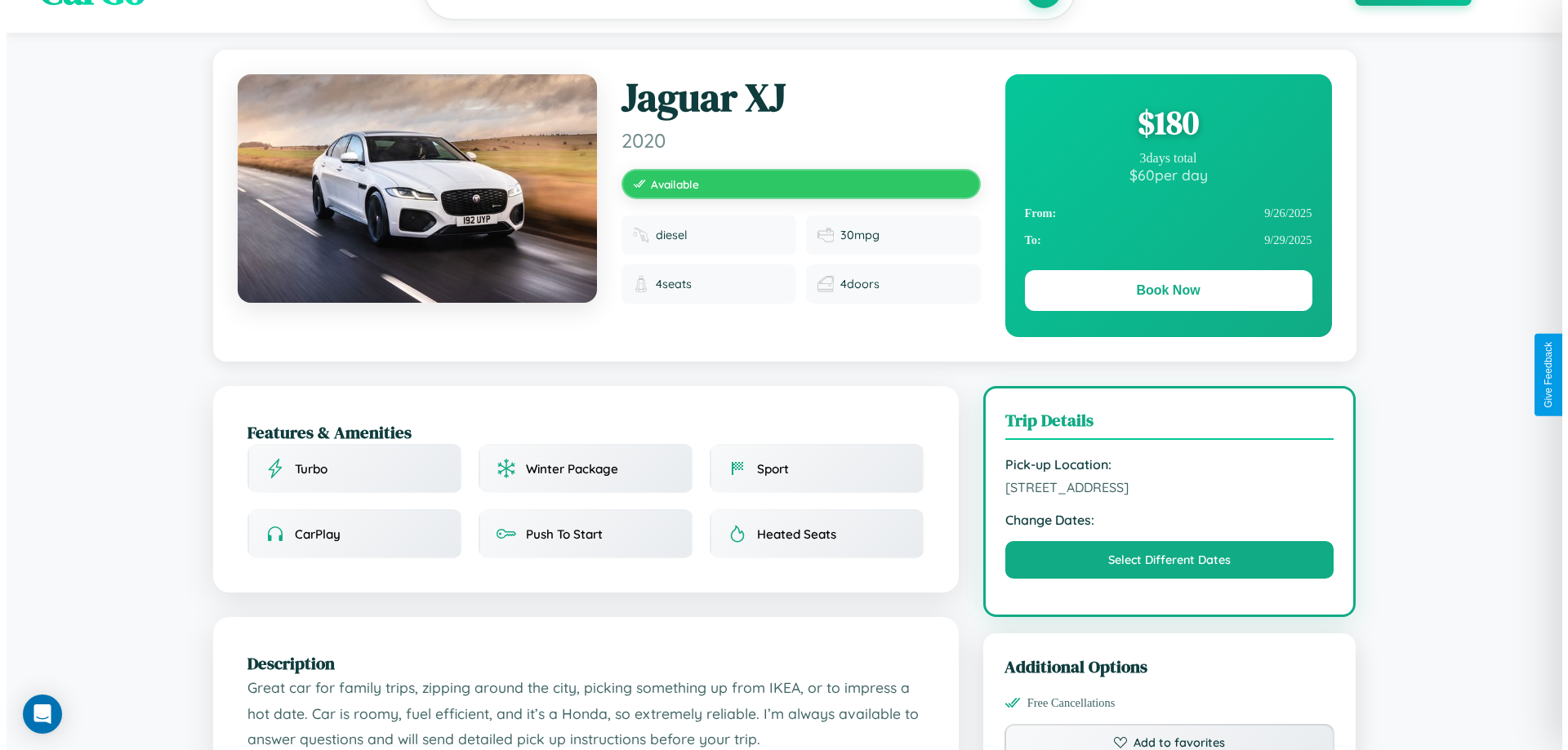
scroll to position [0, 0]
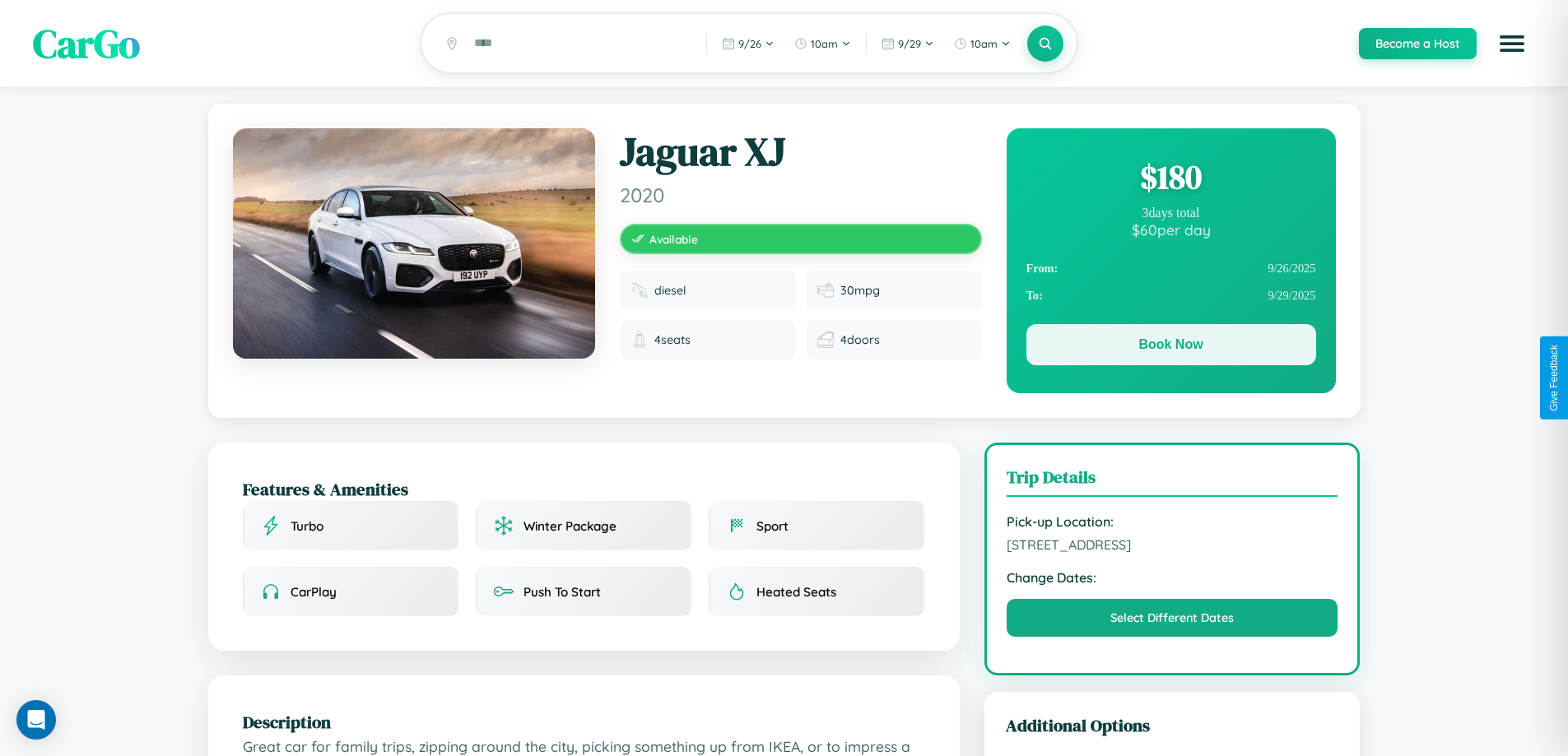
click at [1171, 347] on button "Book Now" at bounding box center [1172, 344] width 290 height 41
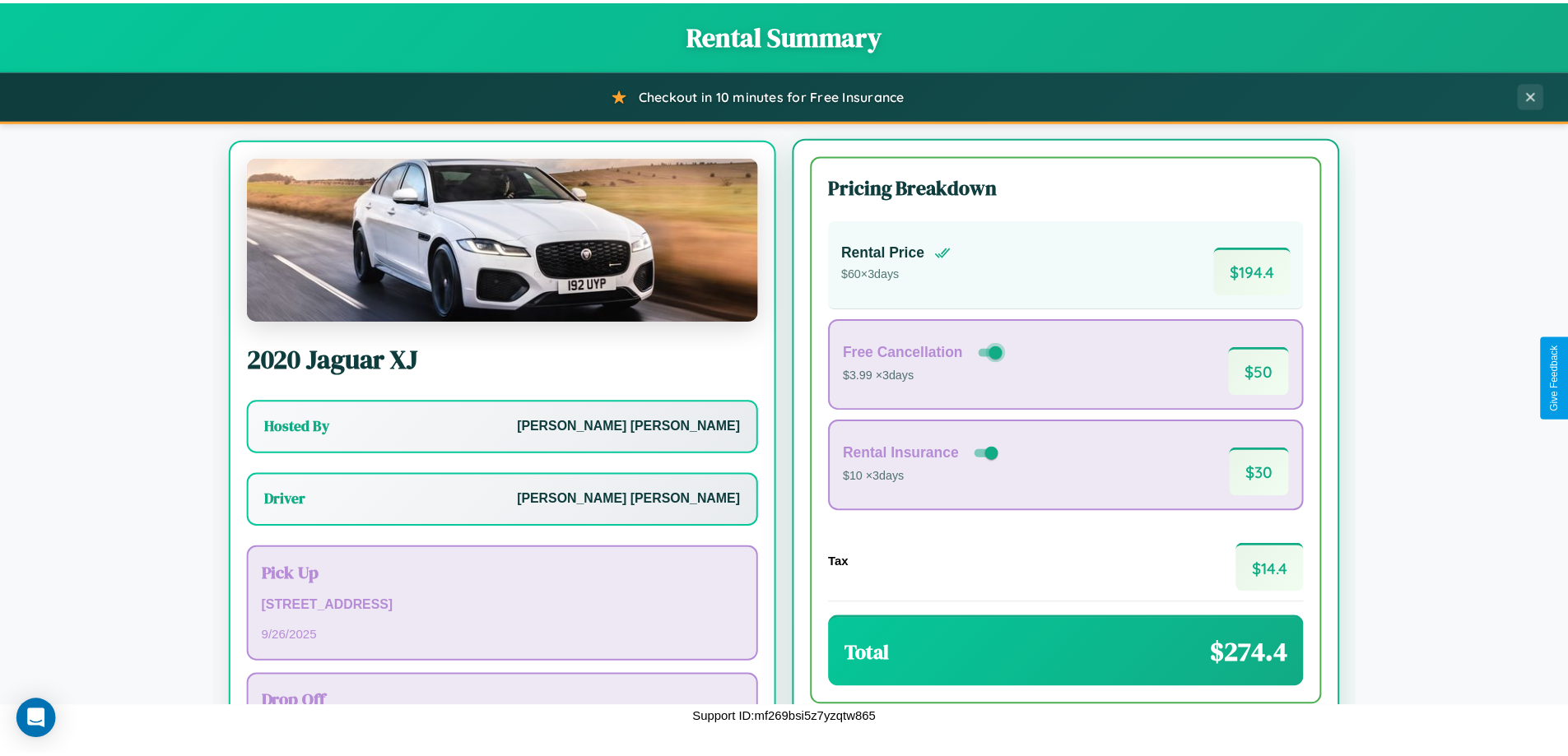
scroll to position [77, 0]
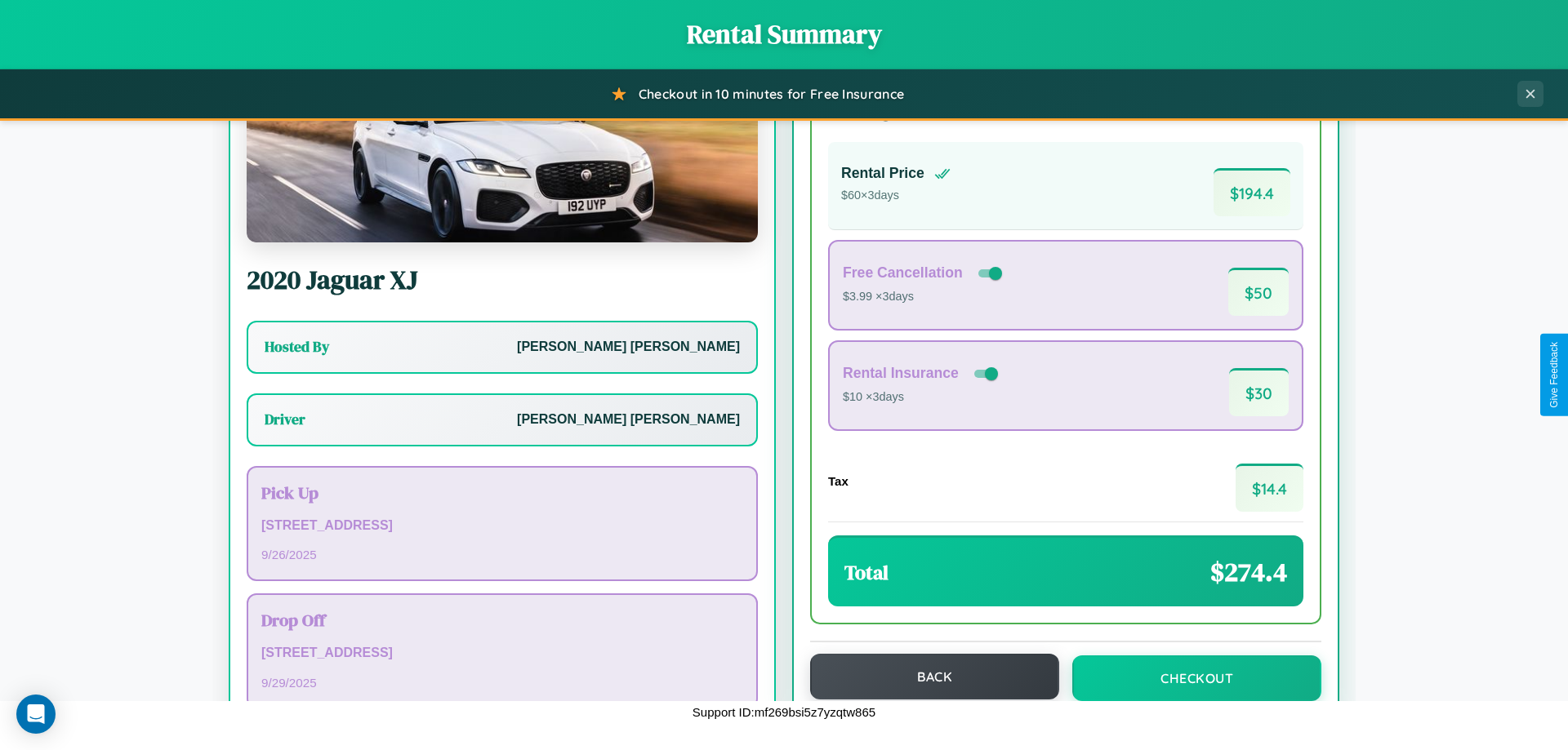
click at [927, 677] on button "Back" at bounding box center [934, 677] width 249 height 46
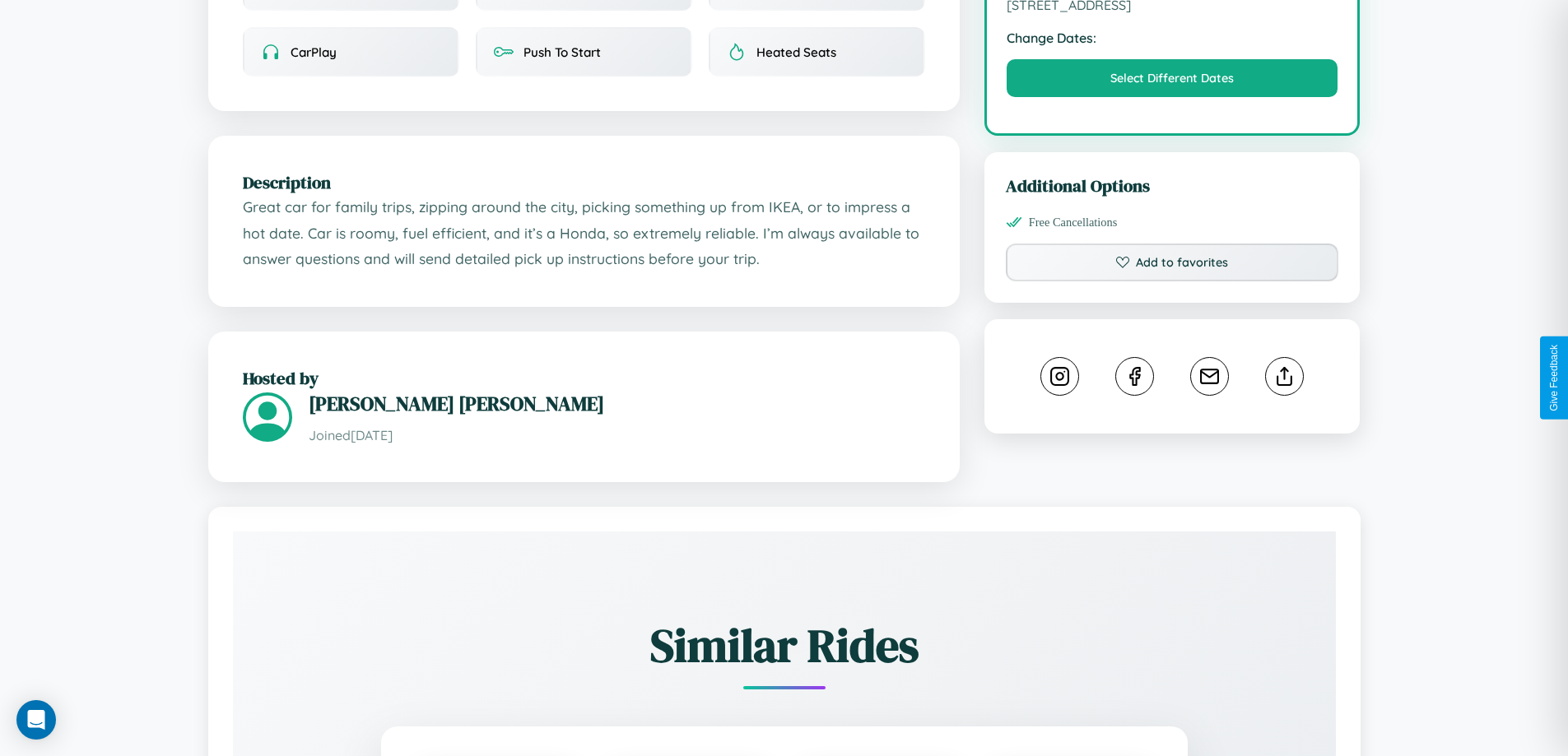
scroll to position [541, 0]
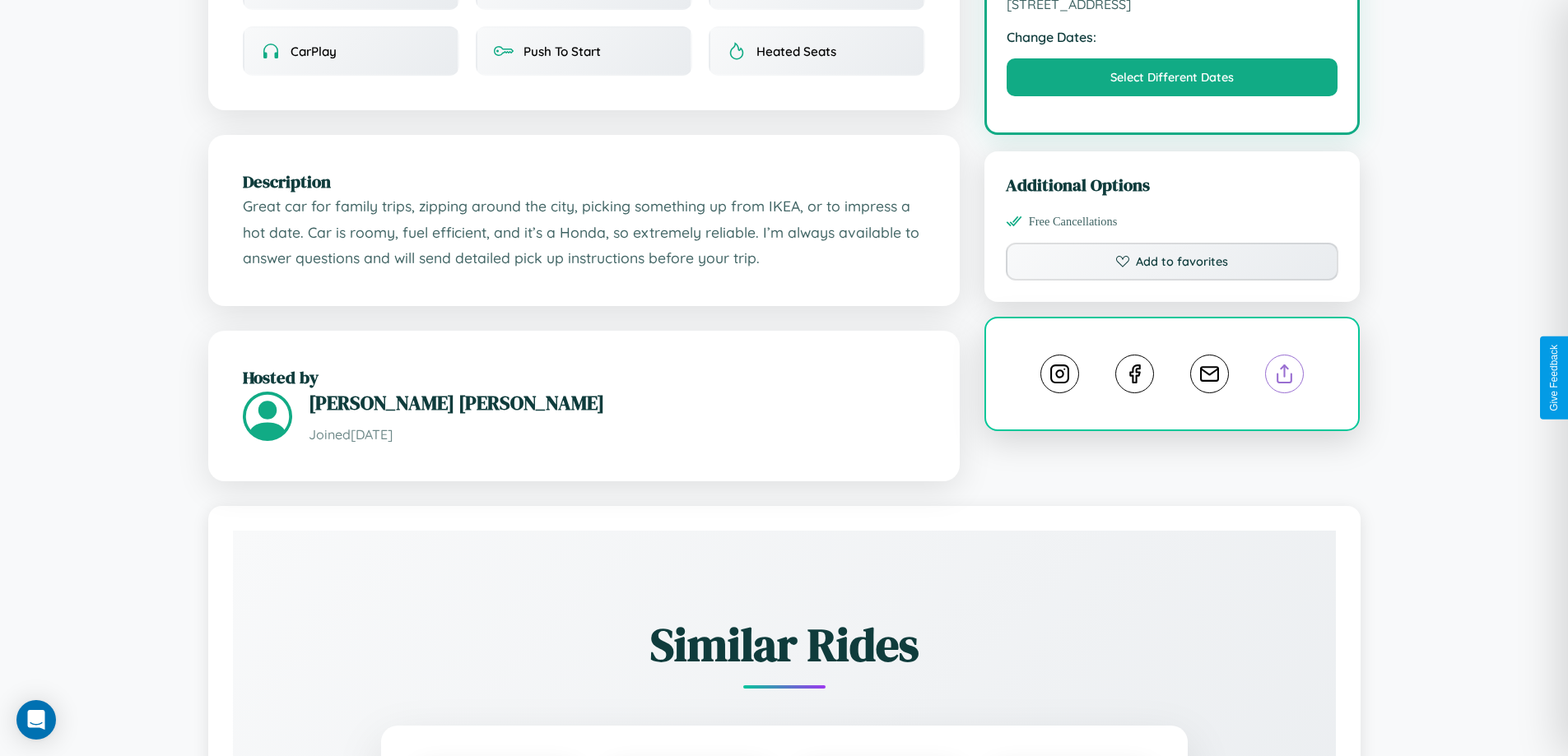
click at [1285, 376] on line at bounding box center [1285, 372] width 0 height 12
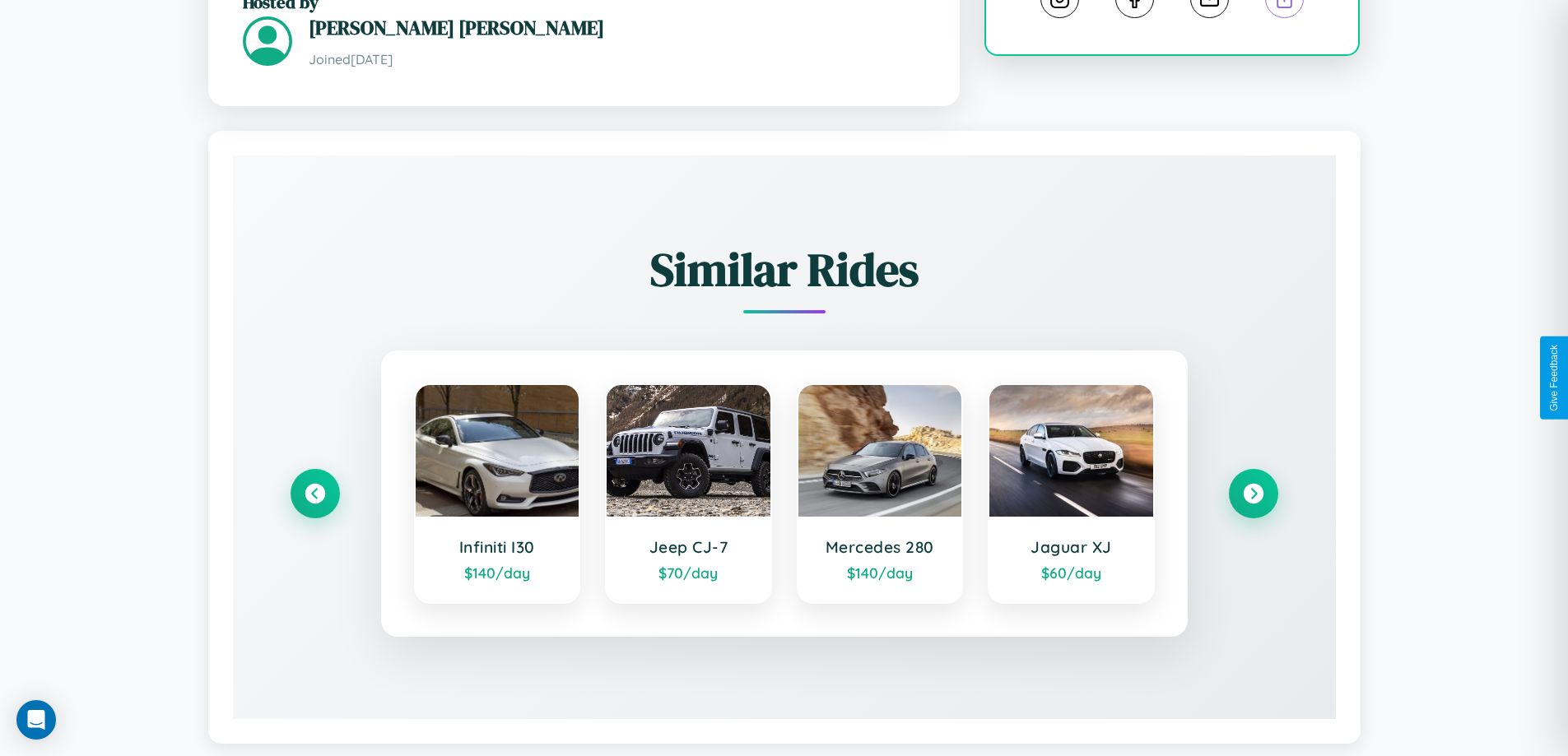
scroll to position [945, 0]
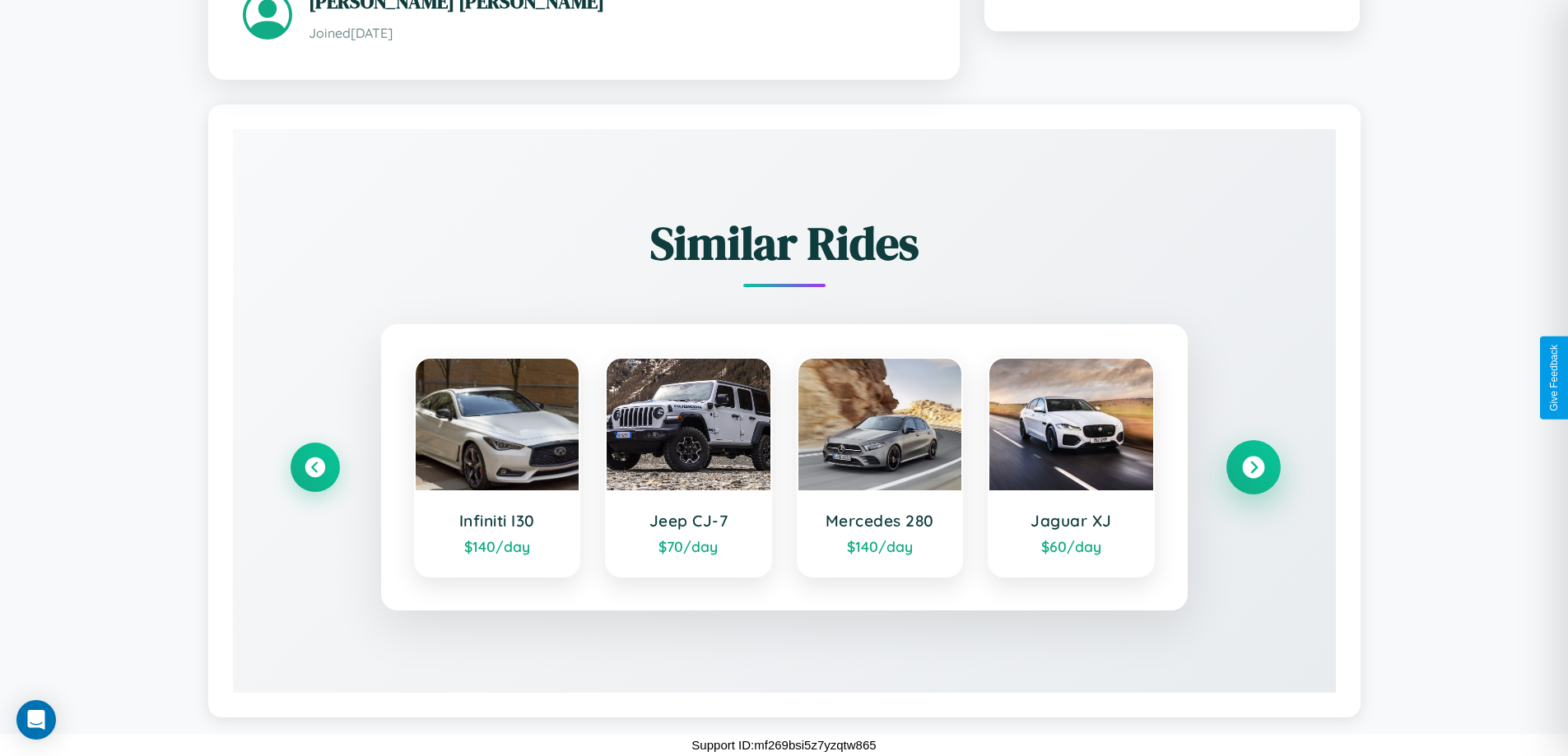
click at [1253, 467] on icon at bounding box center [1253, 467] width 22 height 22
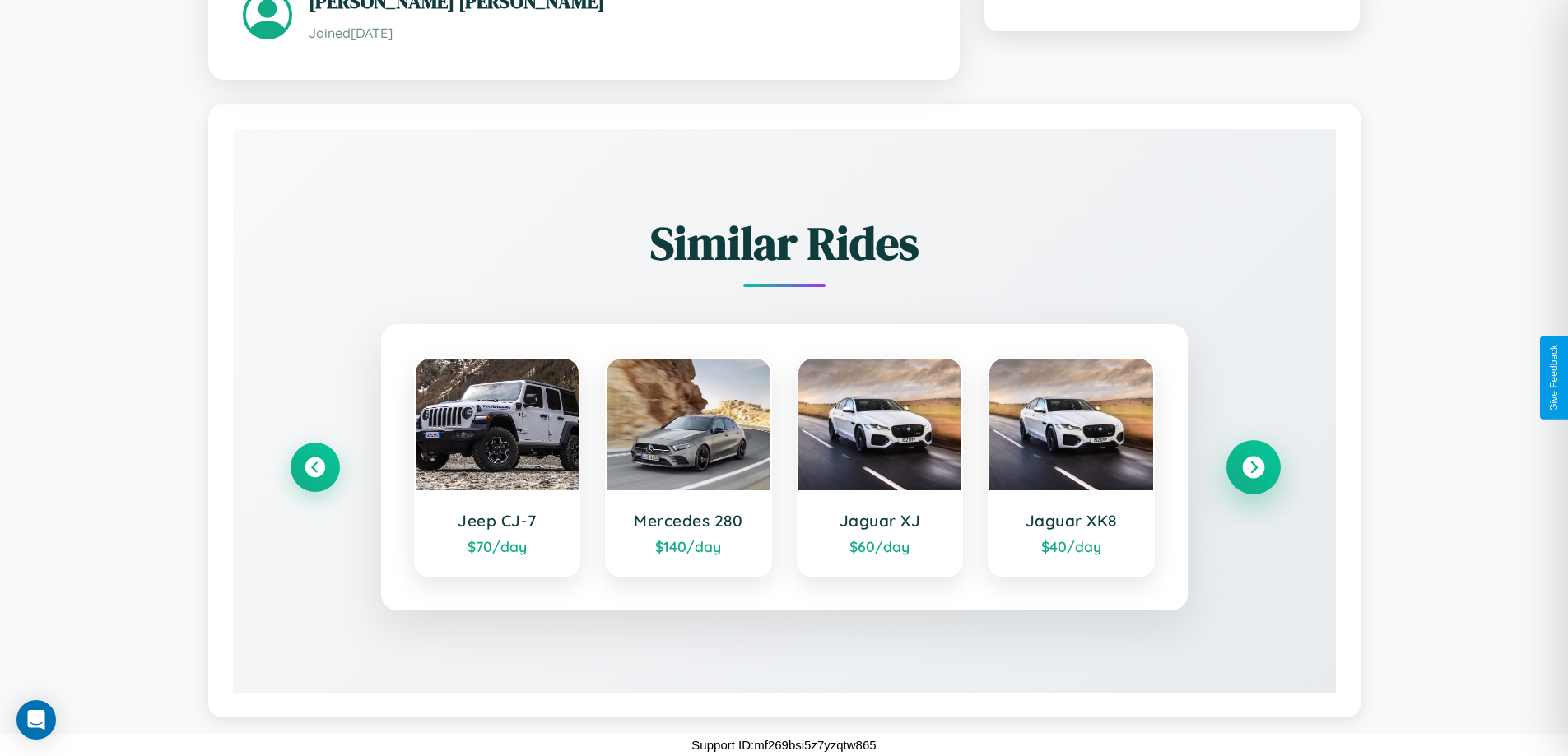
click at [1253, 467] on icon at bounding box center [1253, 467] width 22 height 22
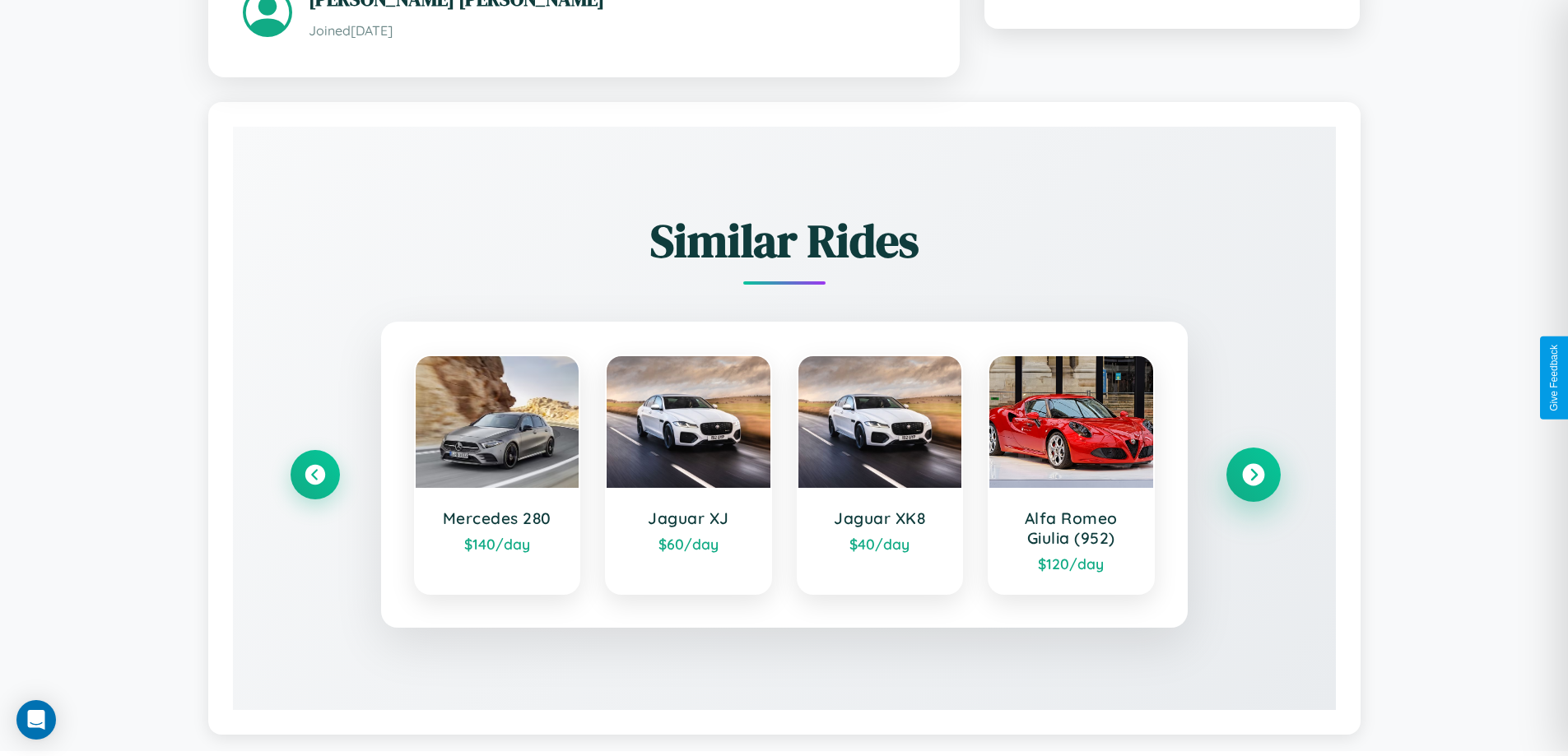
click at [1253, 476] on icon at bounding box center [1253, 475] width 22 height 22
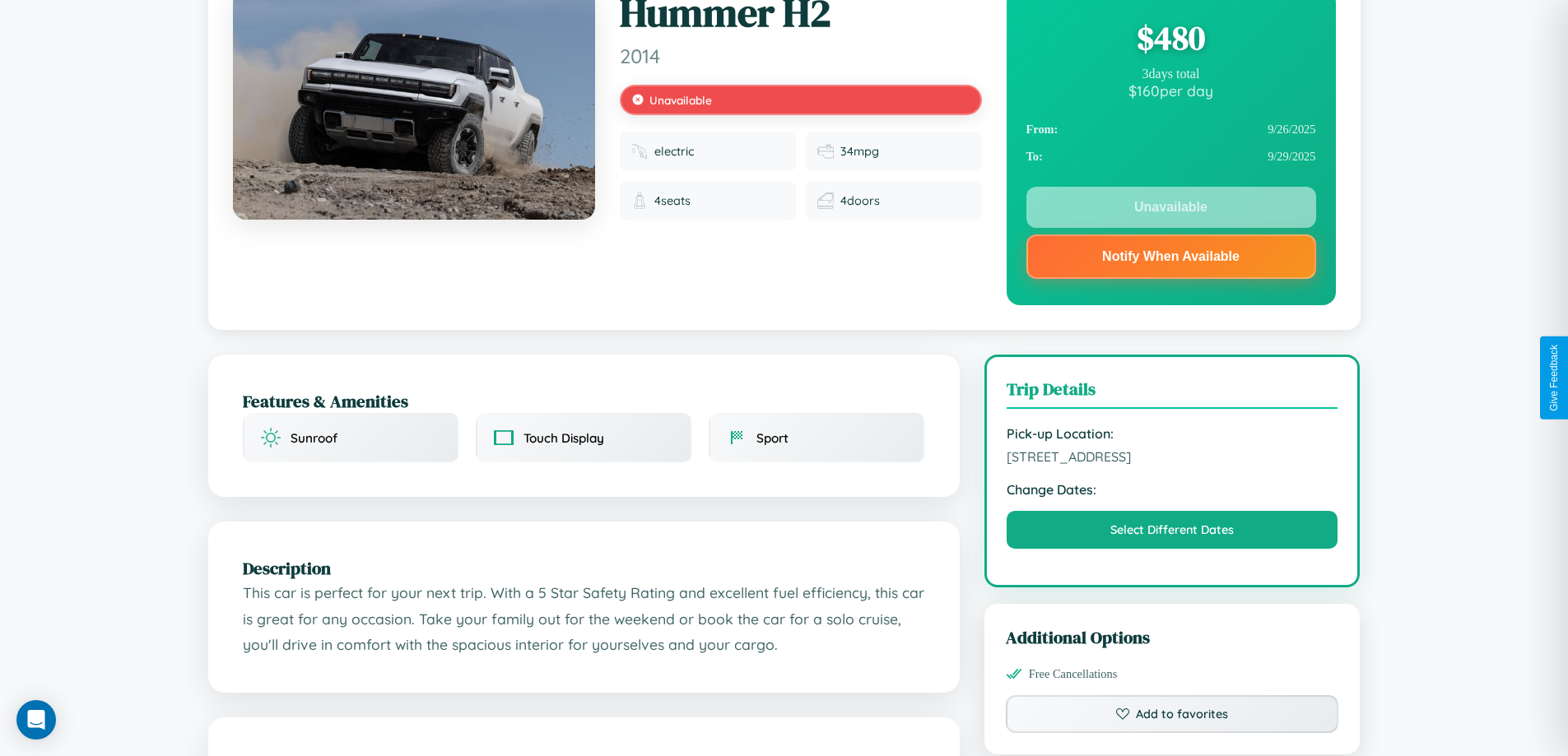
scroll to position [478, 0]
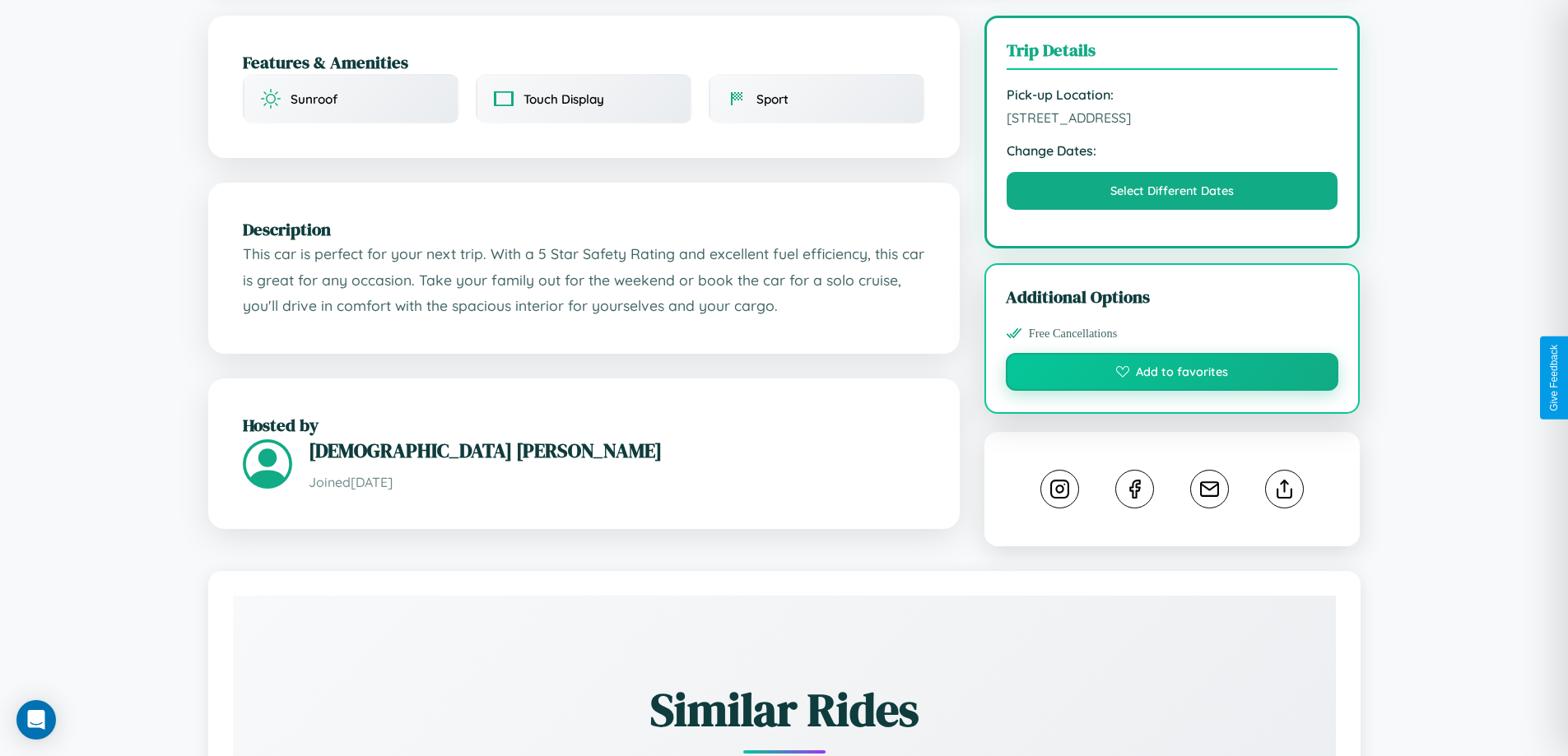
click at [1172, 374] on button "Add to favorites" at bounding box center [1172, 372] width 334 height 38
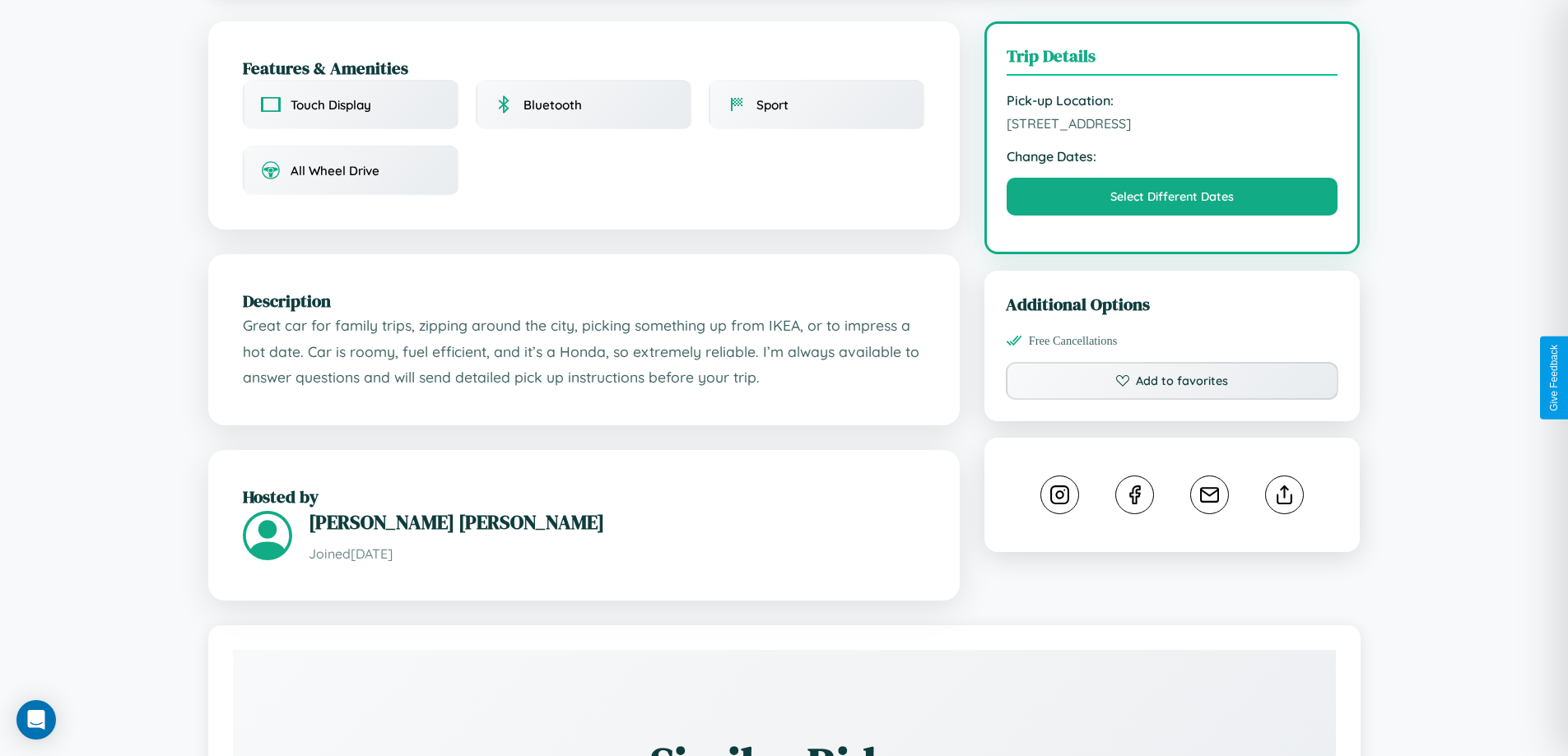
scroll to position [427, 0]
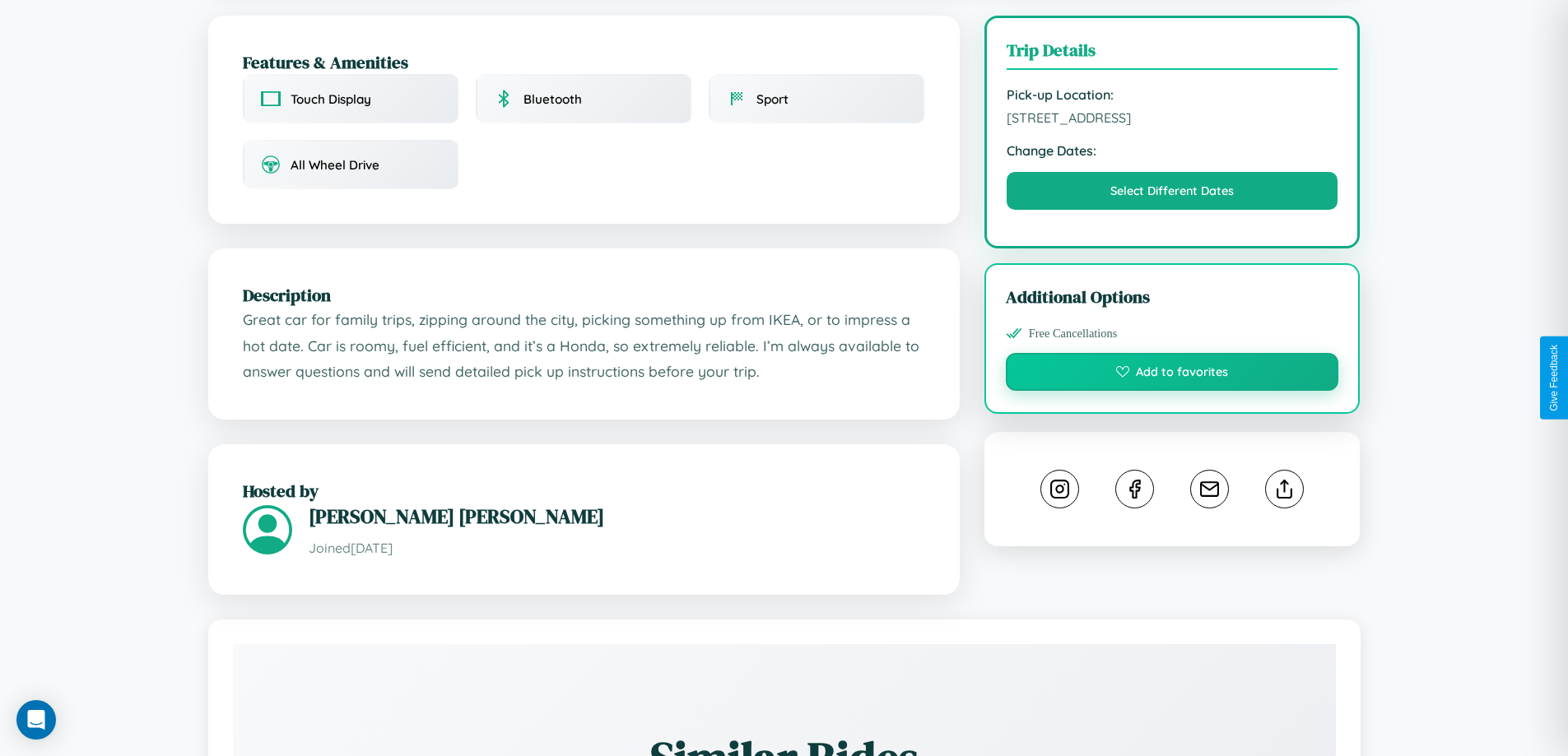
click at [1172, 374] on button "Add to favorites" at bounding box center [1172, 372] width 334 height 38
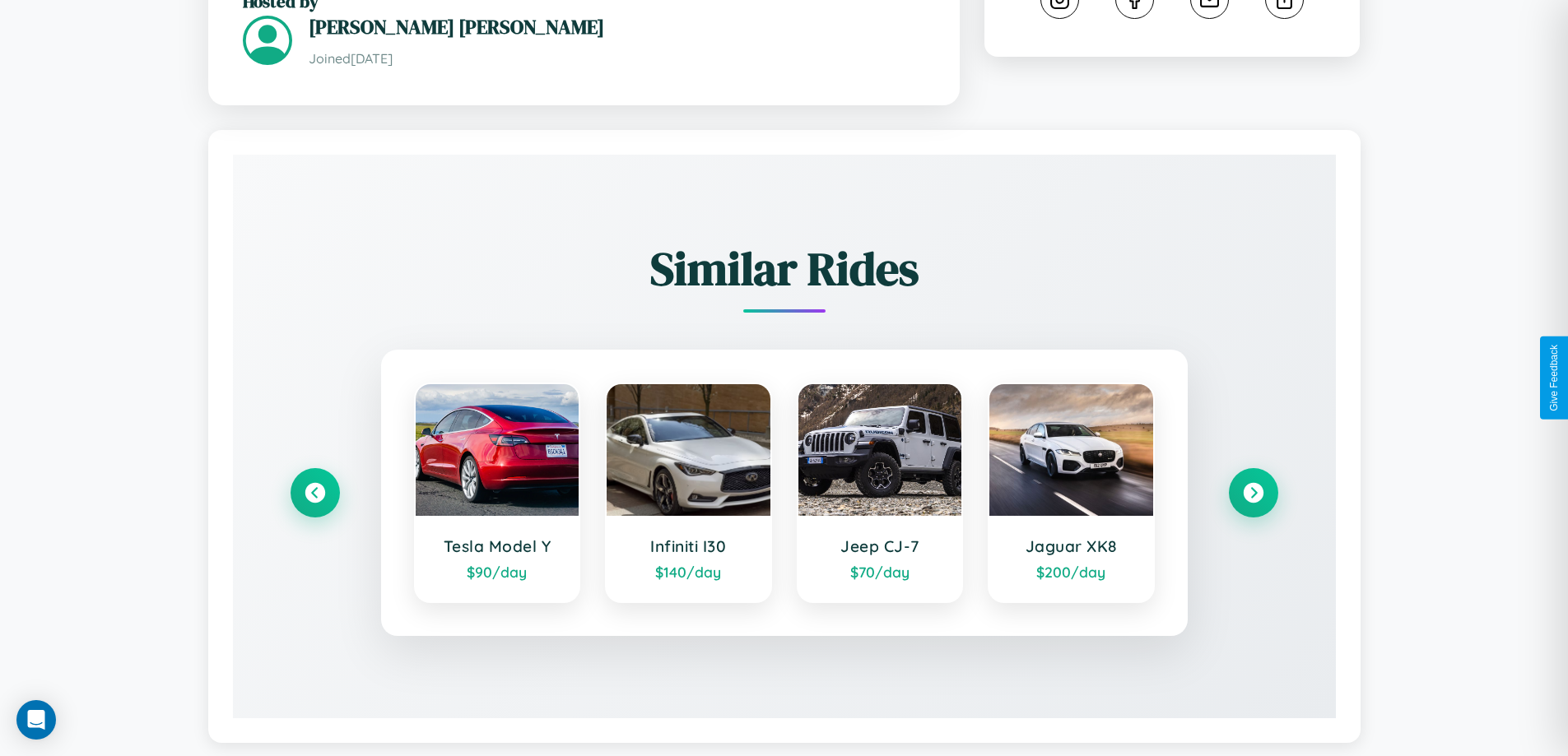
scroll to position [945, 0]
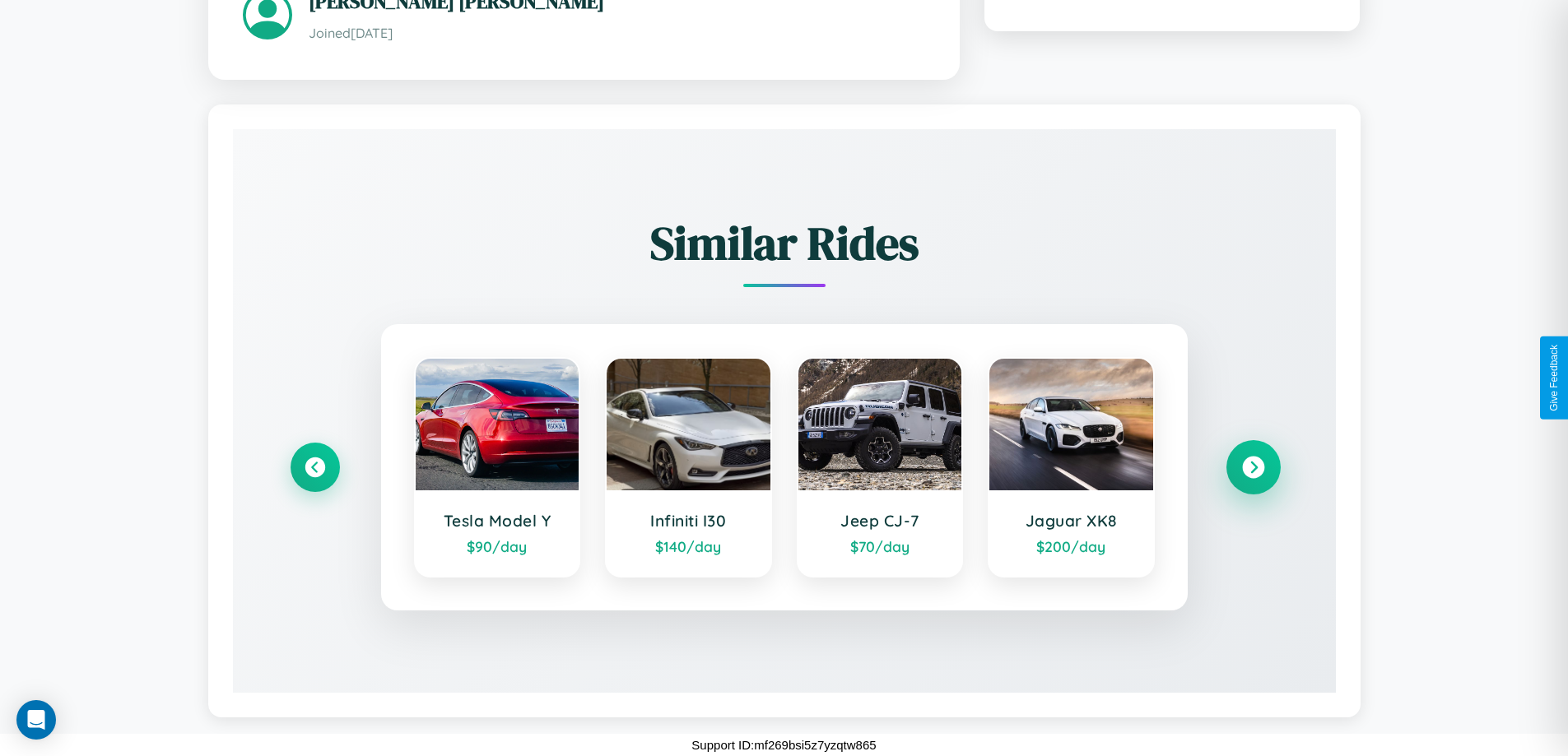
click at [1253, 467] on icon at bounding box center [1253, 467] width 22 height 22
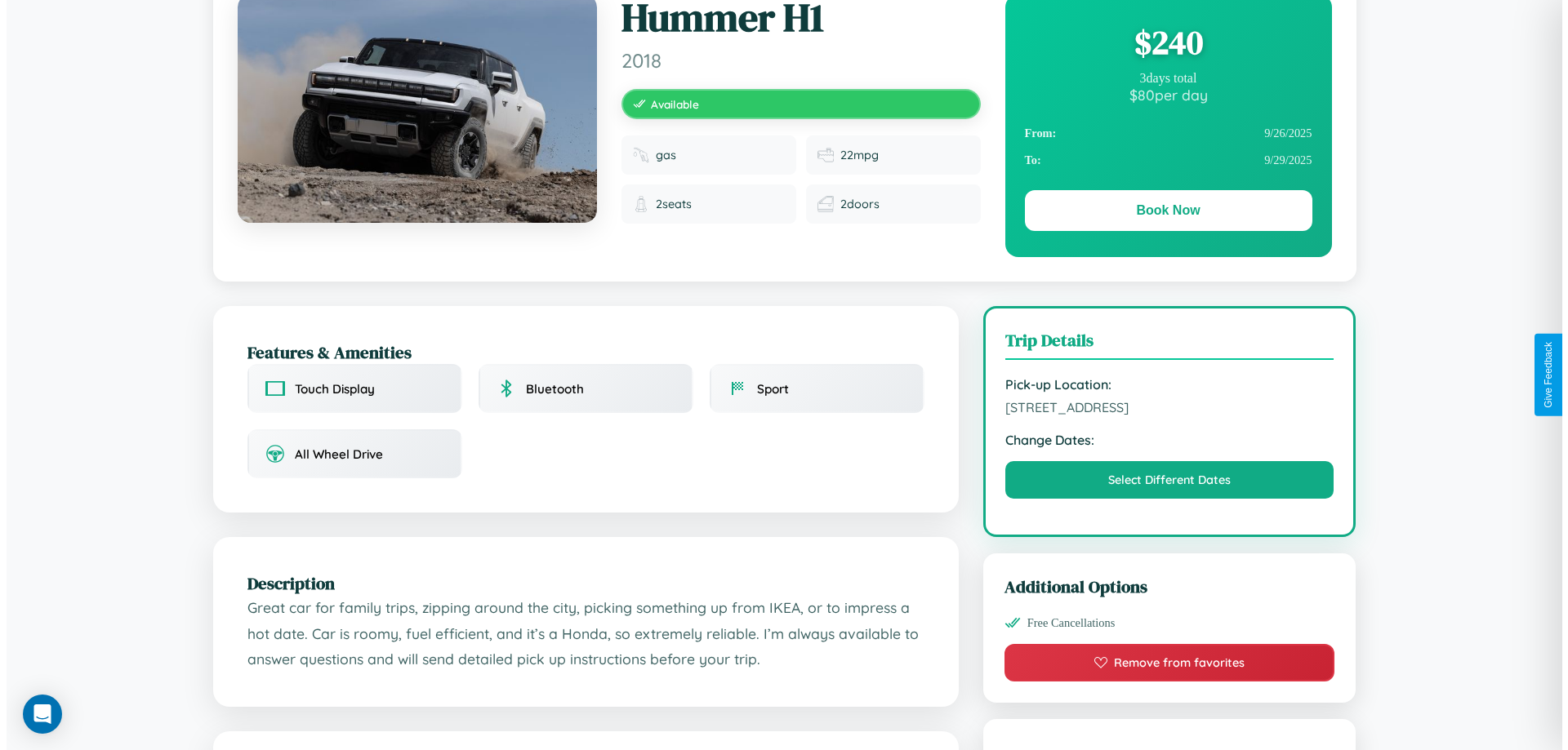
scroll to position [0, 0]
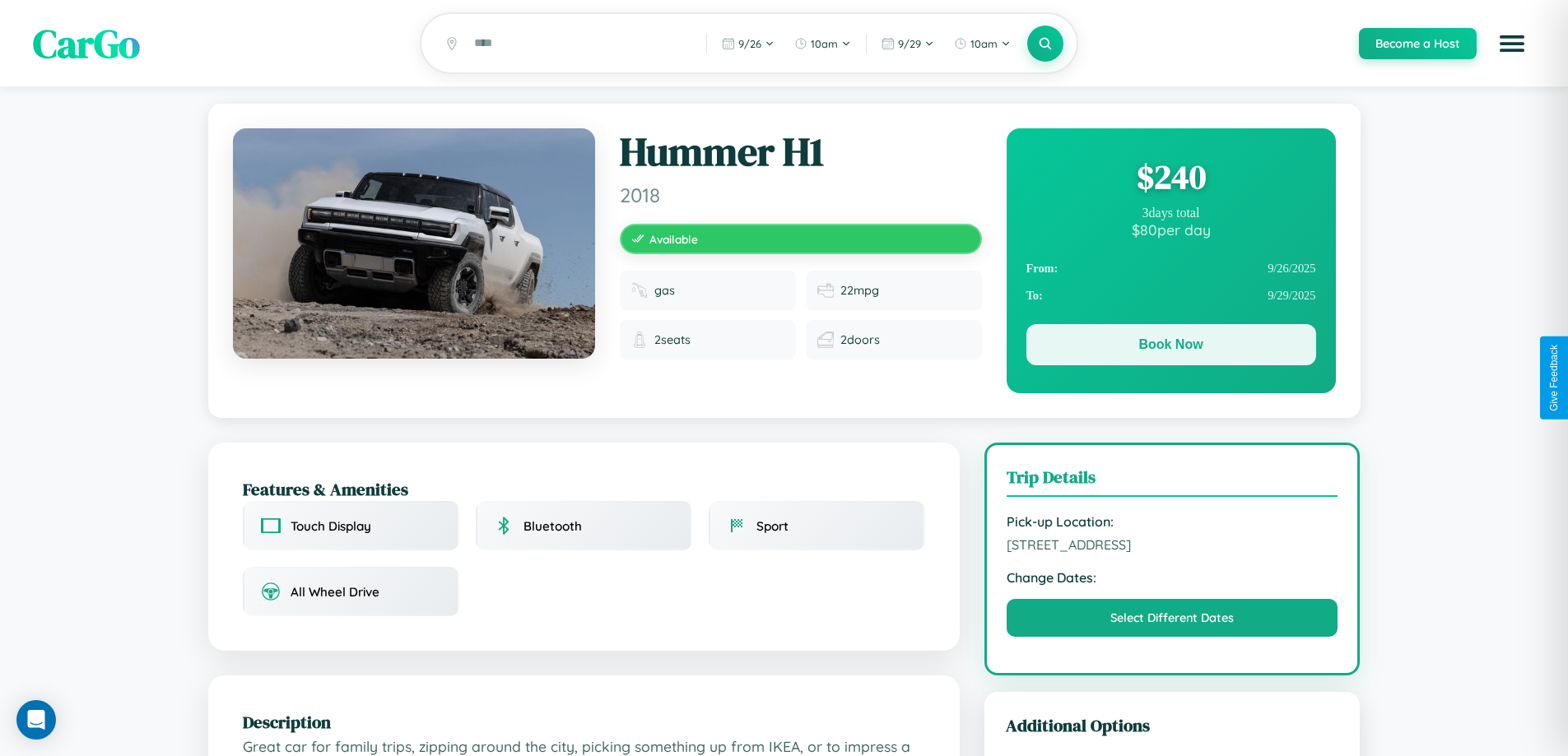
click at [1171, 347] on button "Book Now" at bounding box center [1172, 344] width 290 height 41
